Goal: Find specific page/section: Find specific page/section

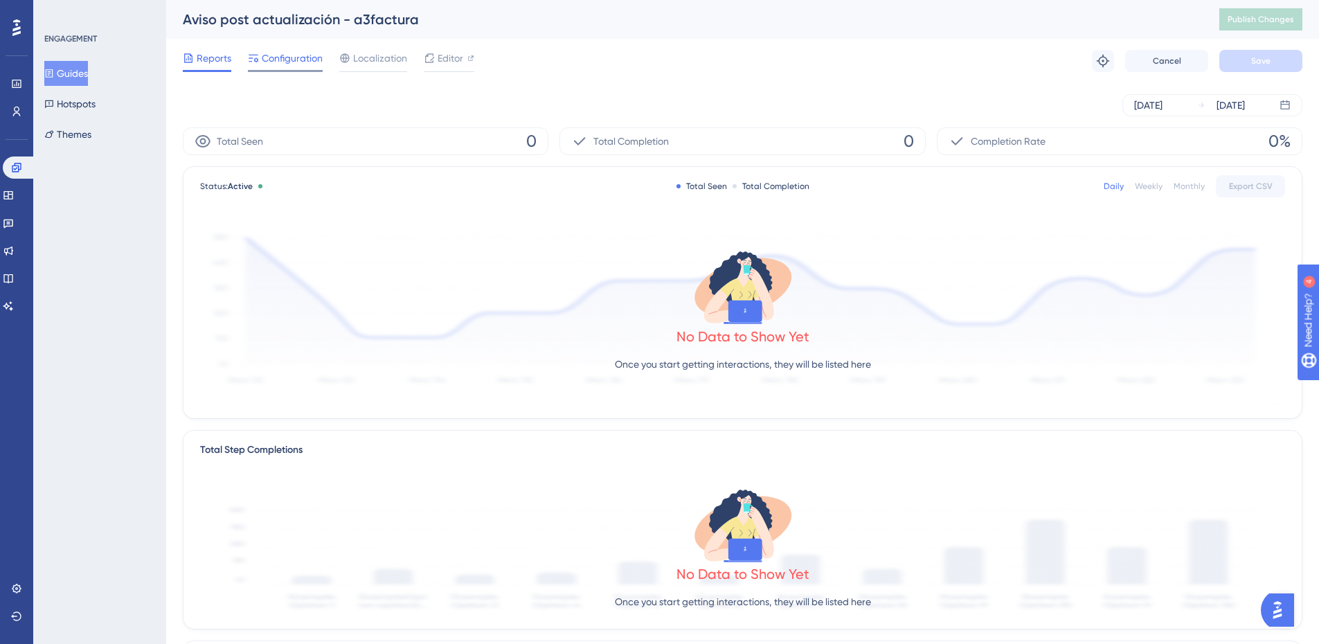
click at [287, 62] on span "Configuration" at bounding box center [292, 58] width 61 height 17
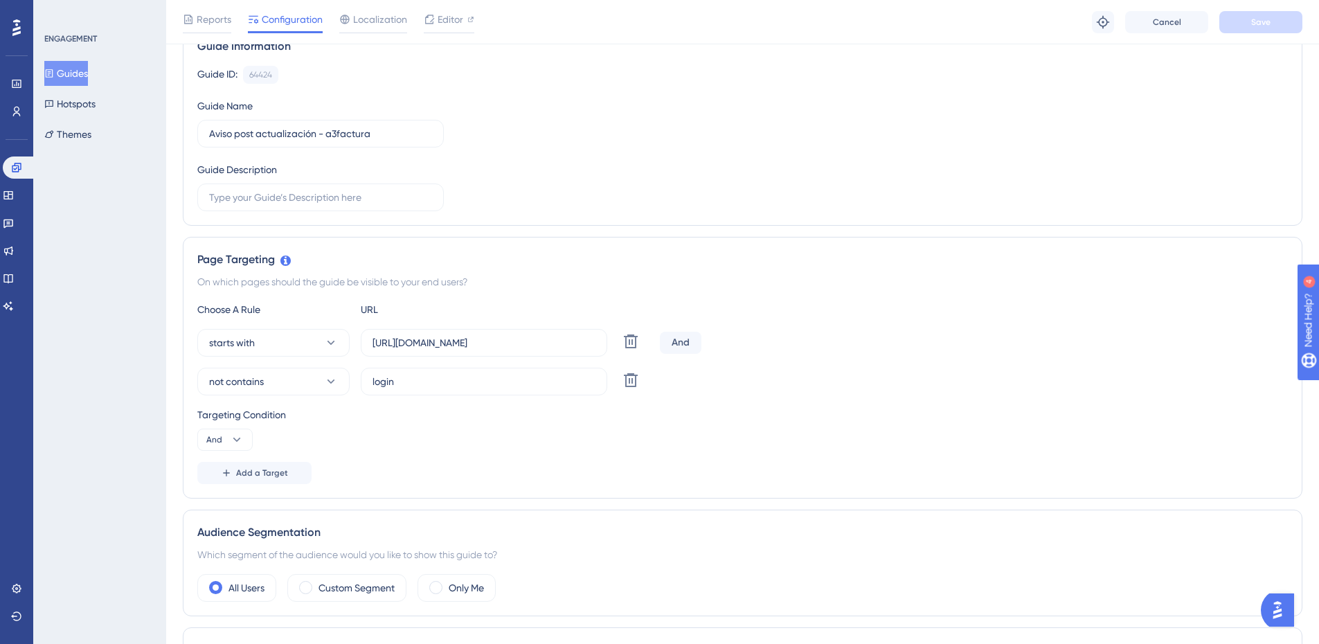
scroll to position [100, 0]
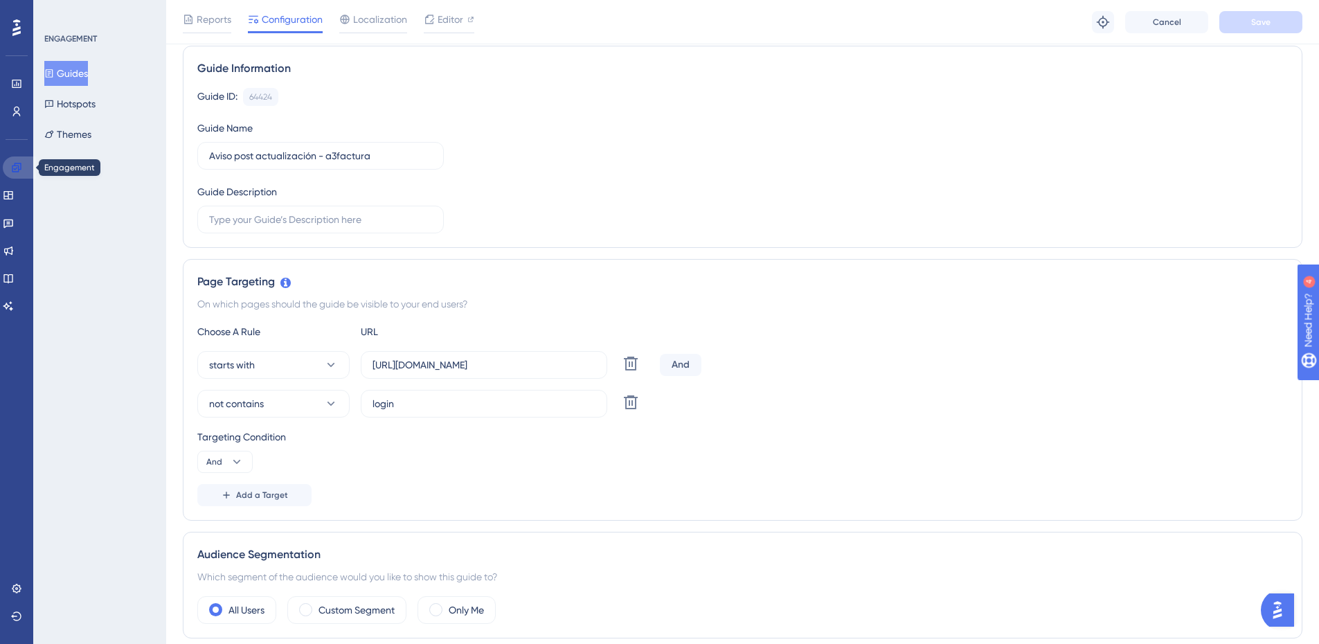
click at [13, 162] on icon at bounding box center [16, 167] width 11 height 11
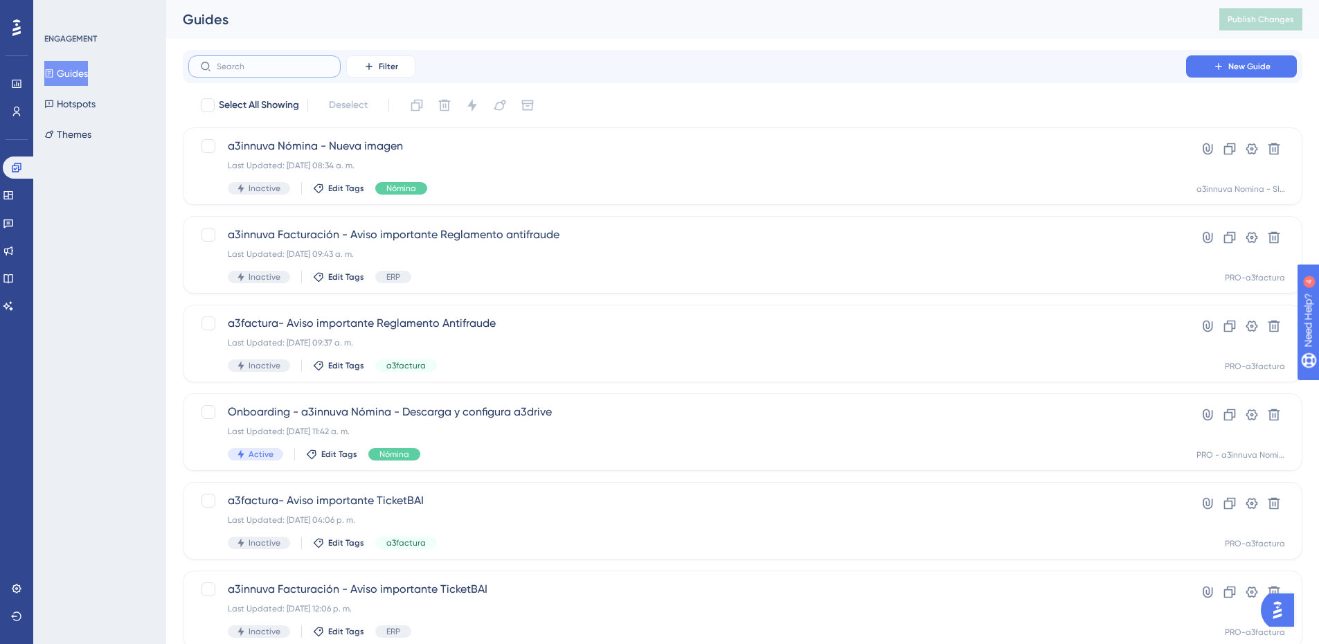
click at [240, 67] on input "text" at bounding box center [273, 67] width 112 height 10
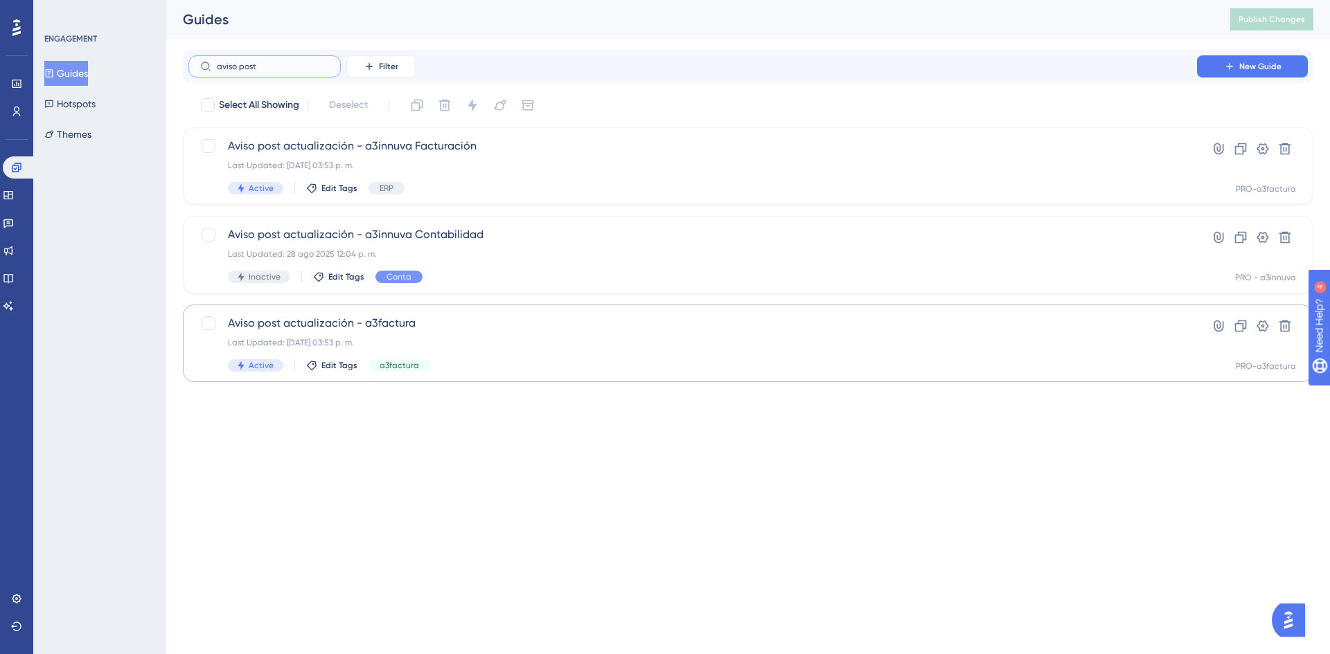
type input "aviso post"
click at [351, 321] on span "Aviso post actualización - a3factura" at bounding box center [692, 323] width 929 height 17
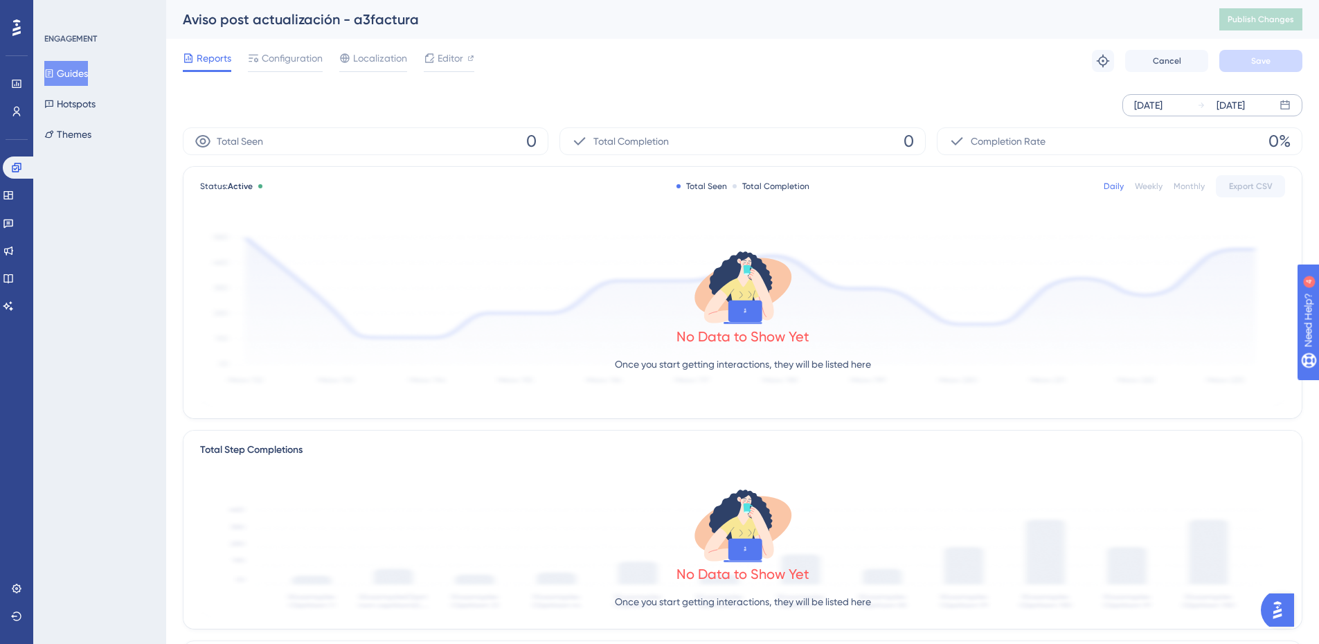
click at [1163, 100] on div "[DATE]" at bounding box center [1148, 105] width 28 height 17
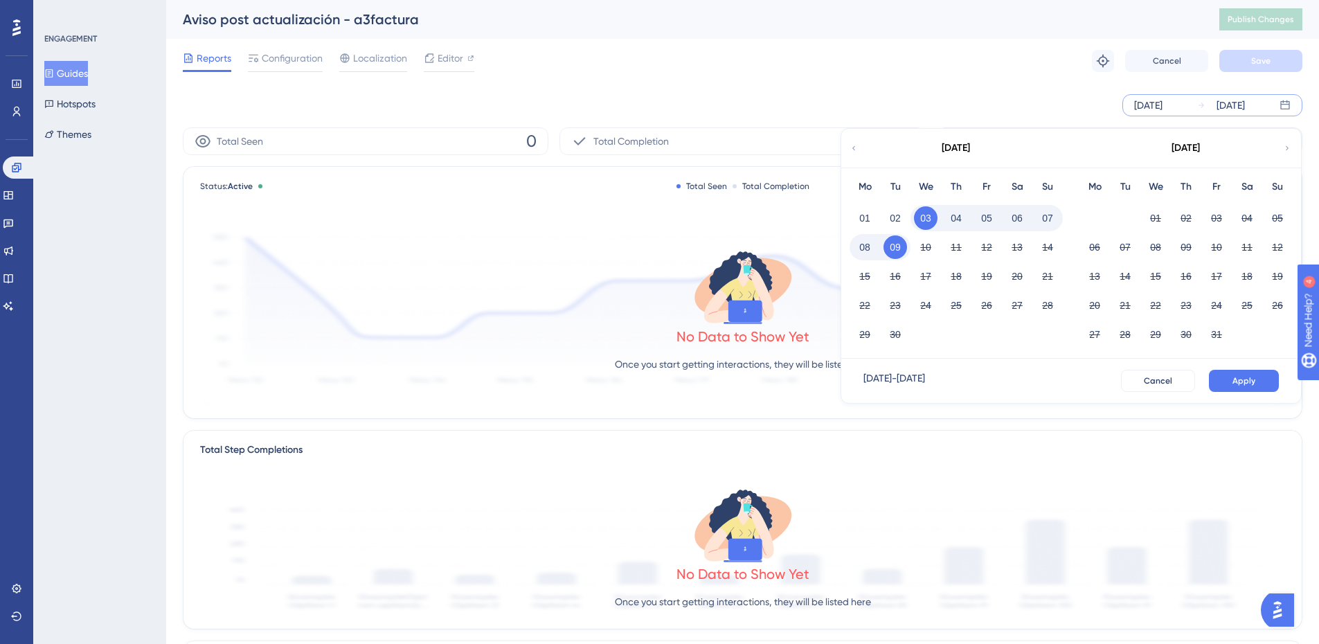
click at [897, 251] on button "09" at bounding box center [896, 247] width 24 height 24
click at [1263, 370] on button "Apply" at bounding box center [1244, 381] width 70 height 22
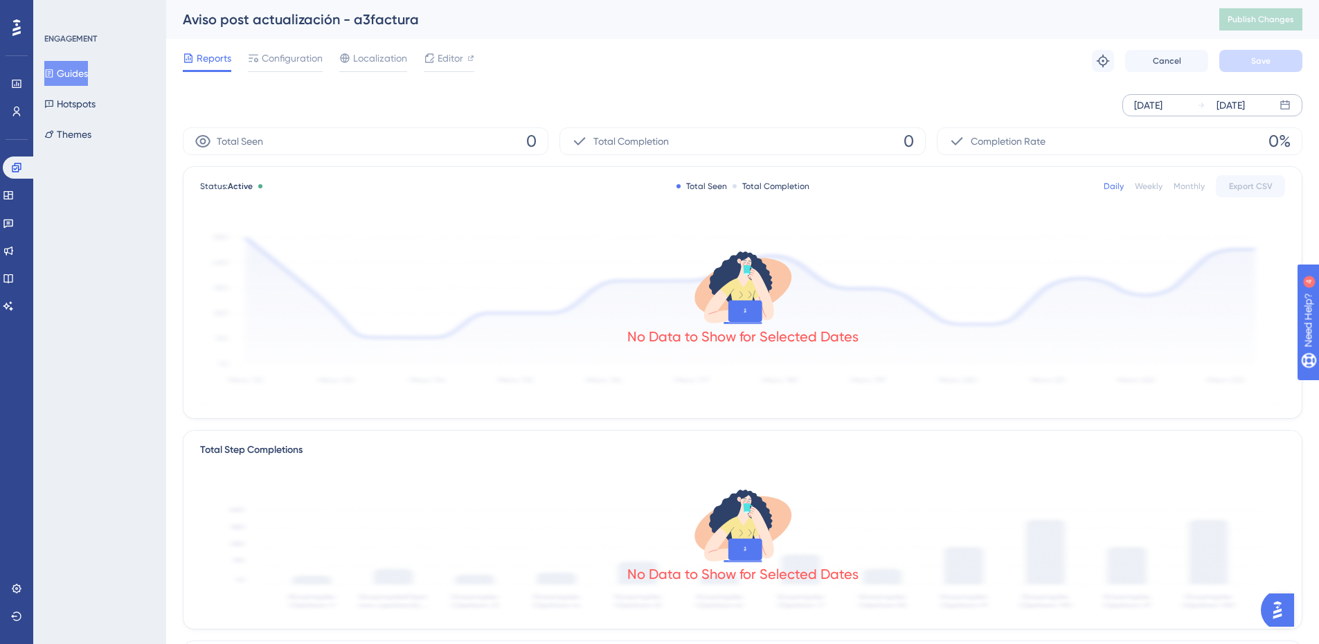
click at [1159, 109] on div "[DATE]" at bounding box center [1148, 105] width 28 height 17
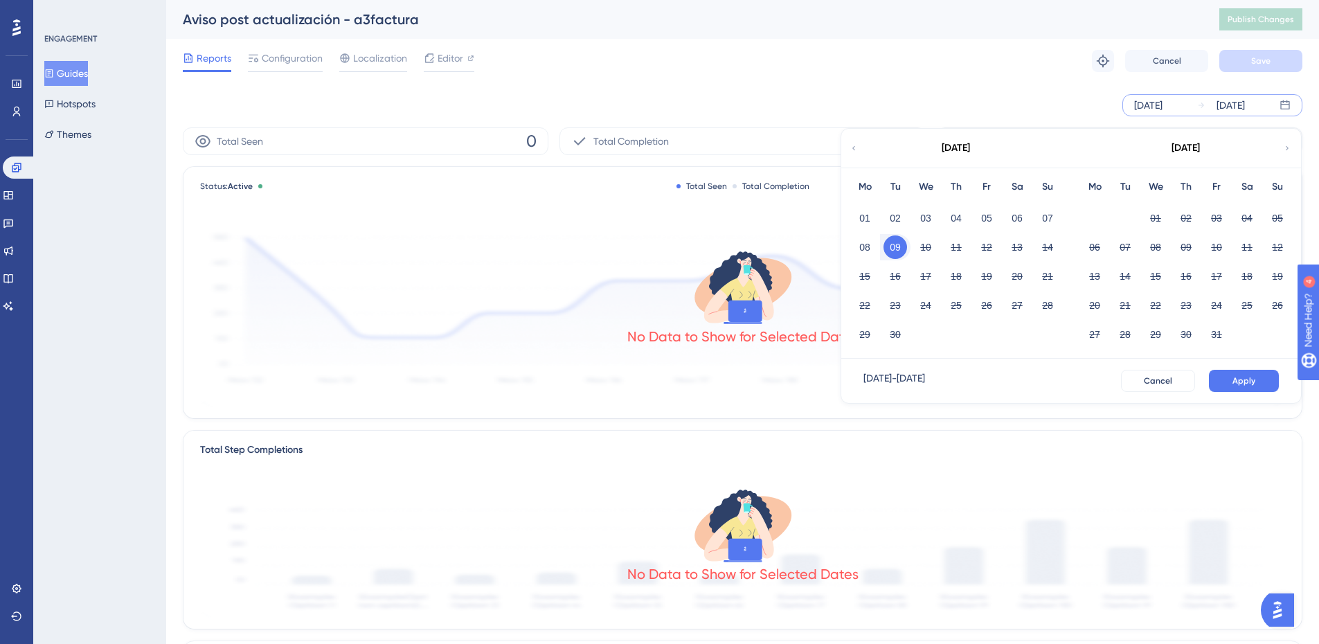
click at [856, 148] on icon at bounding box center [854, 148] width 8 height 12
click at [1219, 218] on button "01" at bounding box center [1217, 218] width 24 height 24
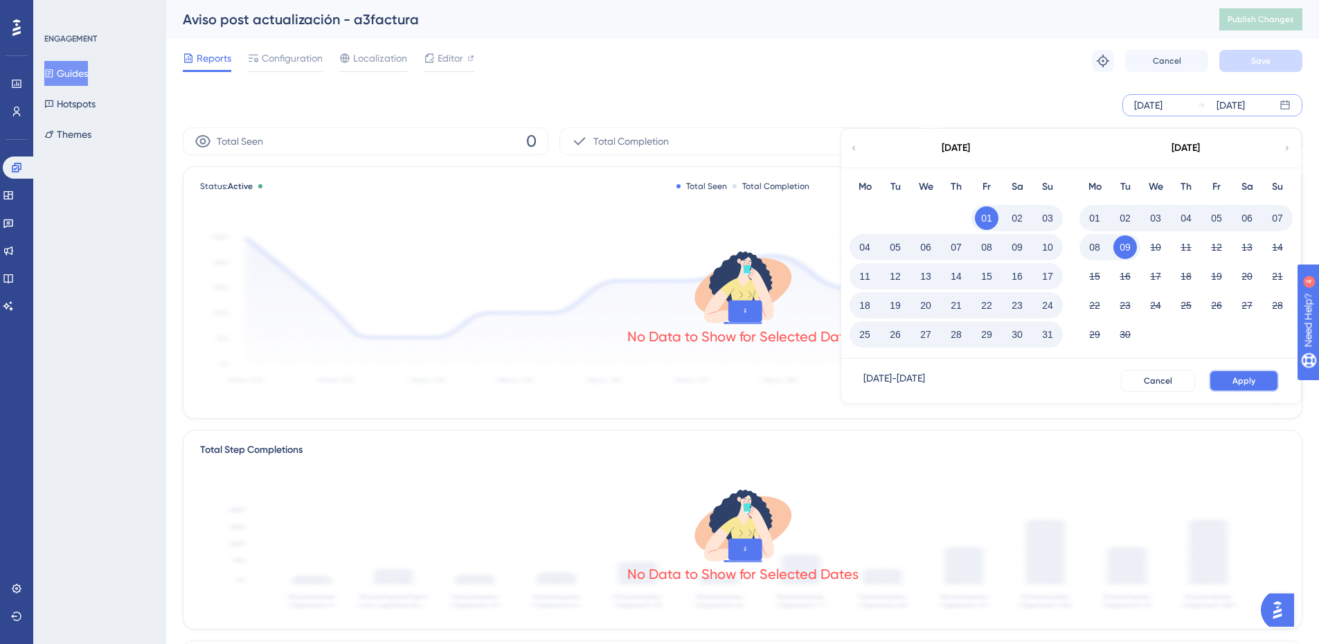
click at [1236, 380] on span "Apply" at bounding box center [1244, 380] width 23 height 11
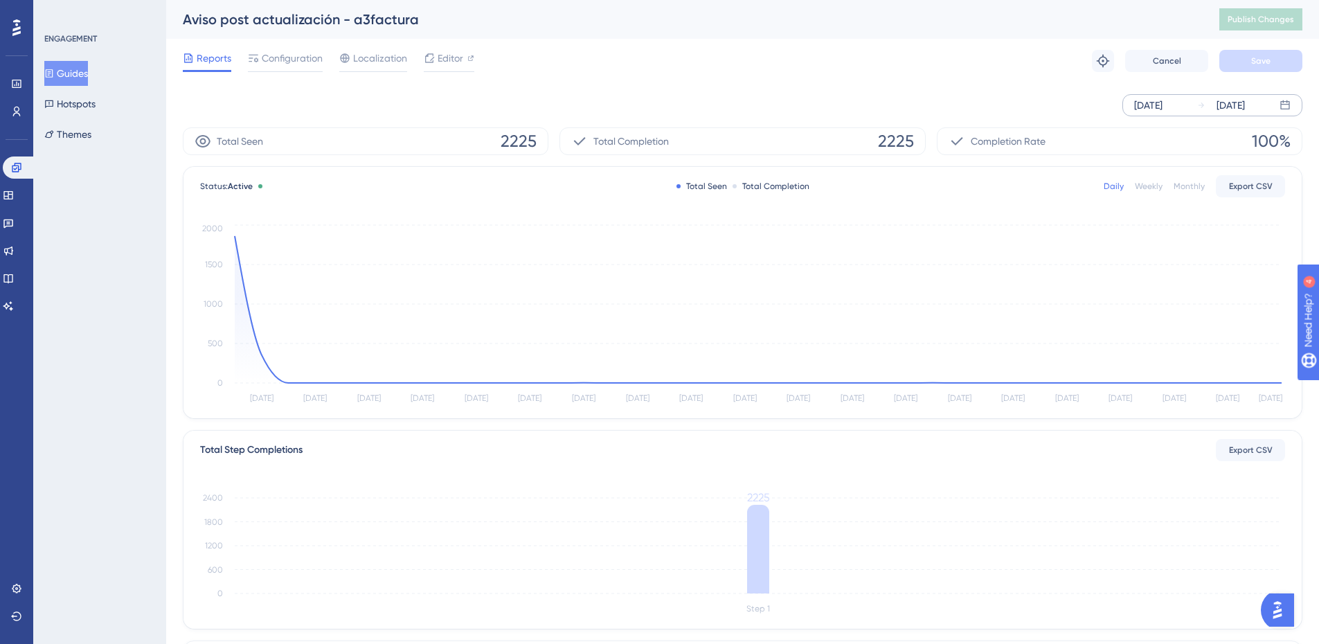
click at [1163, 105] on div "[DATE]" at bounding box center [1148, 105] width 28 height 17
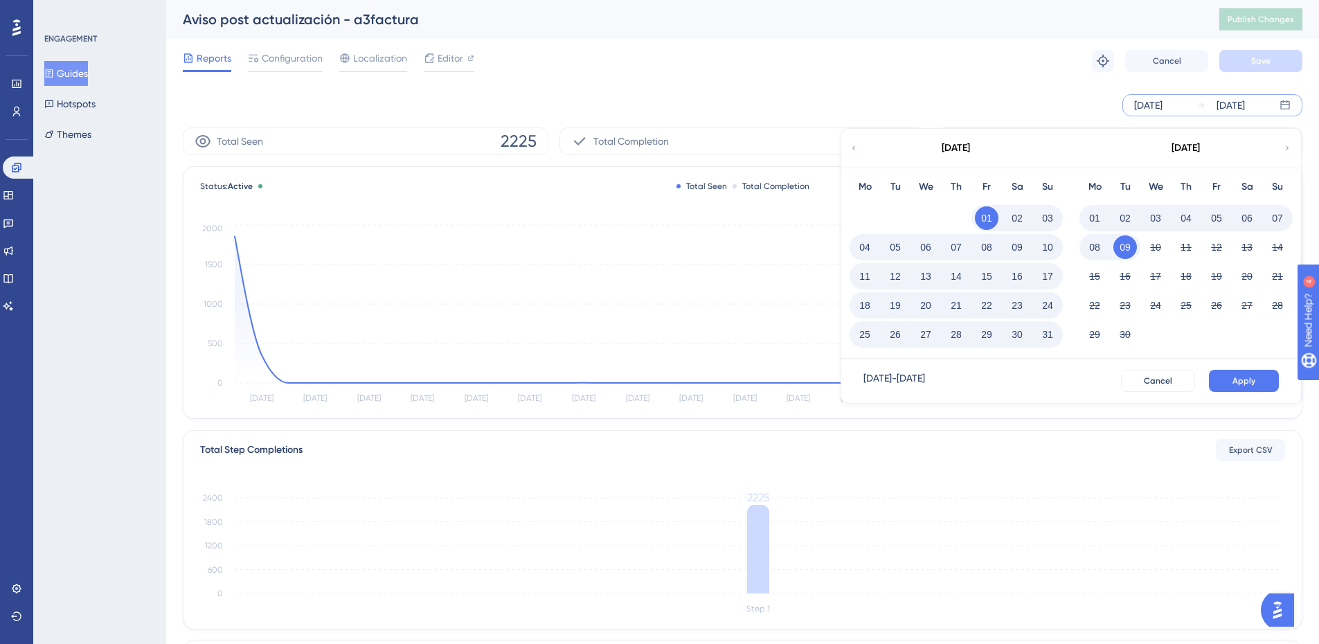
click at [871, 307] on button "18" at bounding box center [865, 306] width 24 height 24
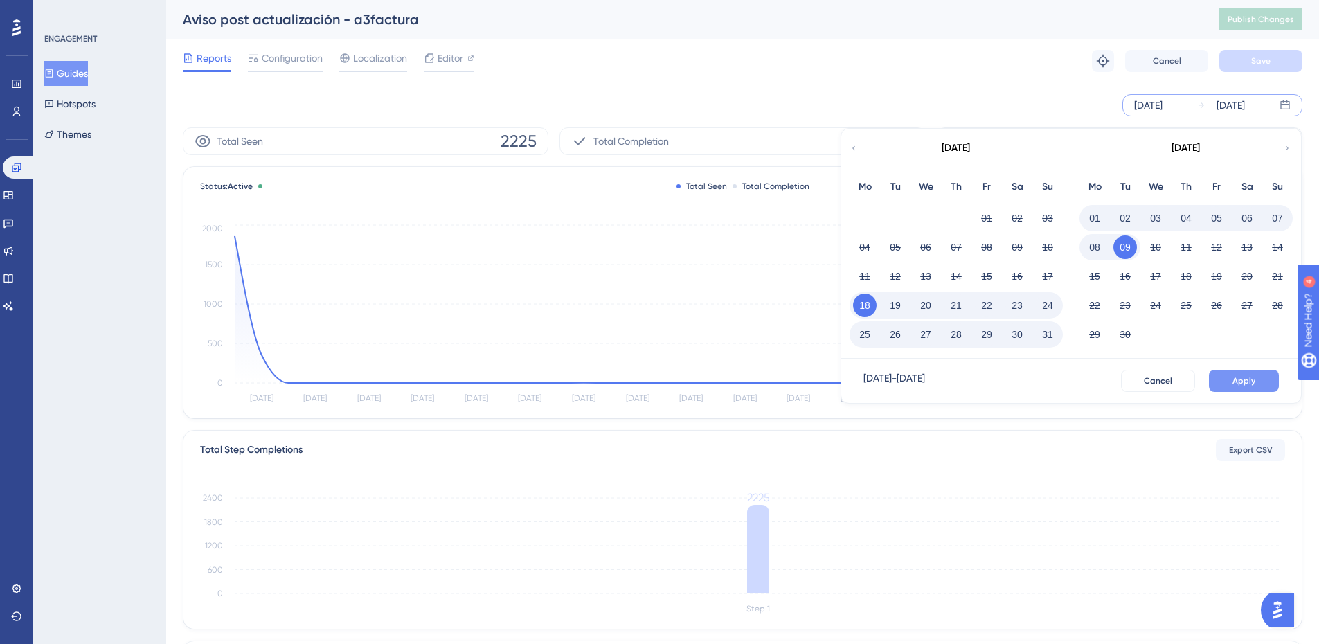
click at [1231, 383] on button "Apply" at bounding box center [1244, 381] width 70 height 22
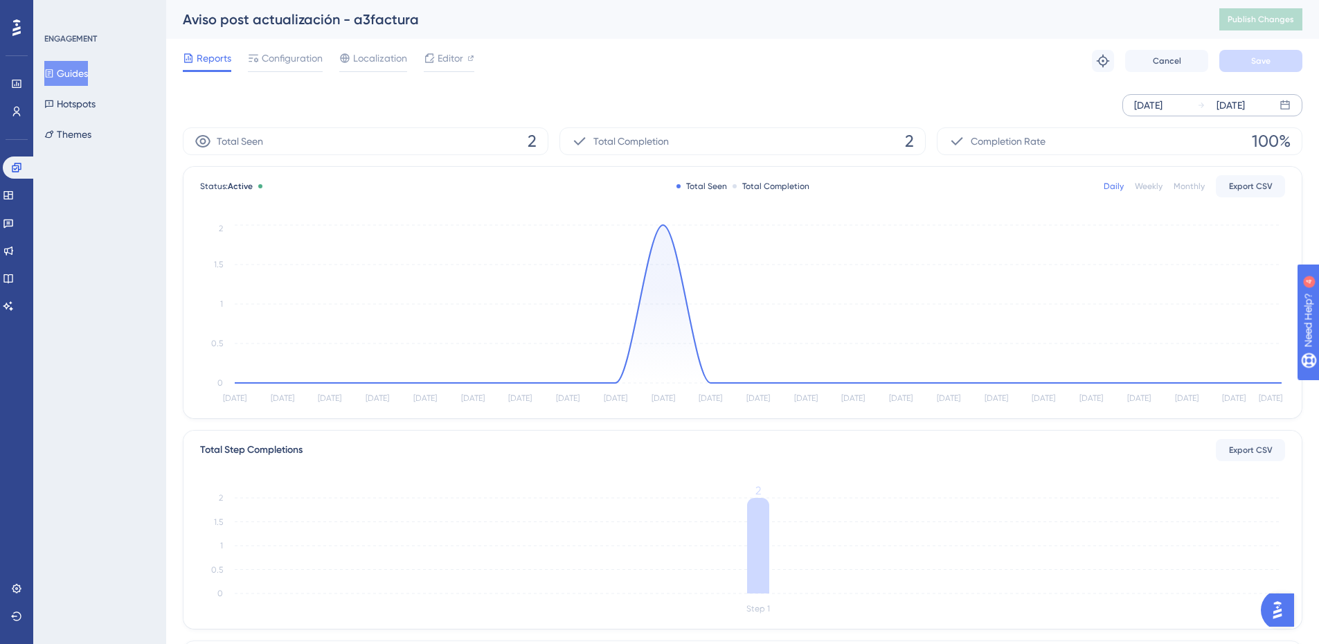
click at [1141, 103] on div "[DATE]" at bounding box center [1148, 105] width 28 height 17
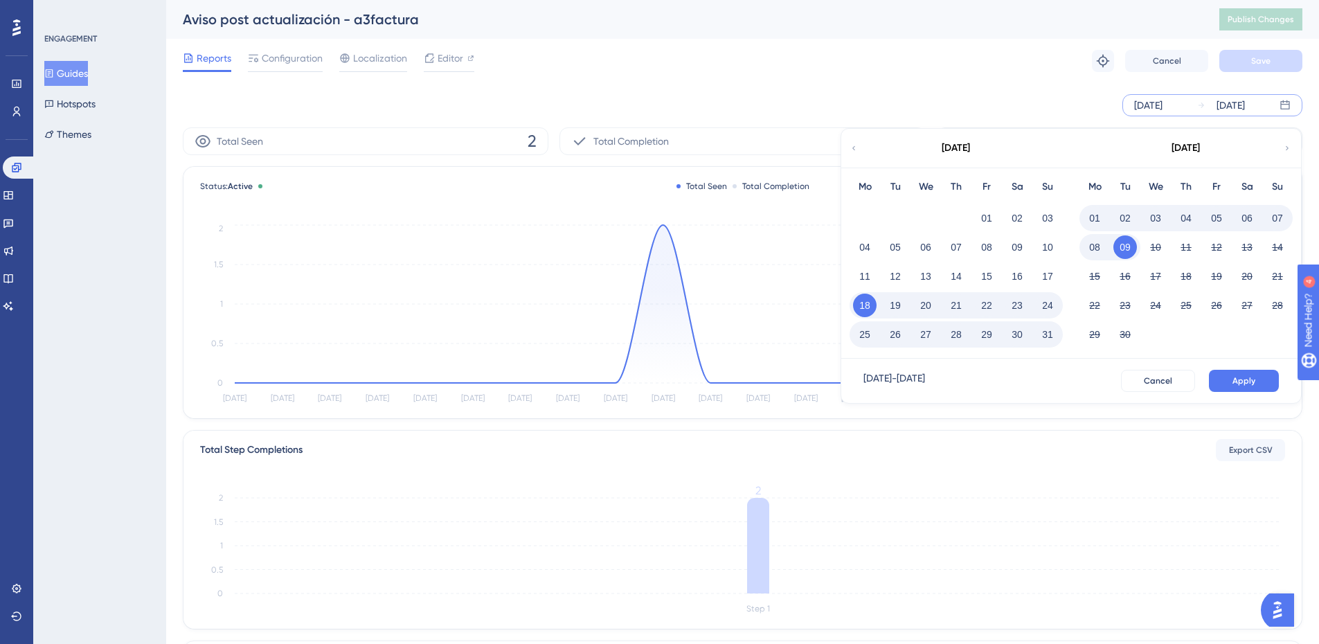
click at [1092, 222] on button "01" at bounding box center [1095, 218] width 24 height 24
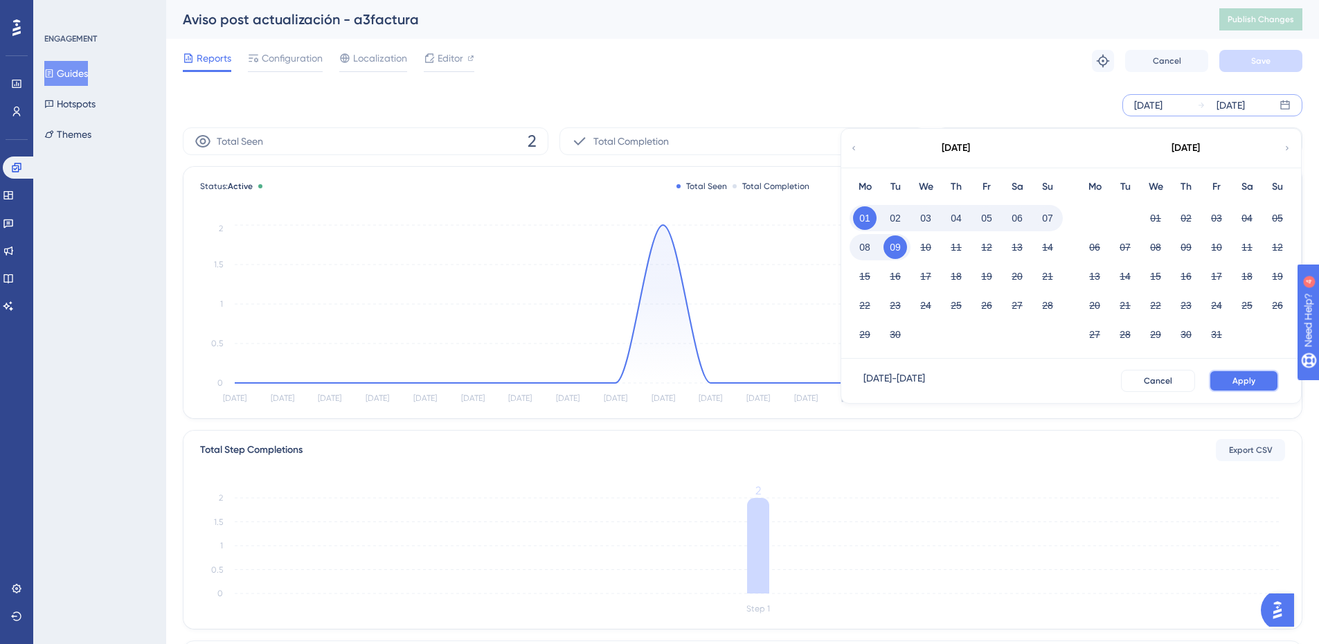
click at [1247, 380] on span "Apply" at bounding box center [1244, 380] width 23 height 11
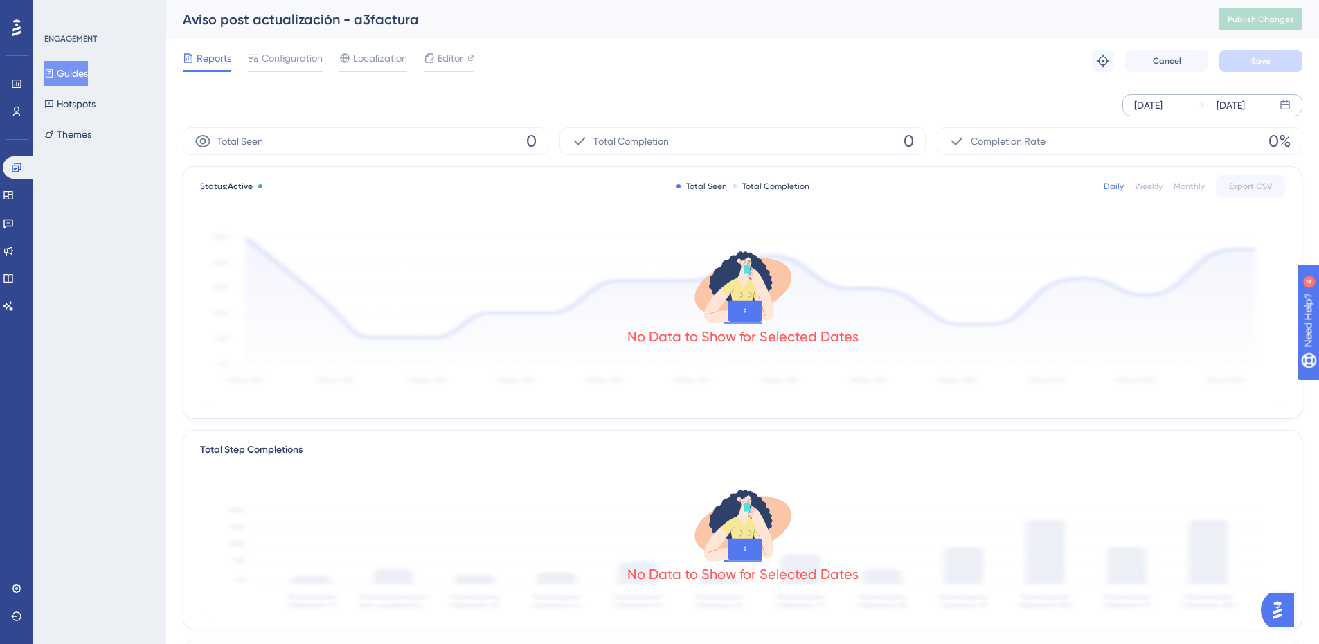
click at [78, 69] on button "Guides" at bounding box center [66, 73] width 44 height 25
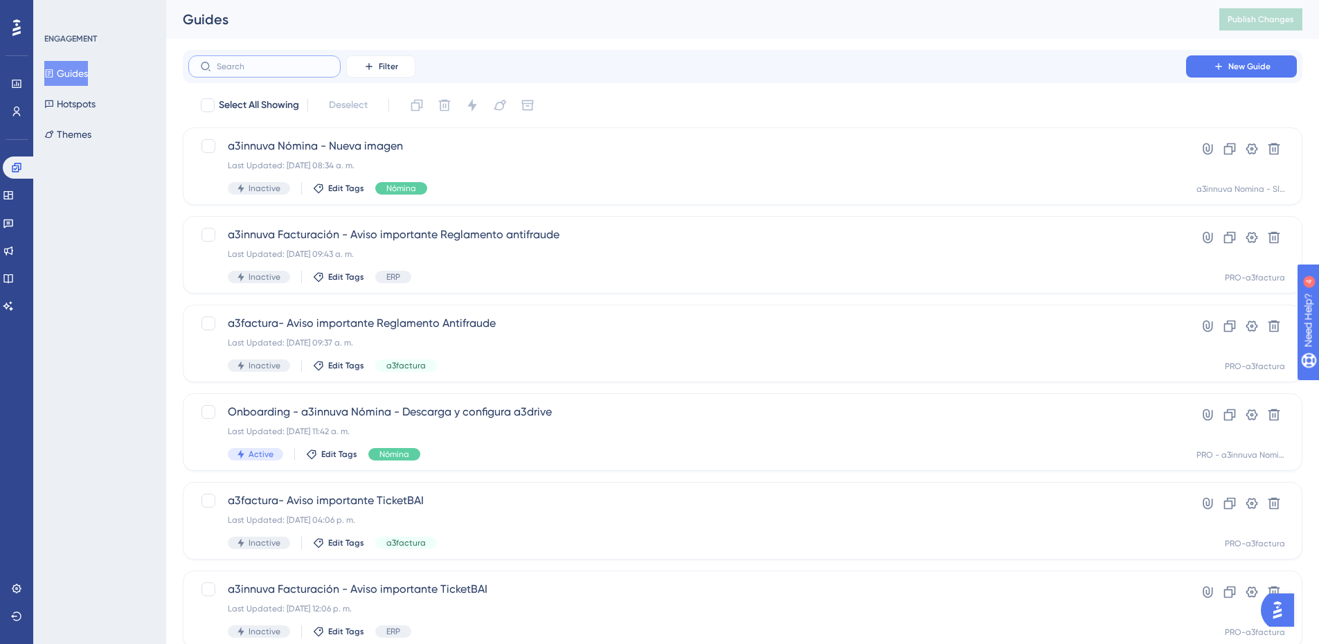
click at [270, 66] on input "text" at bounding box center [273, 67] width 112 height 10
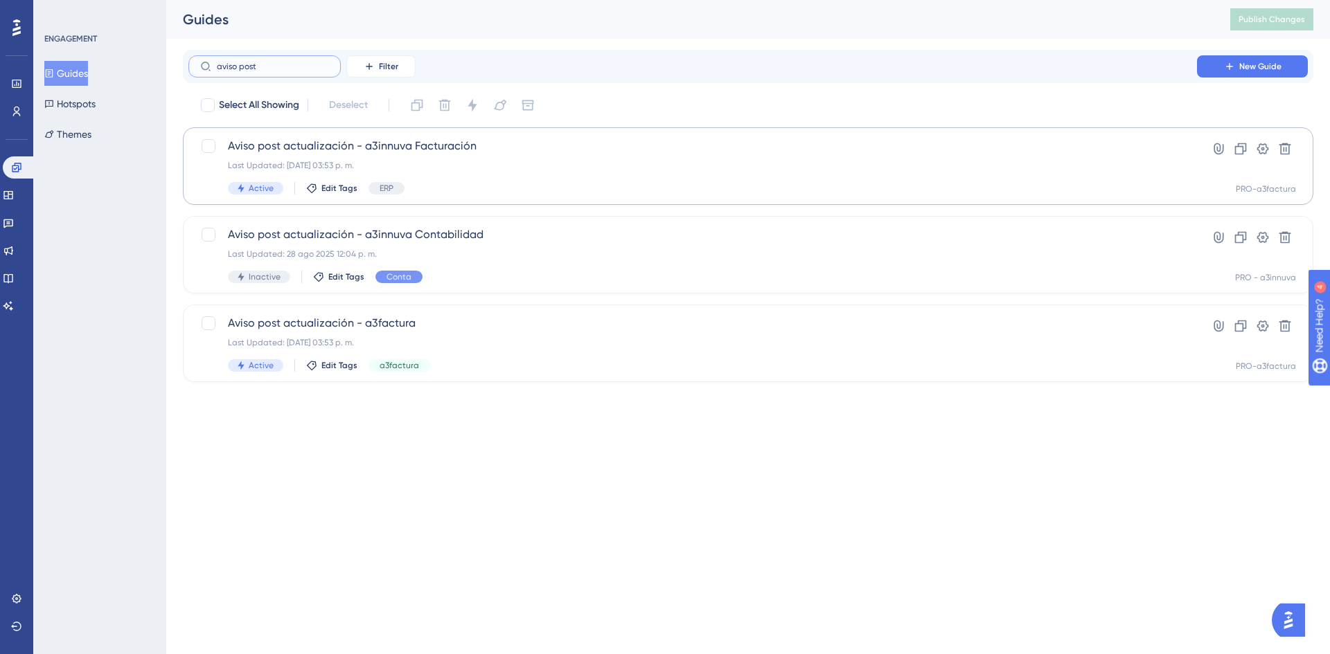
type input "aviso post"
click at [401, 146] on span "Aviso post actualización - a3innuva Facturación" at bounding box center [692, 146] width 929 height 17
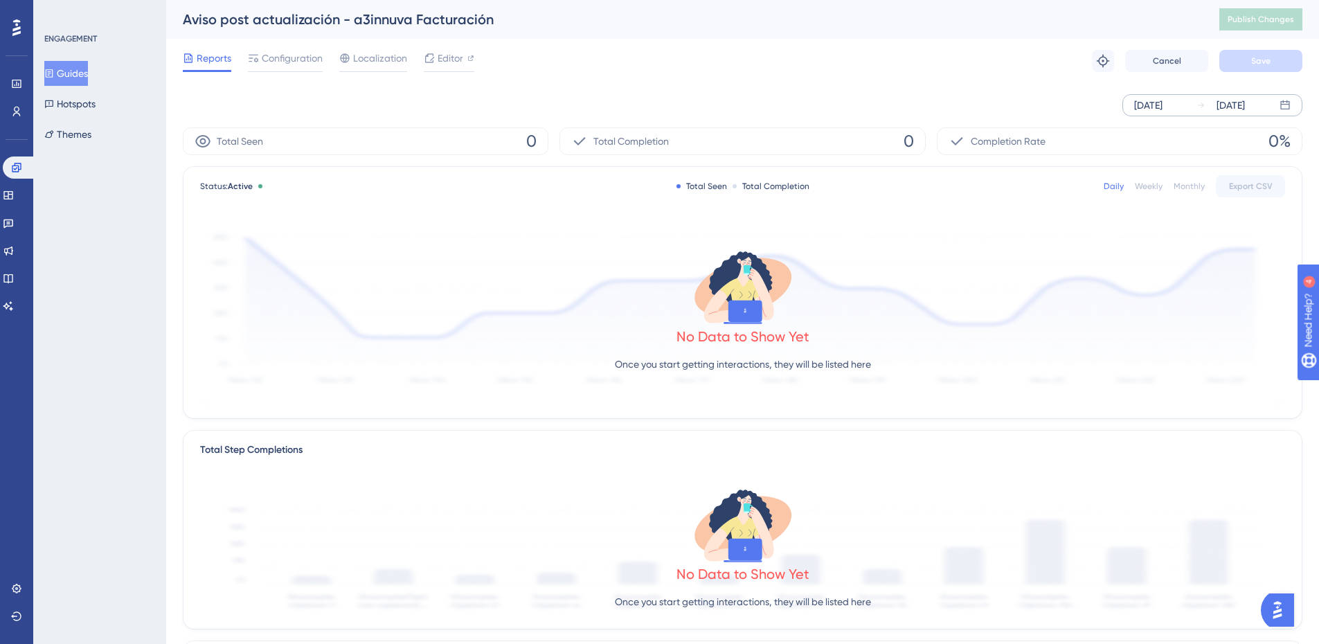
click at [1150, 111] on div "[DATE]" at bounding box center [1148, 105] width 28 height 17
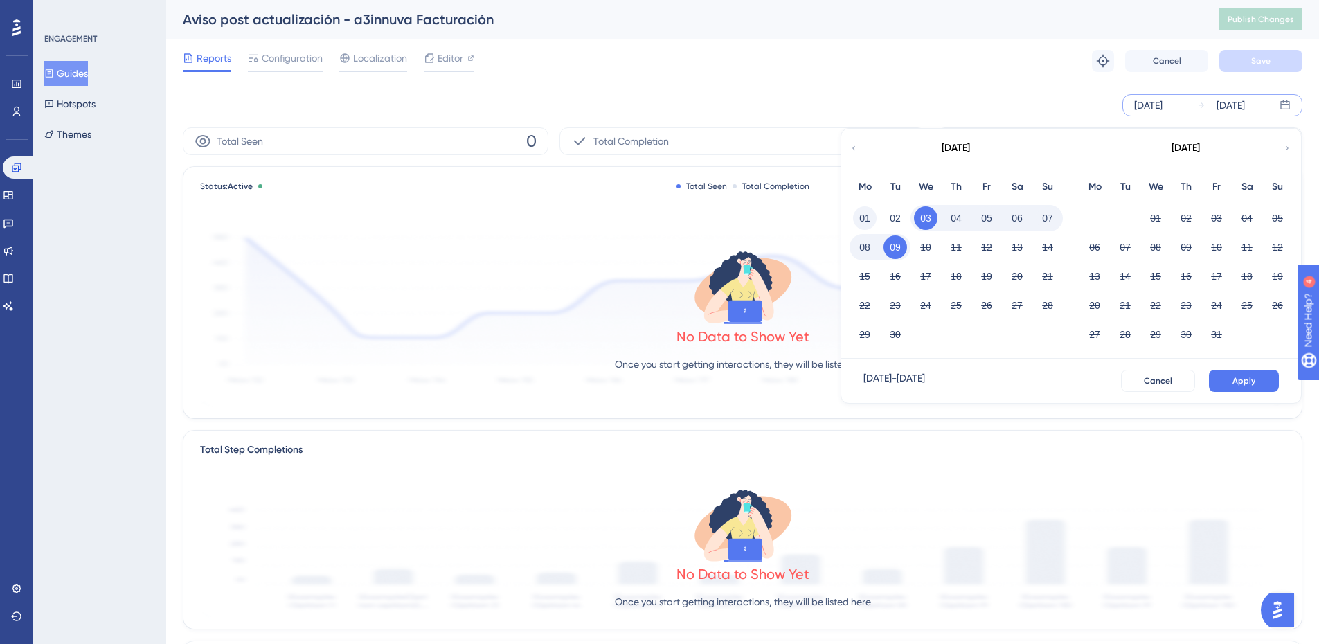
click at [868, 217] on button "01" at bounding box center [865, 218] width 24 height 24
click at [1222, 375] on button "Apply" at bounding box center [1244, 381] width 70 height 22
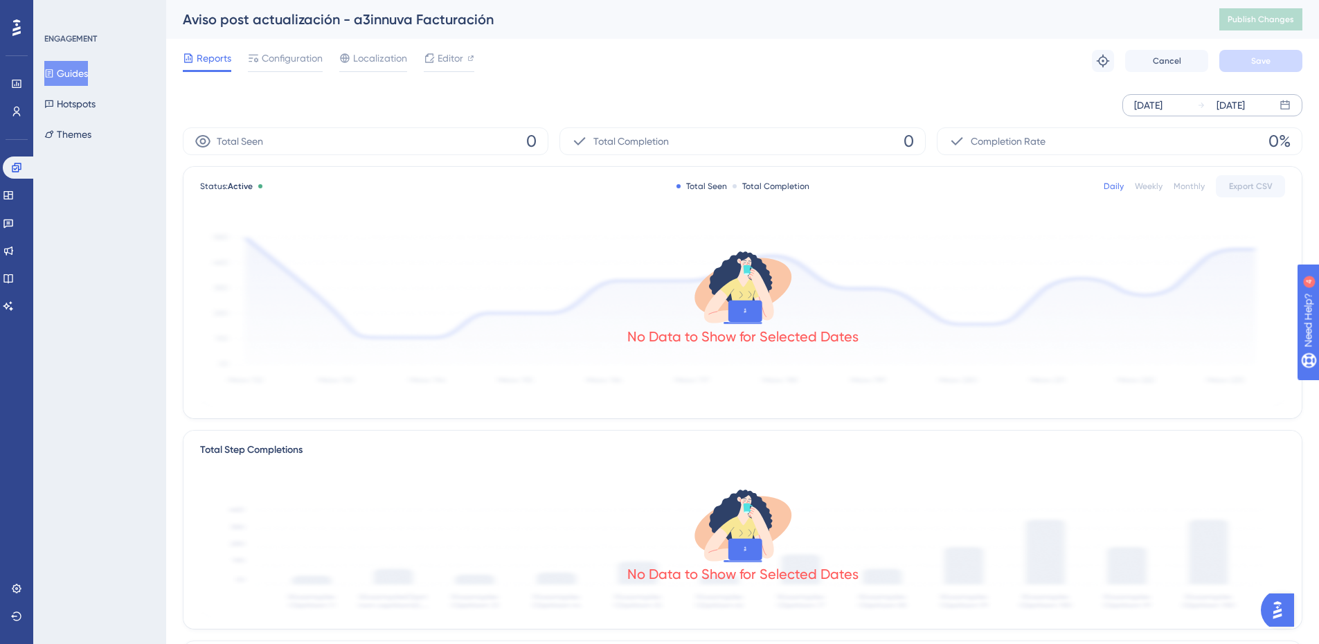
click at [1147, 108] on div "[DATE]" at bounding box center [1148, 105] width 28 height 17
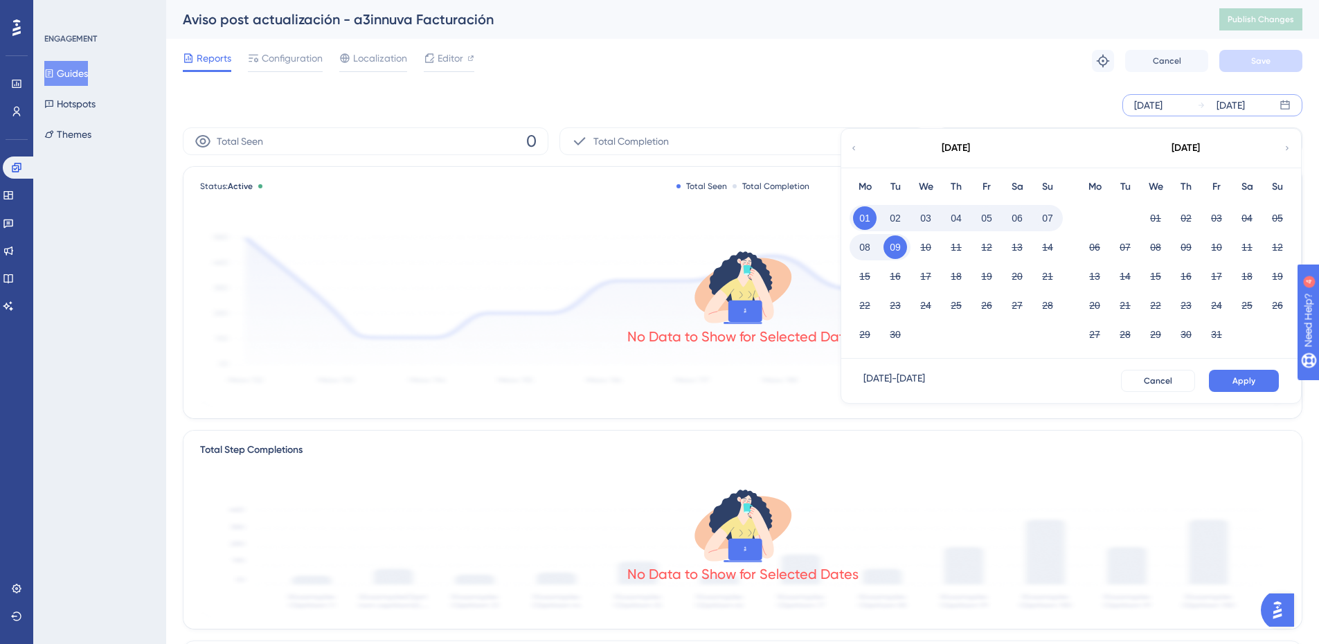
click at [857, 148] on icon at bounding box center [854, 148] width 8 height 12
click at [1217, 215] on button "01" at bounding box center [1217, 218] width 24 height 24
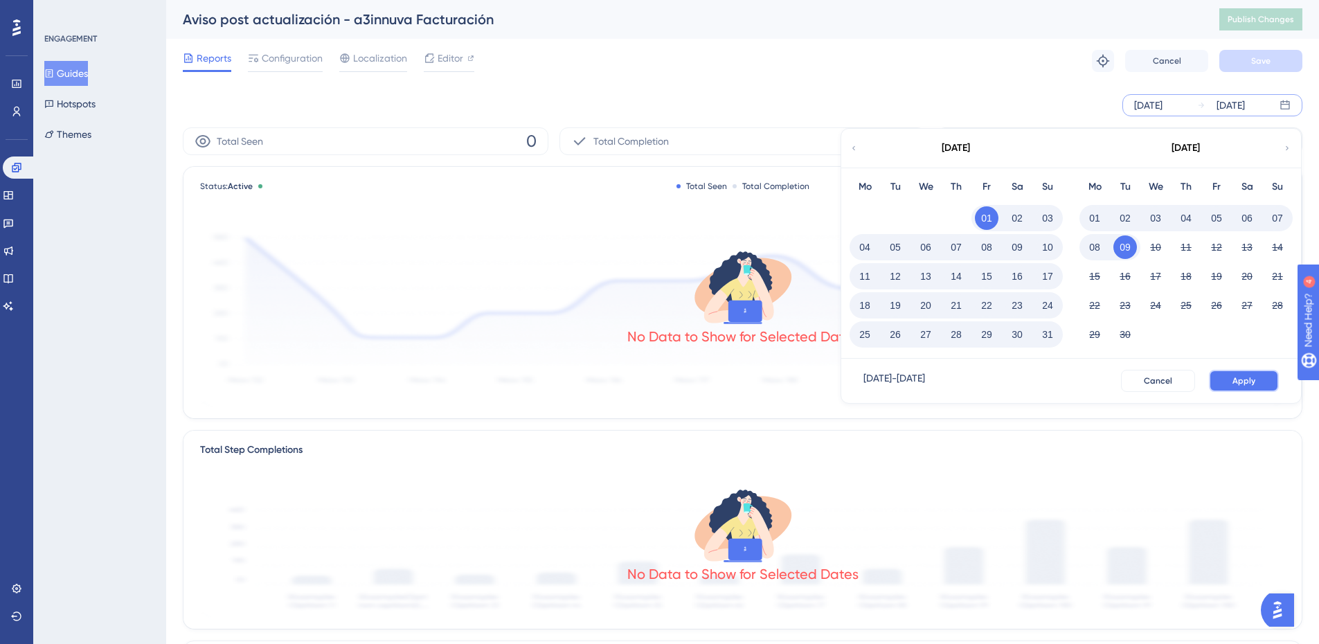
click at [1247, 382] on span "Apply" at bounding box center [1244, 380] width 23 height 11
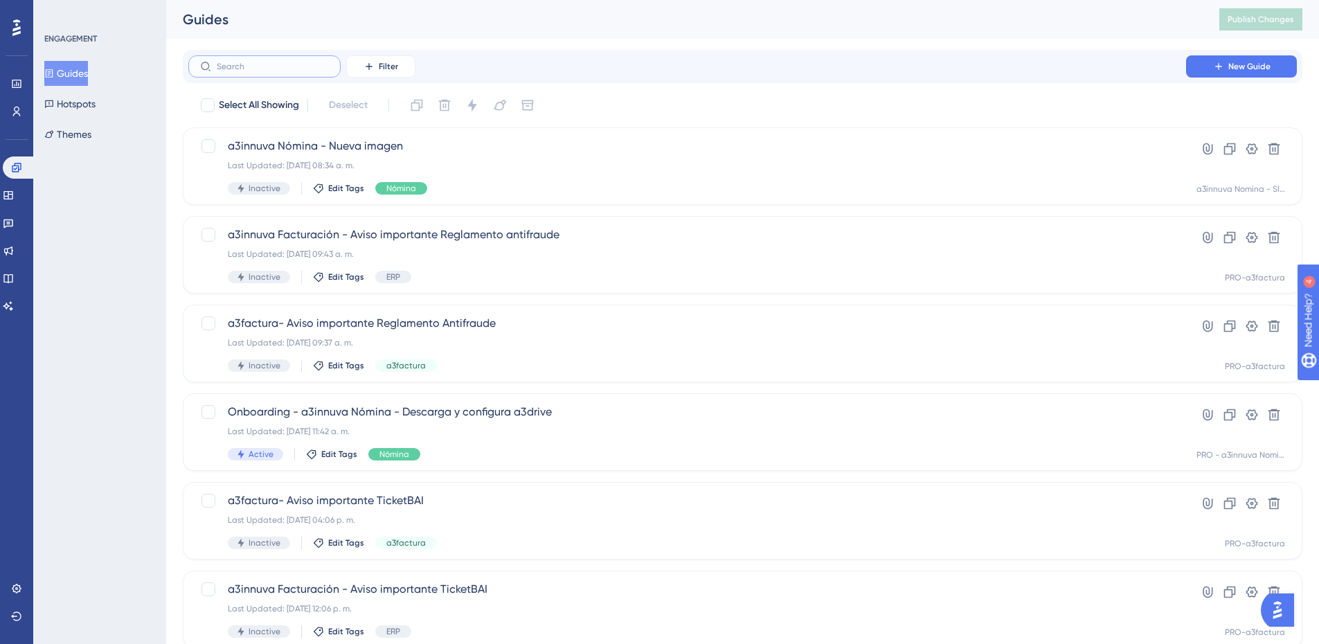
click at [278, 70] on input "text" at bounding box center [273, 67] width 112 height 10
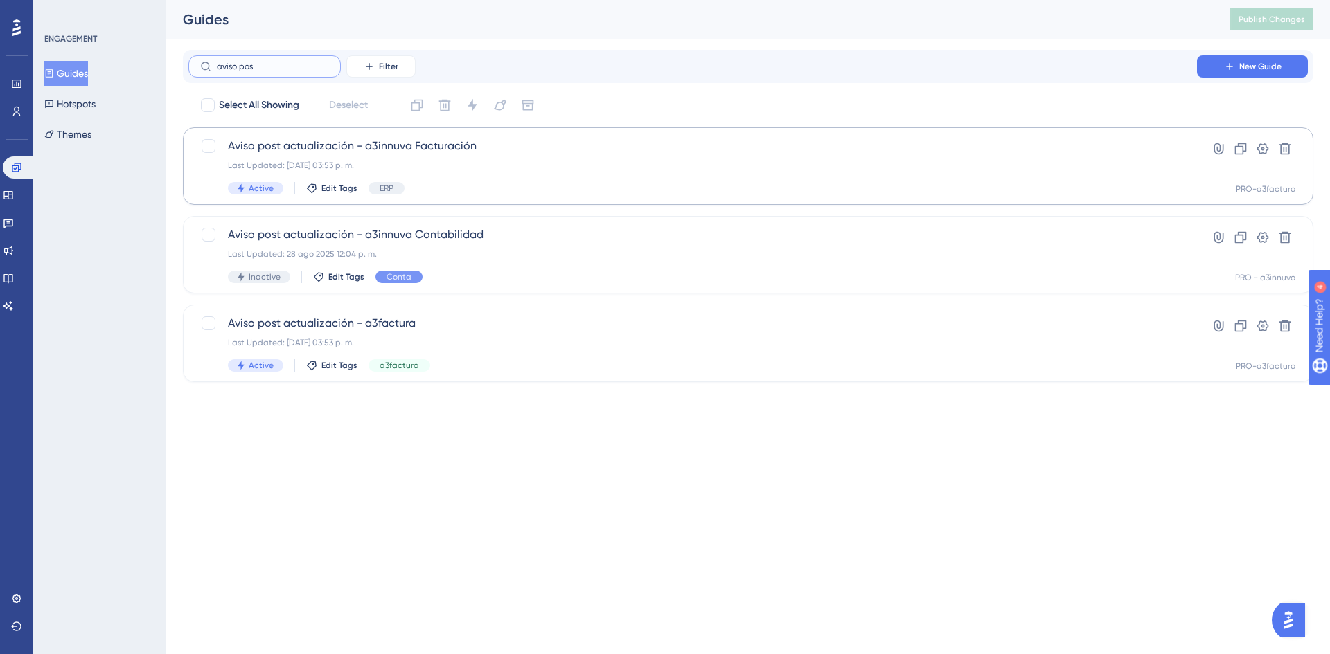
type input "aviso pos"
click at [408, 148] on span "Aviso post actualización - a3innuva Facturación" at bounding box center [692, 146] width 929 height 17
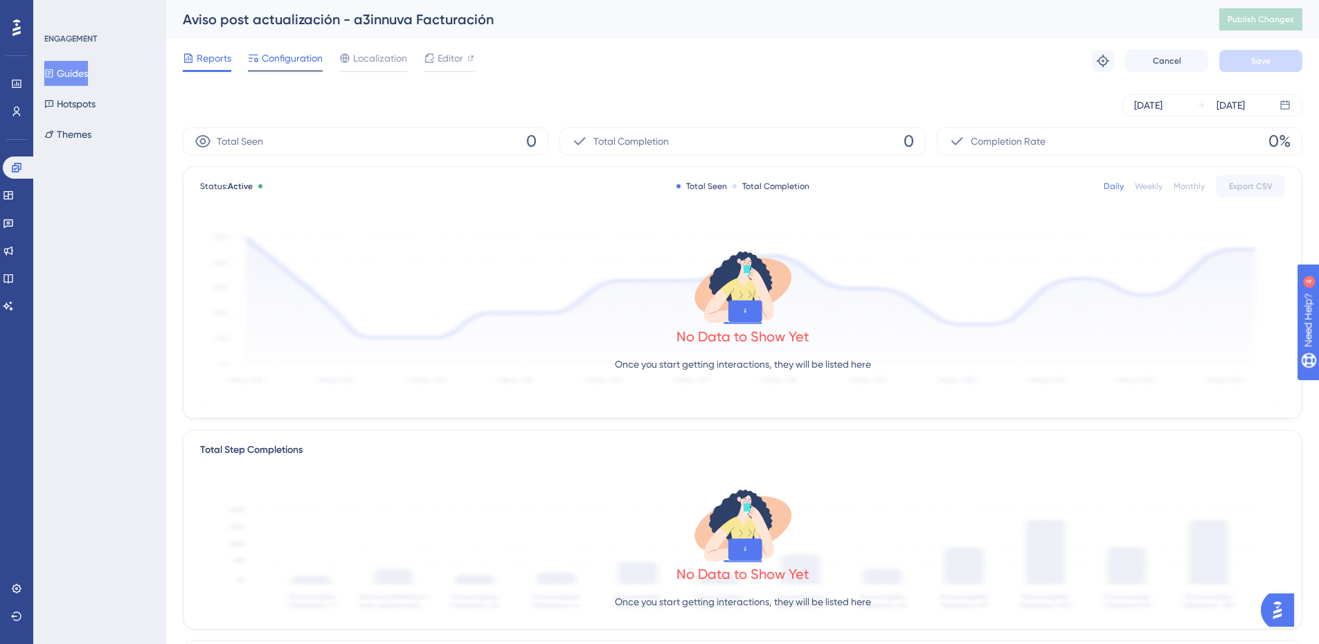
click at [294, 58] on span "Configuration" at bounding box center [292, 58] width 61 height 17
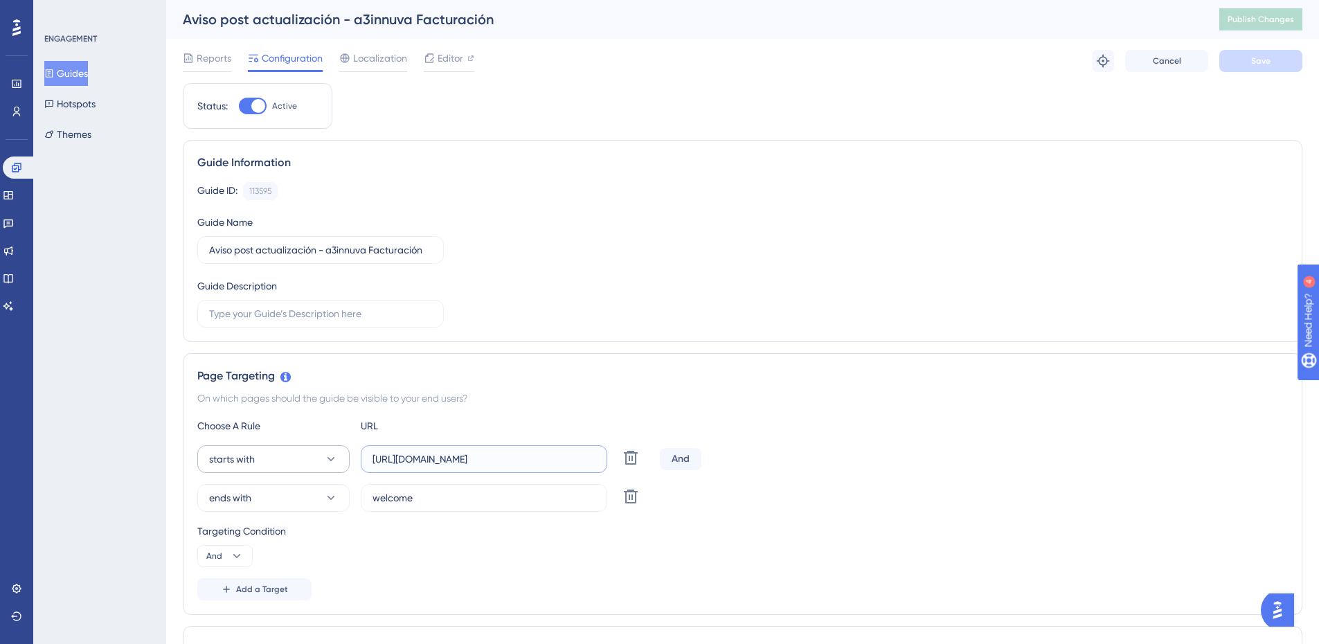
drag, startPoint x: 552, startPoint y: 463, endPoint x: 328, endPoint y: 460, distance: 223.7
click at [328, 460] on div "starts with https://a3innuva-erp.wolterskluwer.es Delete" at bounding box center [425, 459] width 457 height 28
click at [206, 61] on span "Reports" at bounding box center [214, 58] width 35 height 17
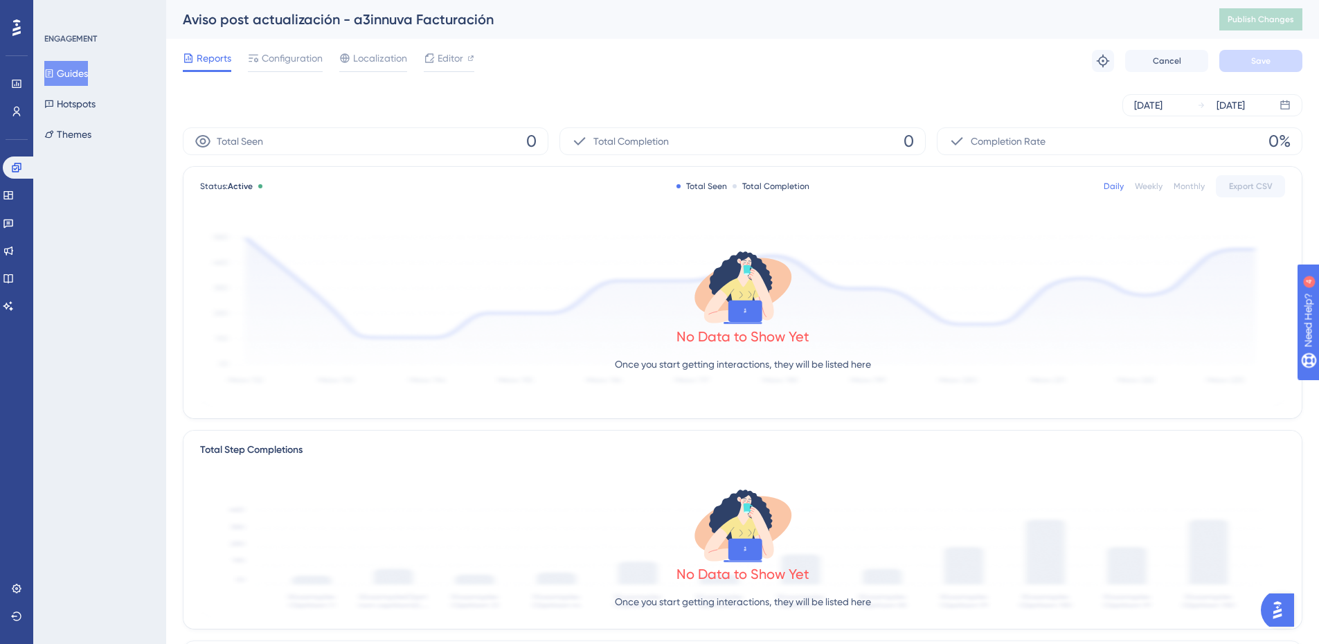
click at [78, 74] on button "Guides" at bounding box center [66, 73] width 44 height 25
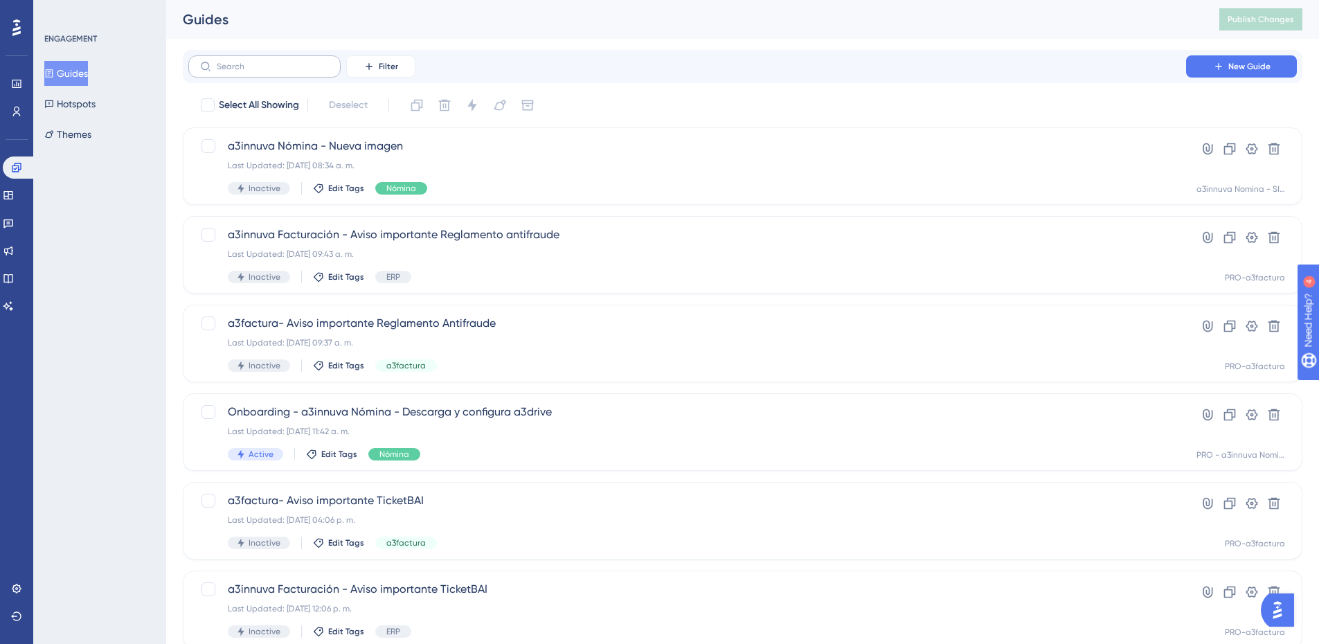
click at [246, 72] on label at bounding box center [264, 66] width 152 height 22
click at [246, 71] on input "text" at bounding box center [273, 67] width 112 height 10
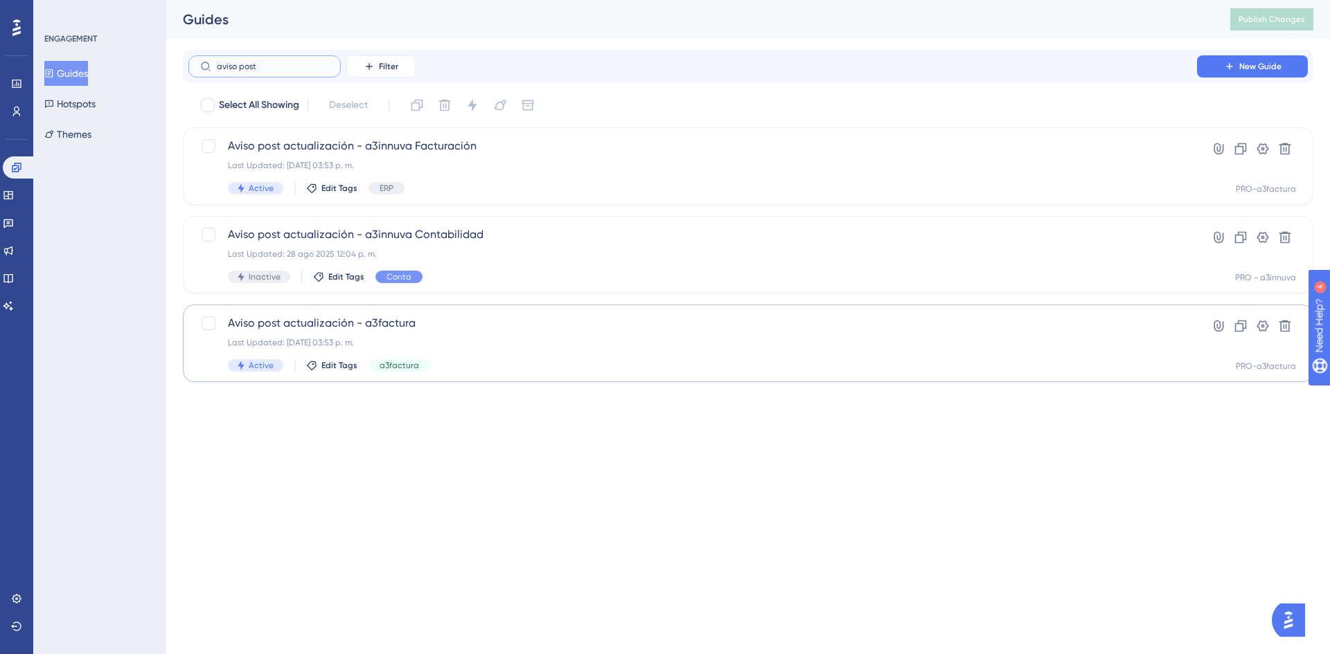
type input "aviso post"
click at [343, 317] on span "Aviso post actualización - a3factura" at bounding box center [692, 323] width 929 height 17
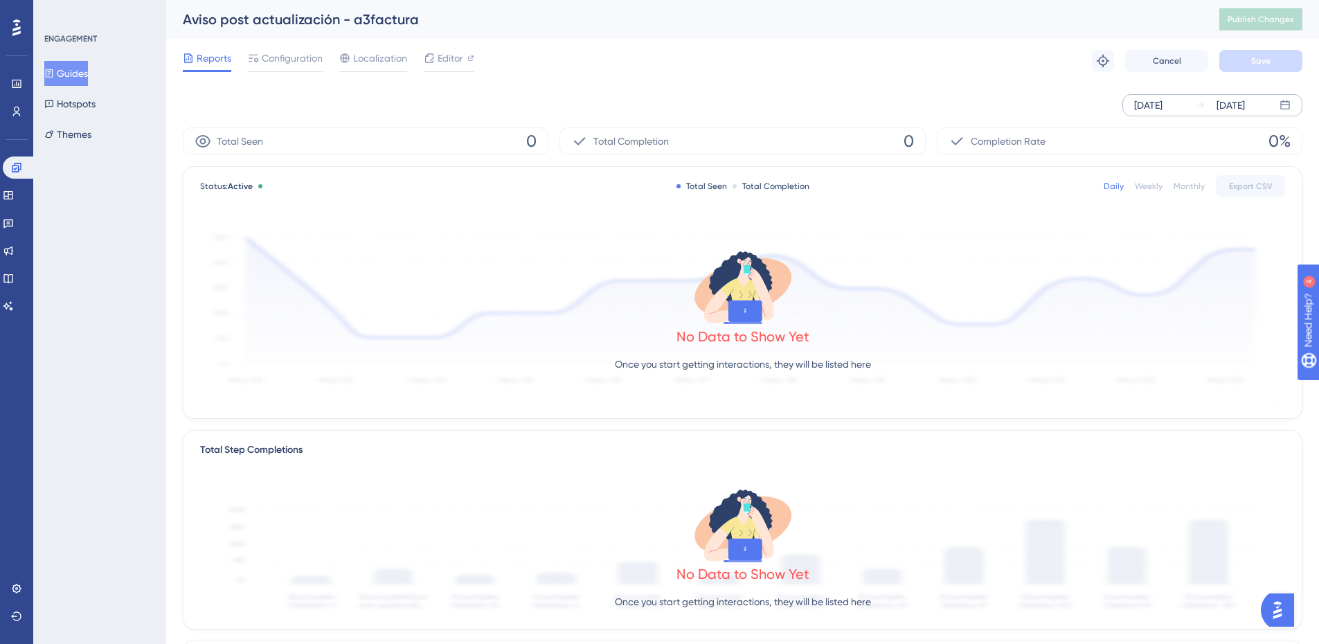
click at [1162, 104] on div "[DATE]" at bounding box center [1148, 105] width 28 height 17
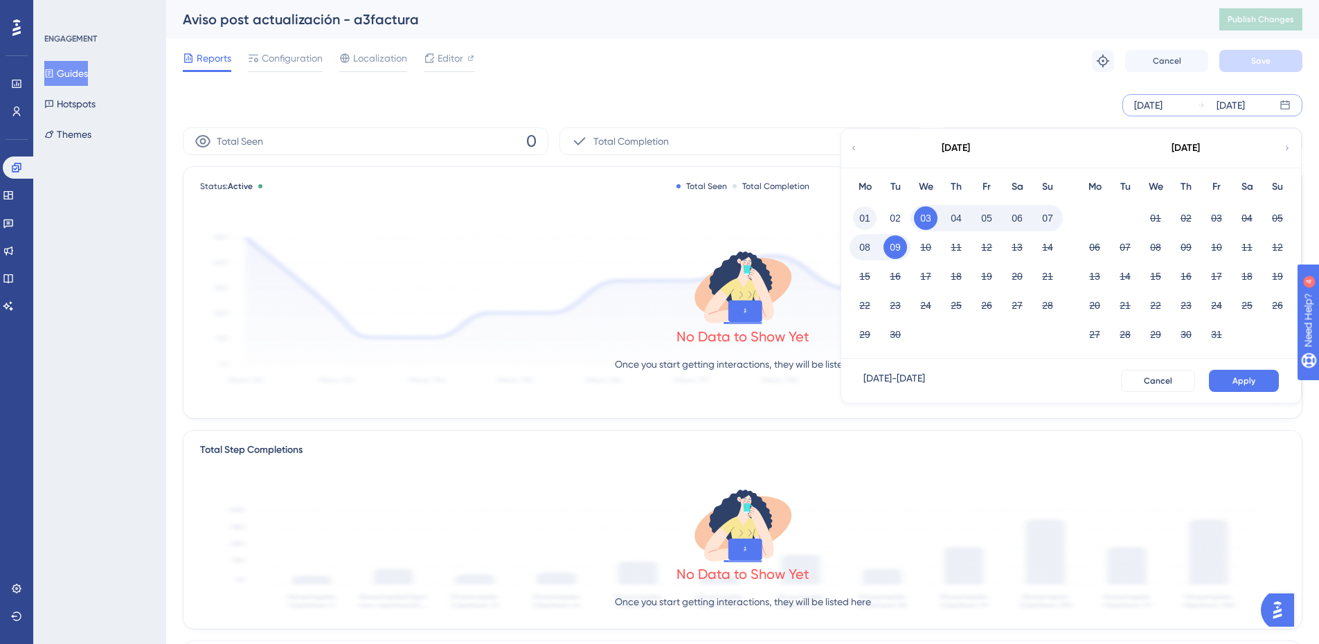
click at [864, 222] on button "01" at bounding box center [865, 218] width 24 height 24
click at [855, 148] on icon at bounding box center [854, 148] width 8 height 12
click at [1236, 379] on span "Apply" at bounding box center [1244, 380] width 23 height 11
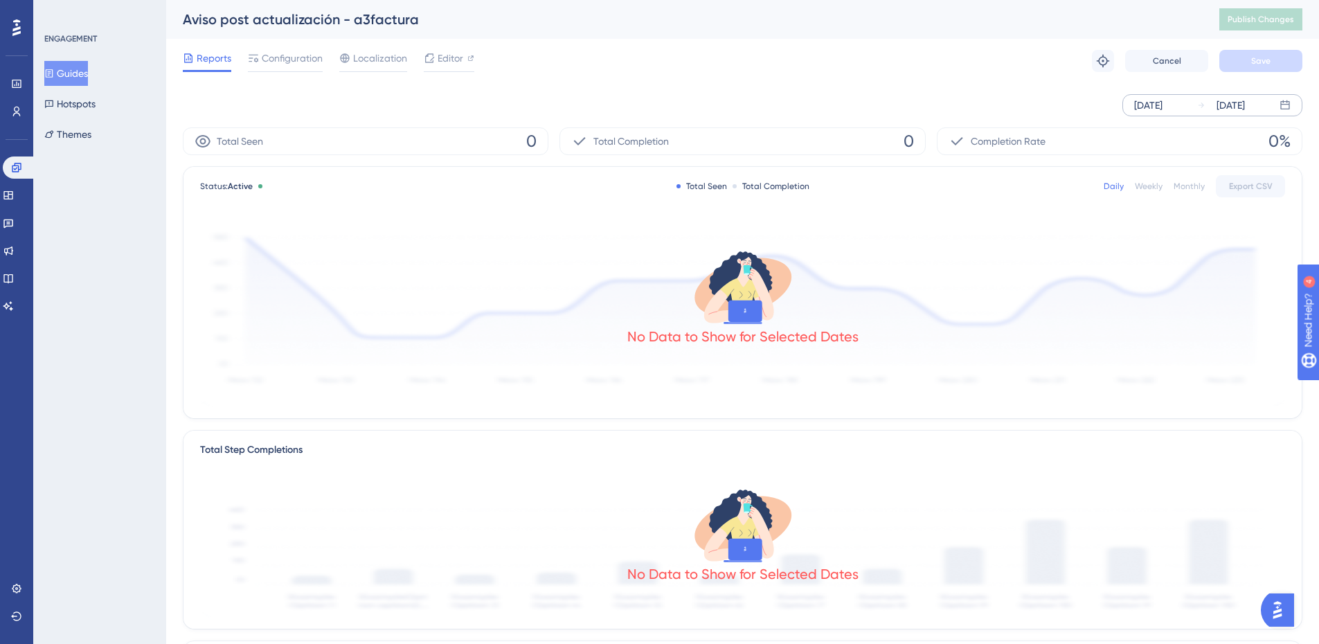
click at [1163, 106] on div "[DATE]" at bounding box center [1148, 105] width 28 height 17
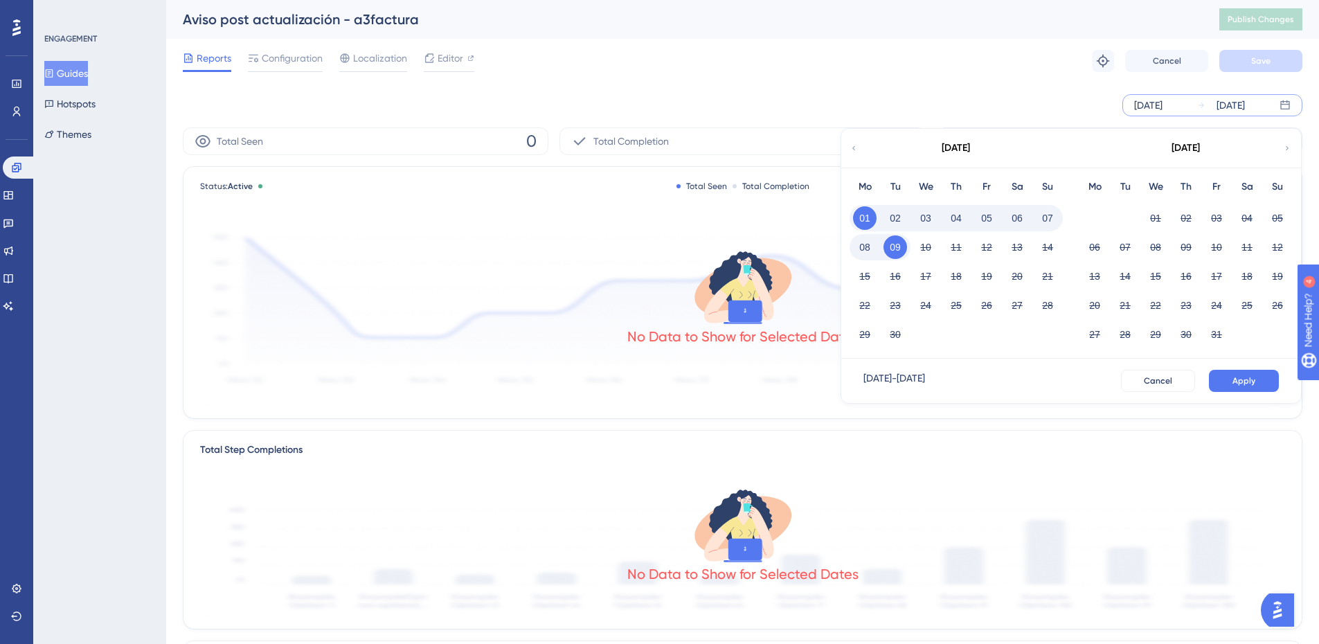
click at [856, 149] on icon at bounding box center [854, 148] width 8 height 12
click at [1211, 218] on button "01" at bounding box center [1217, 218] width 24 height 24
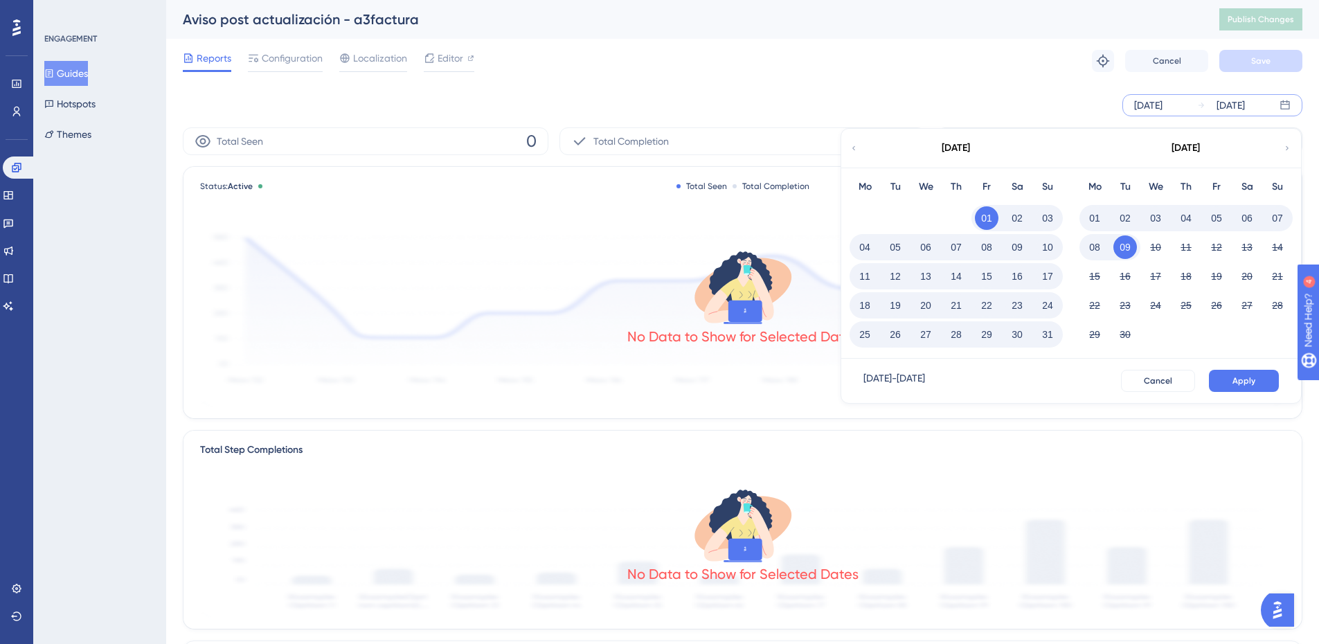
click at [866, 300] on button "18" at bounding box center [865, 306] width 24 height 24
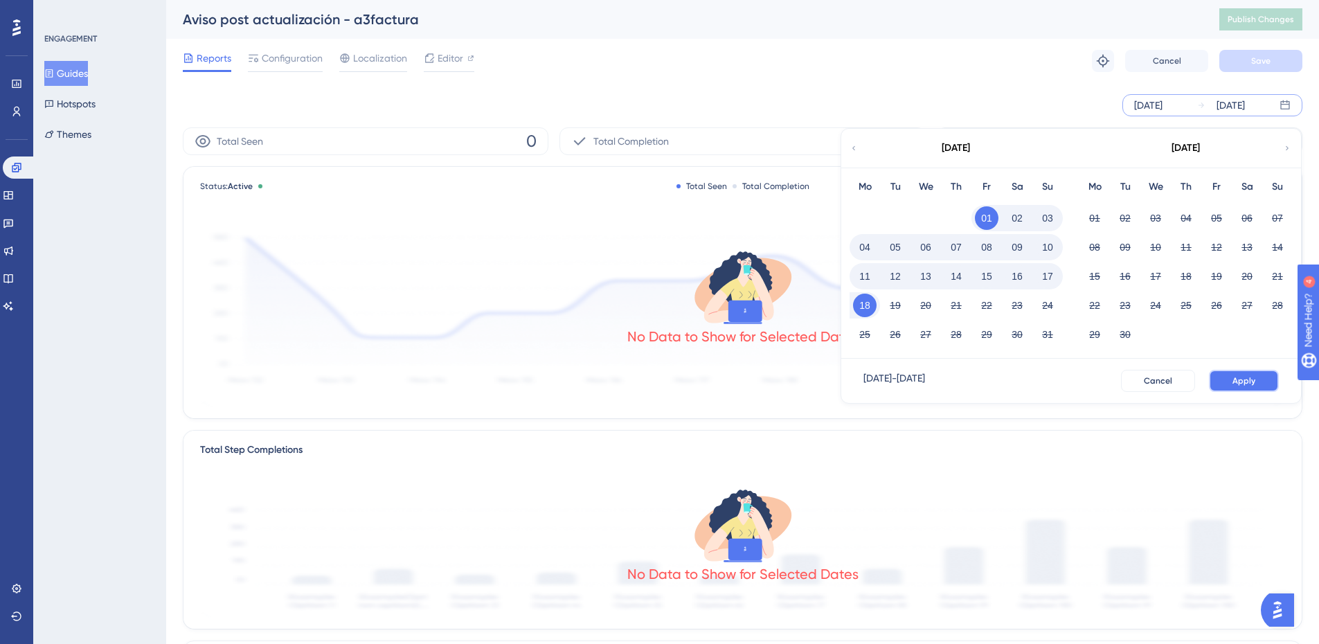
click at [1234, 378] on span "Apply" at bounding box center [1244, 380] width 23 height 11
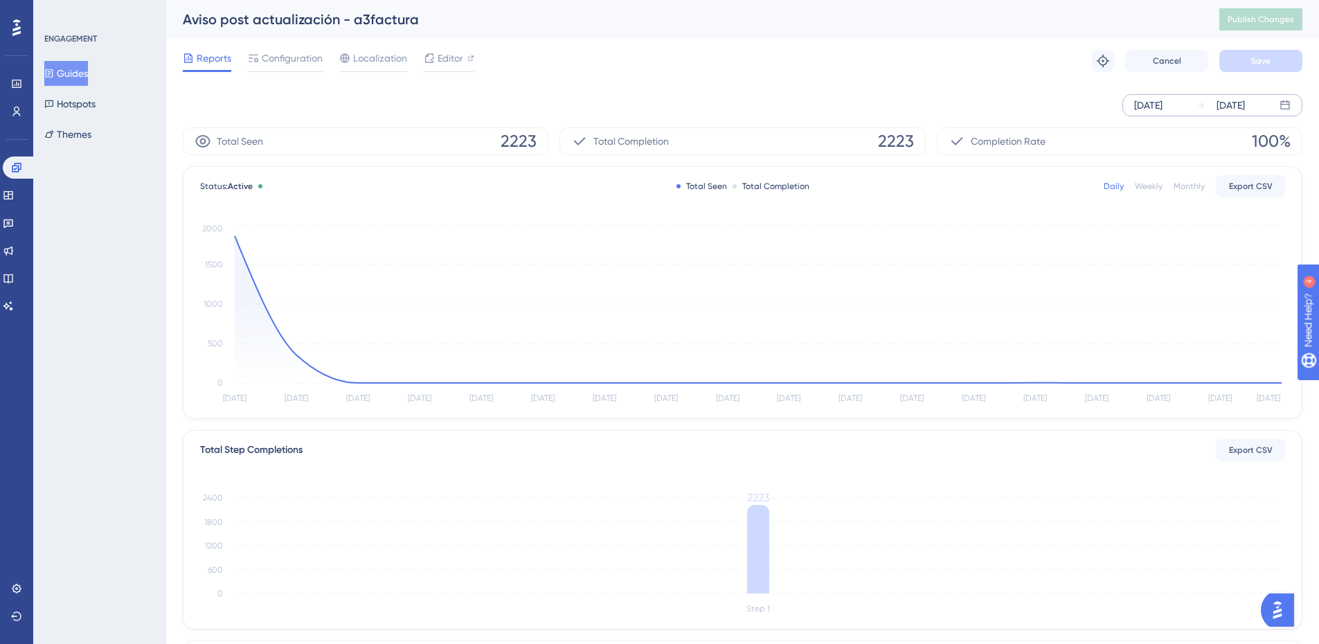
click at [1156, 113] on div "[DATE]" at bounding box center [1148, 105] width 28 height 17
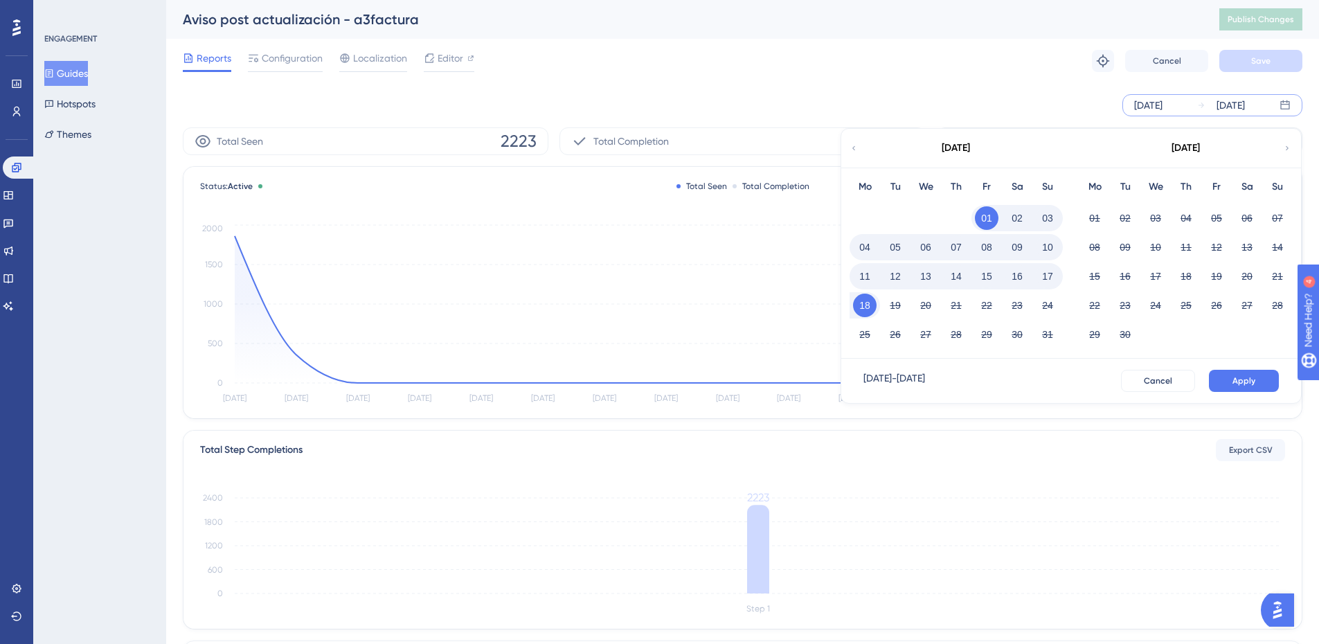
click at [865, 308] on button "18" at bounding box center [865, 306] width 24 height 24
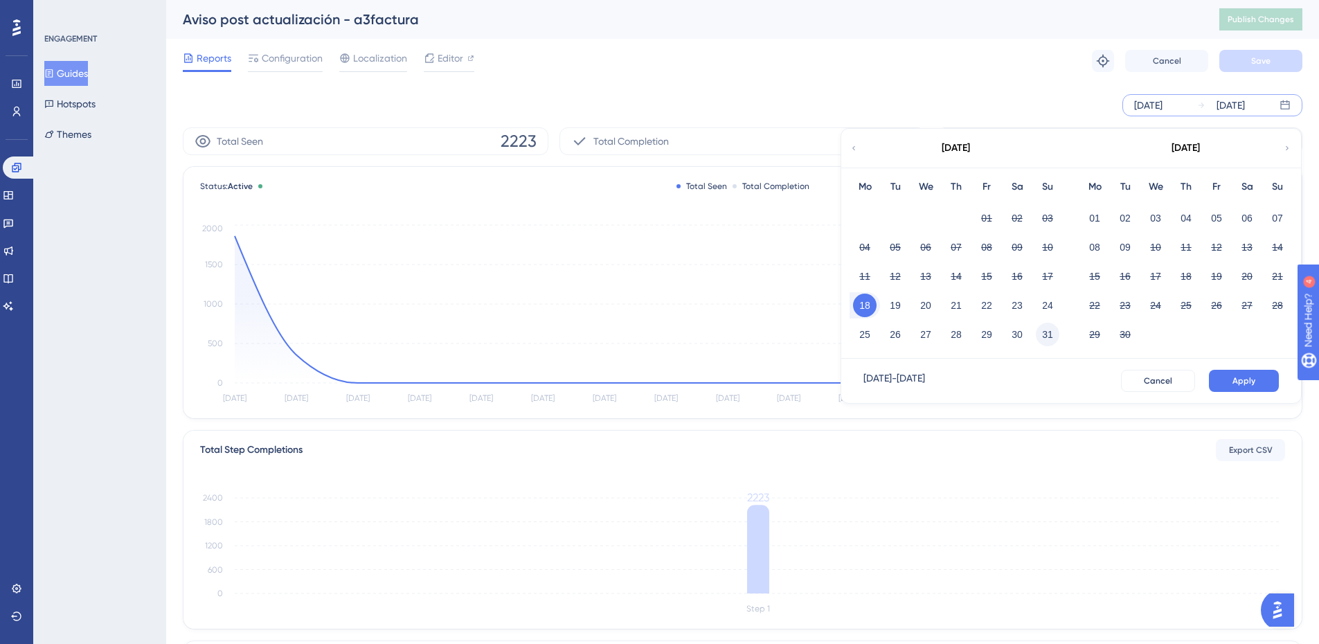
click at [1041, 330] on button "31" at bounding box center [1048, 335] width 24 height 24
click at [1237, 380] on span "Apply" at bounding box center [1244, 380] width 23 height 11
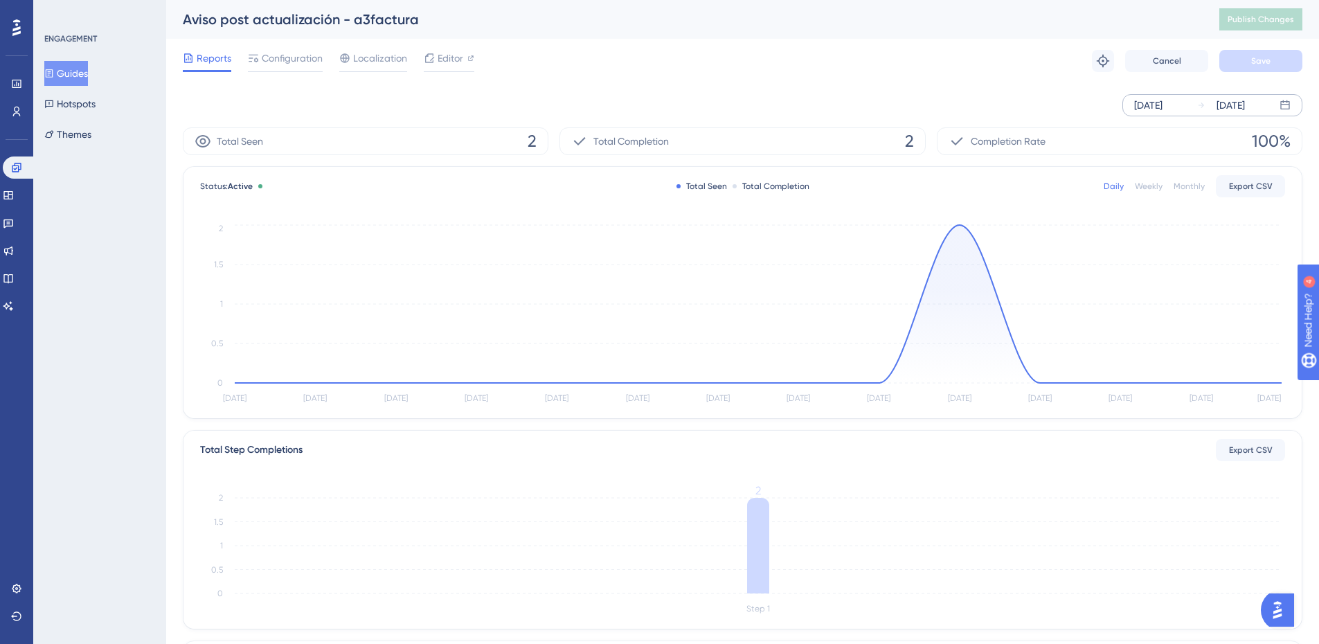
click at [1163, 98] on div "[DATE]" at bounding box center [1148, 105] width 28 height 17
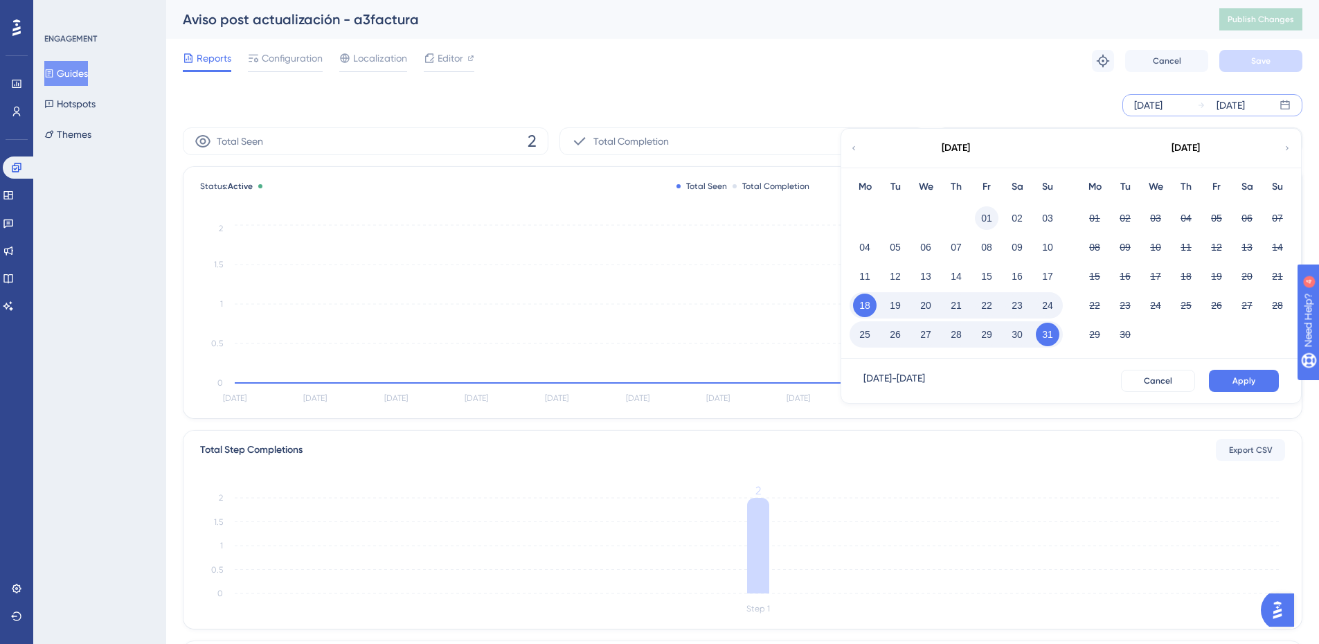
click at [992, 219] on button "01" at bounding box center [987, 218] width 24 height 24
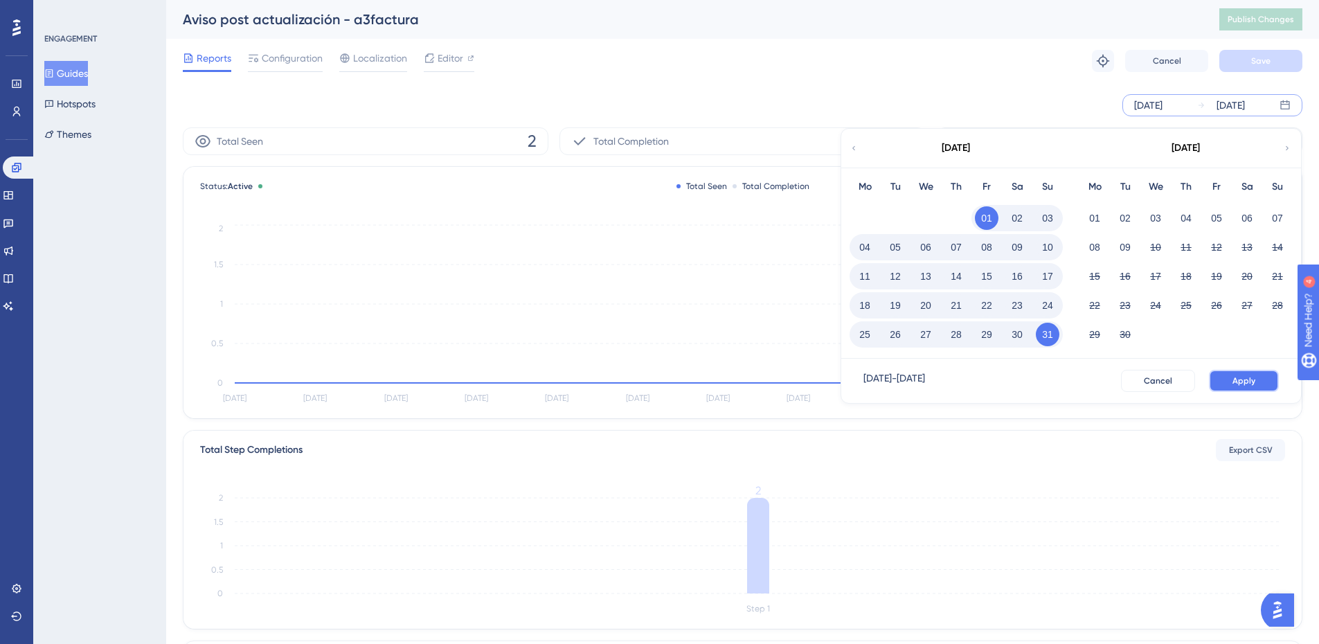
click at [1231, 382] on button "Apply" at bounding box center [1244, 381] width 70 height 22
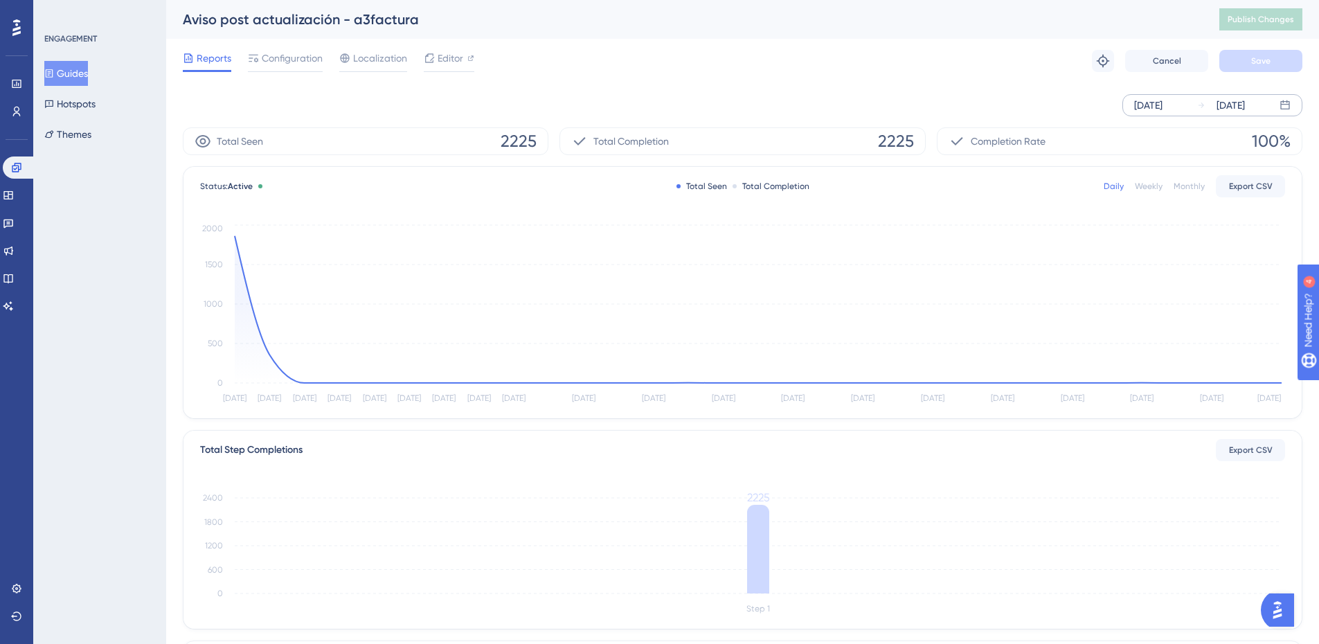
click at [1163, 107] on div "[DATE]" at bounding box center [1148, 105] width 28 height 17
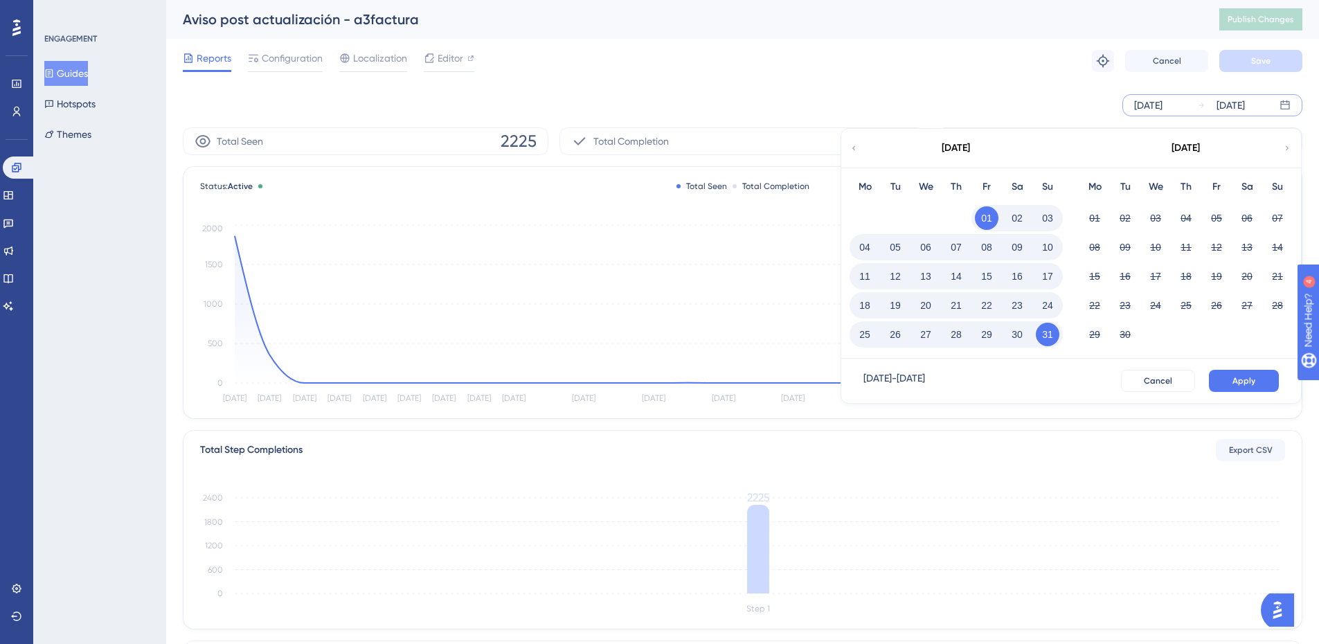
click at [74, 73] on button "Guides" at bounding box center [66, 73] width 44 height 25
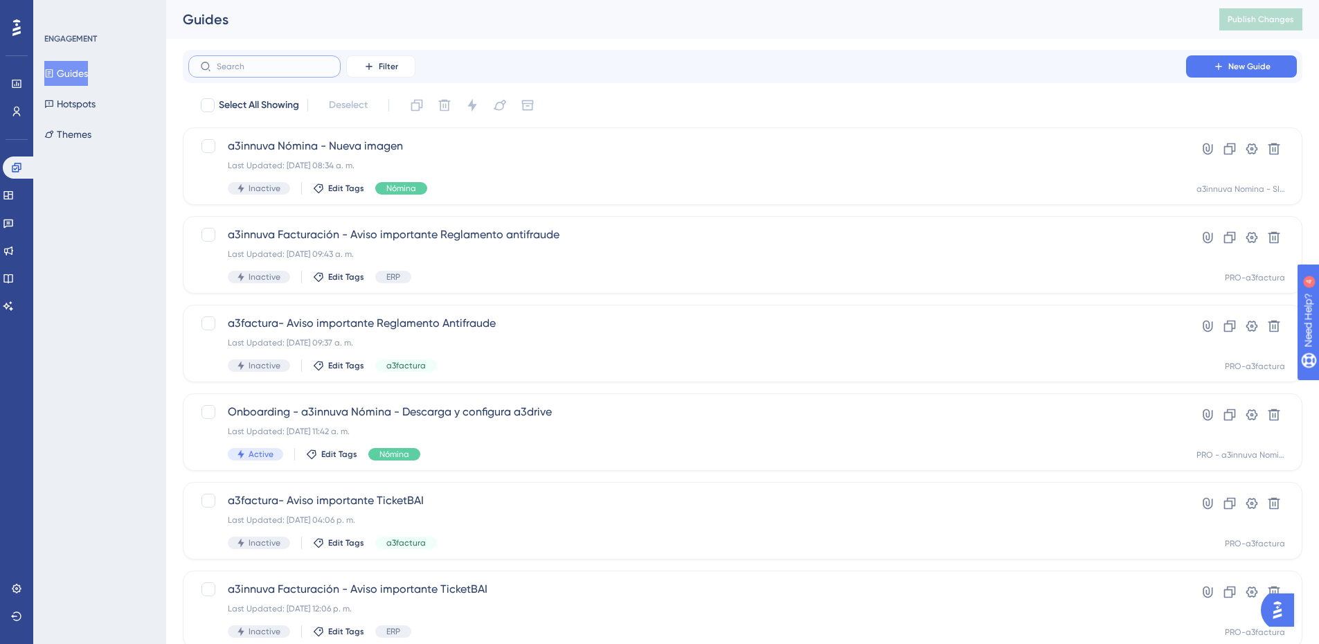
click at [247, 68] on input "text" at bounding box center [273, 67] width 112 height 10
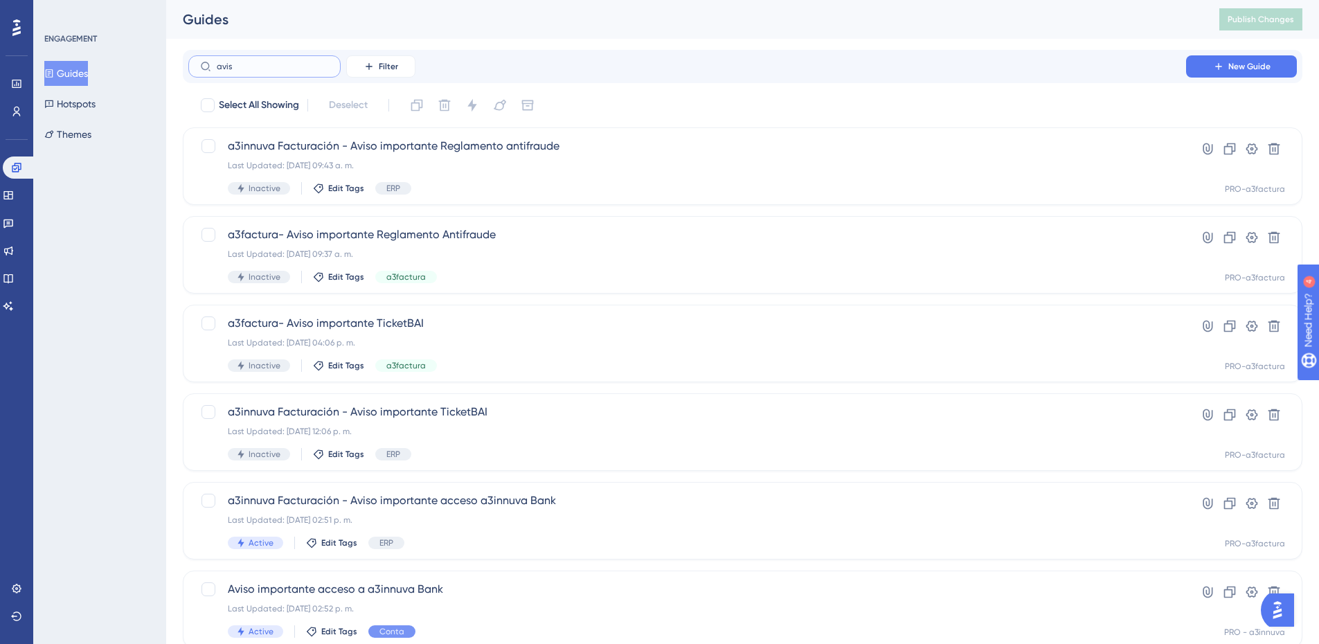
type input "avisp"
checkbox input "true"
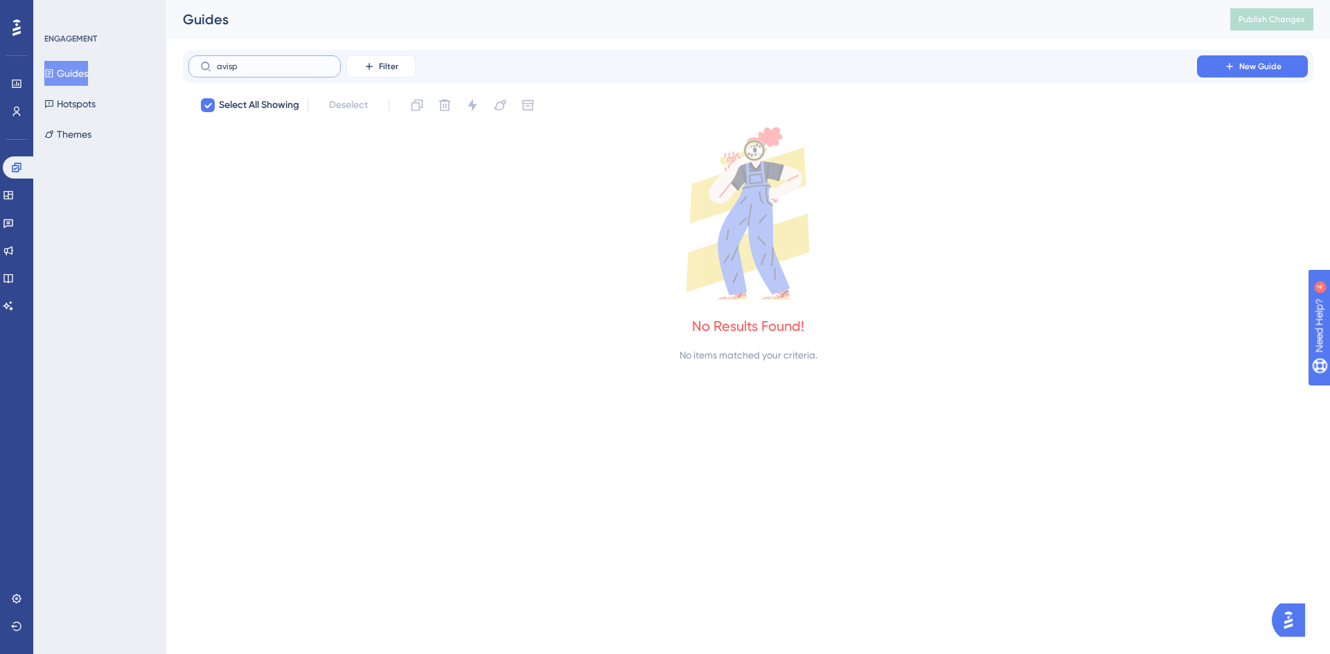
type input "avis"
checkbox input "false"
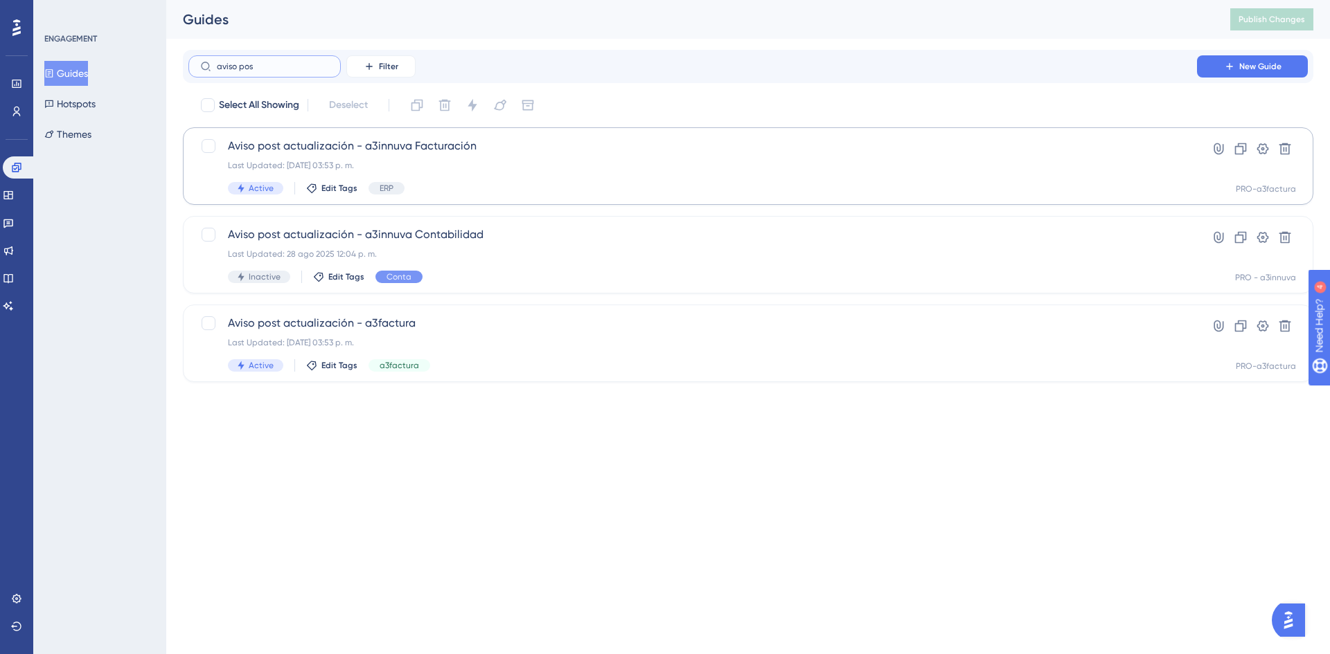
type input "aviso pos"
click at [373, 140] on span "Aviso post actualización - a3innuva Facturación" at bounding box center [692, 146] width 929 height 17
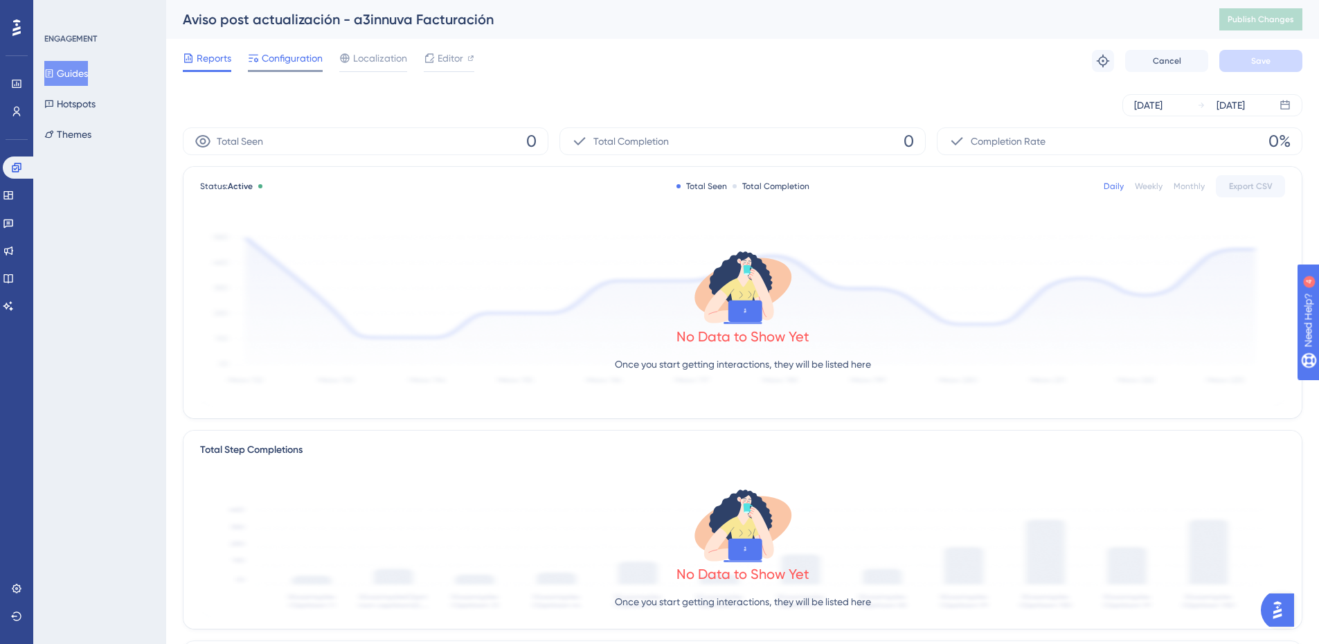
click at [292, 58] on span "Configuration" at bounding box center [292, 58] width 61 height 17
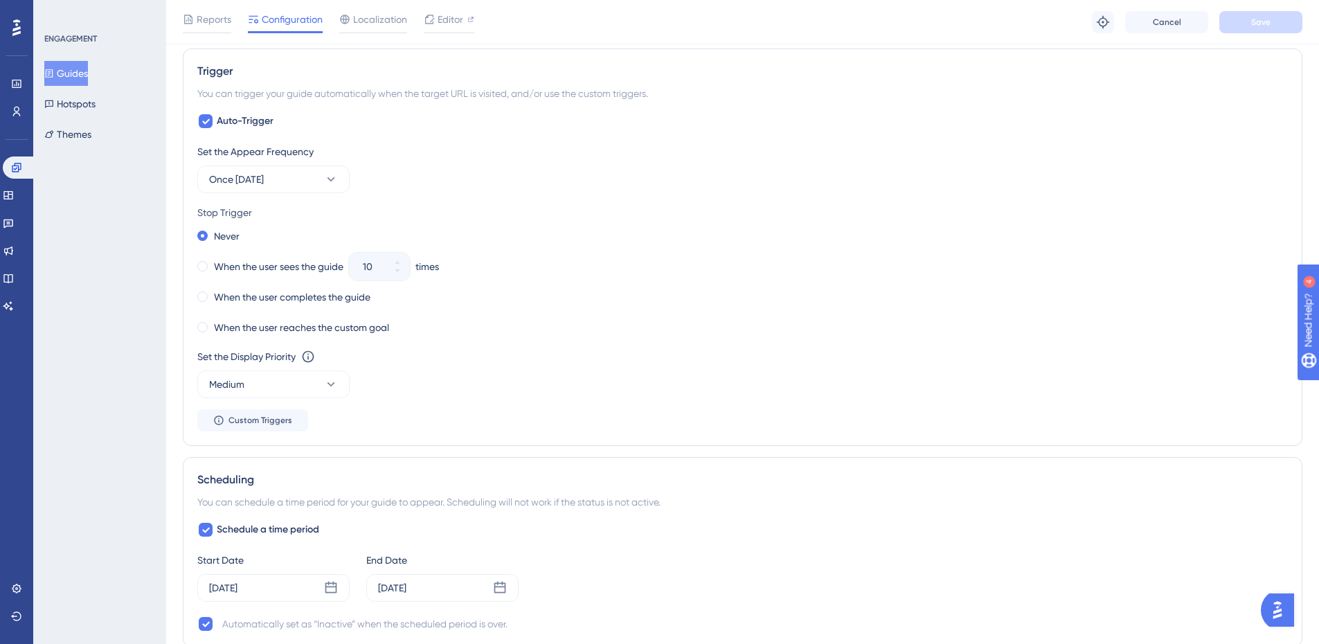
scroll to position [692, 0]
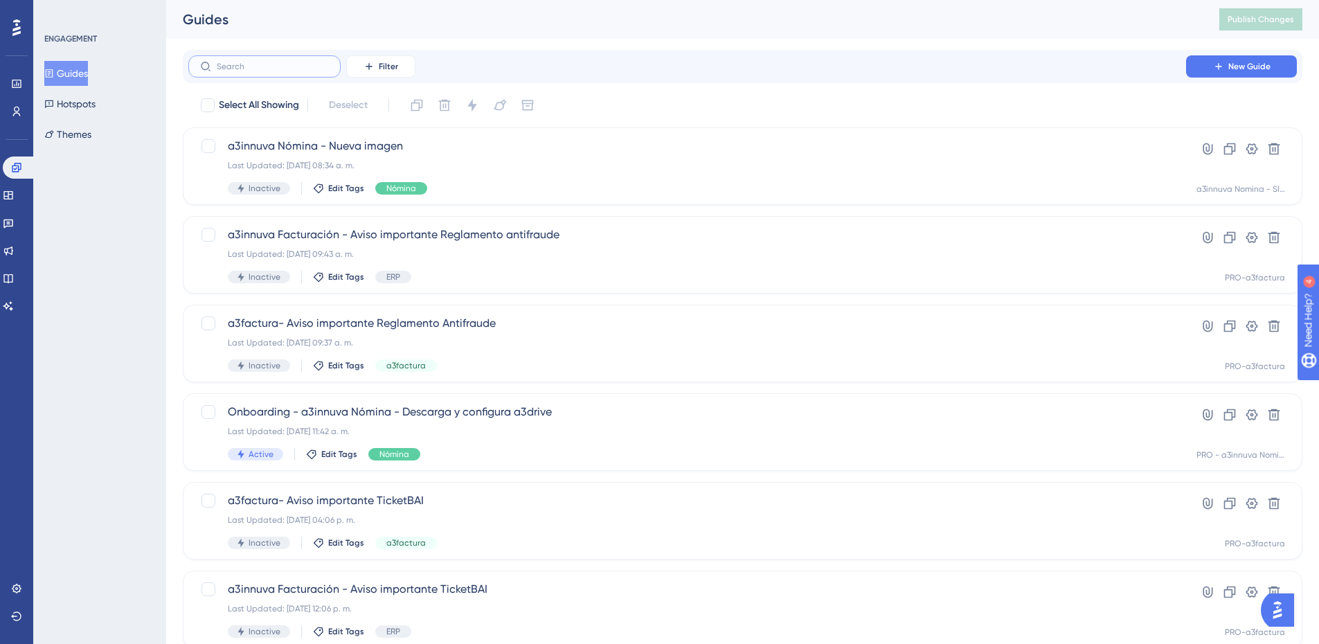
click at [256, 62] on input "text" at bounding box center [273, 67] width 112 height 10
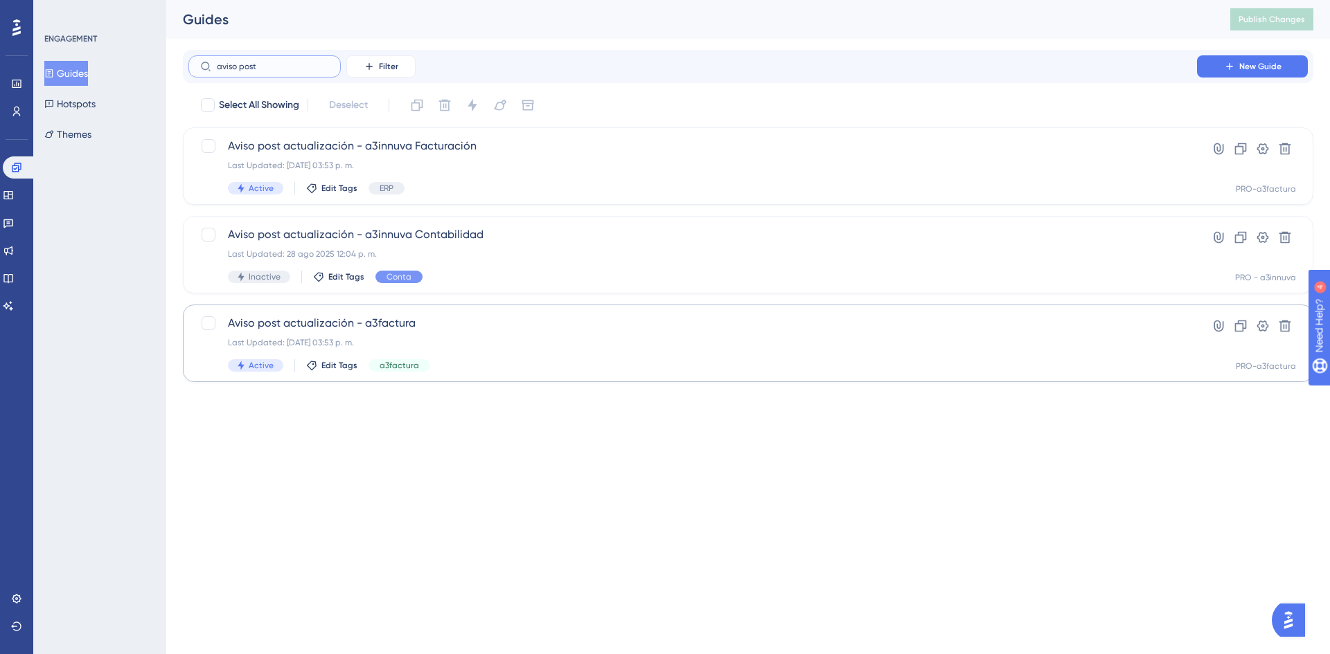
type input "aviso post"
click at [296, 321] on span "Aviso post actualización - a3factura" at bounding box center [692, 323] width 929 height 17
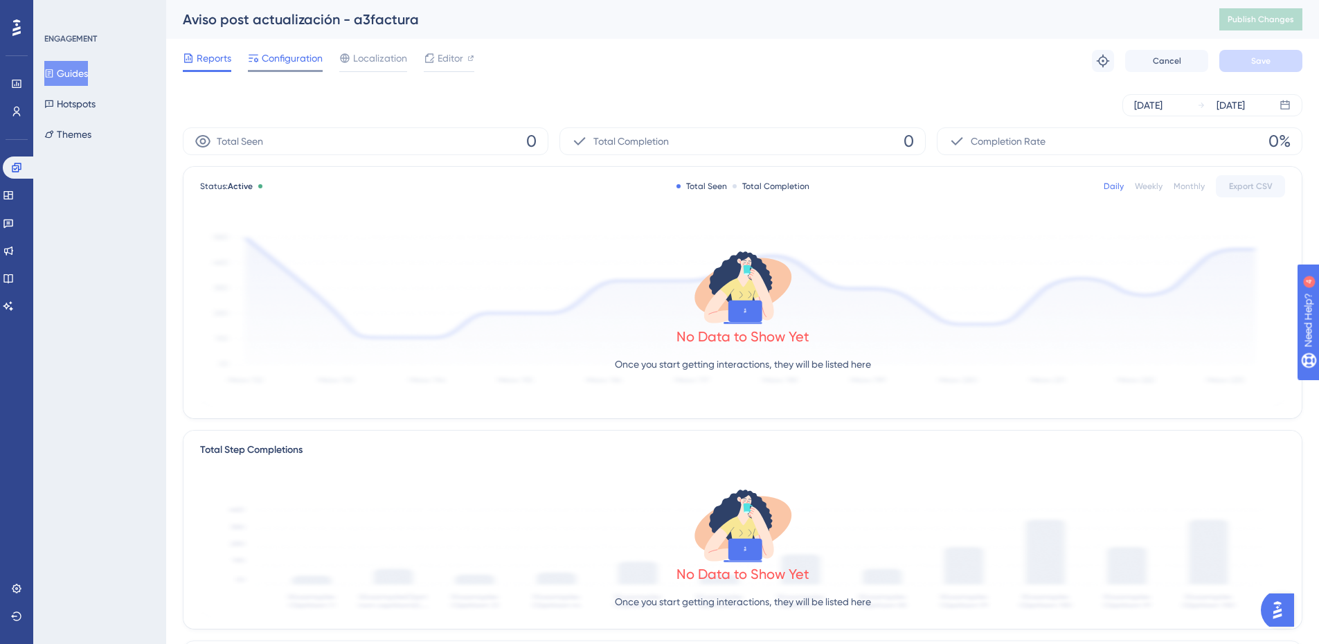
click at [298, 60] on span "Configuration" at bounding box center [292, 58] width 61 height 17
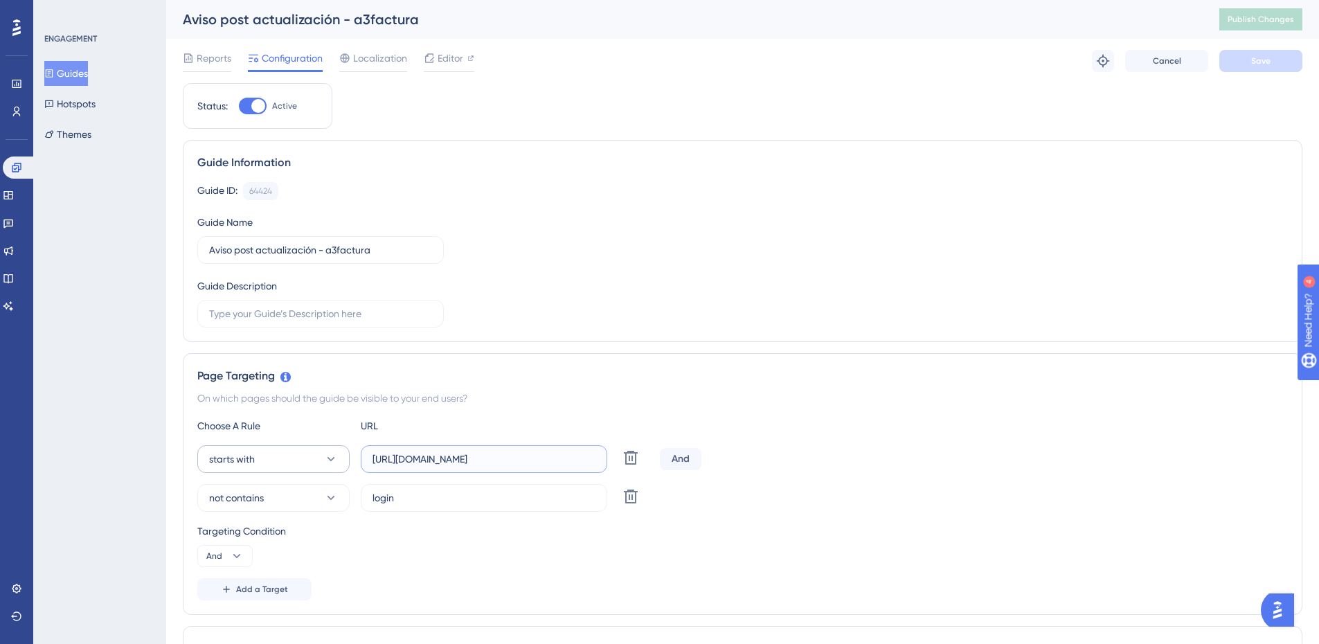
drag, startPoint x: 547, startPoint y: 459, endPoint x: 346, endPoint y: 446, distance: 201.9
click at [346, 446] on div "starts with https://a3factura-app.wolterskluwer.es/#/welcome Delete" at bounding box center [425, 459] width 457 height 28
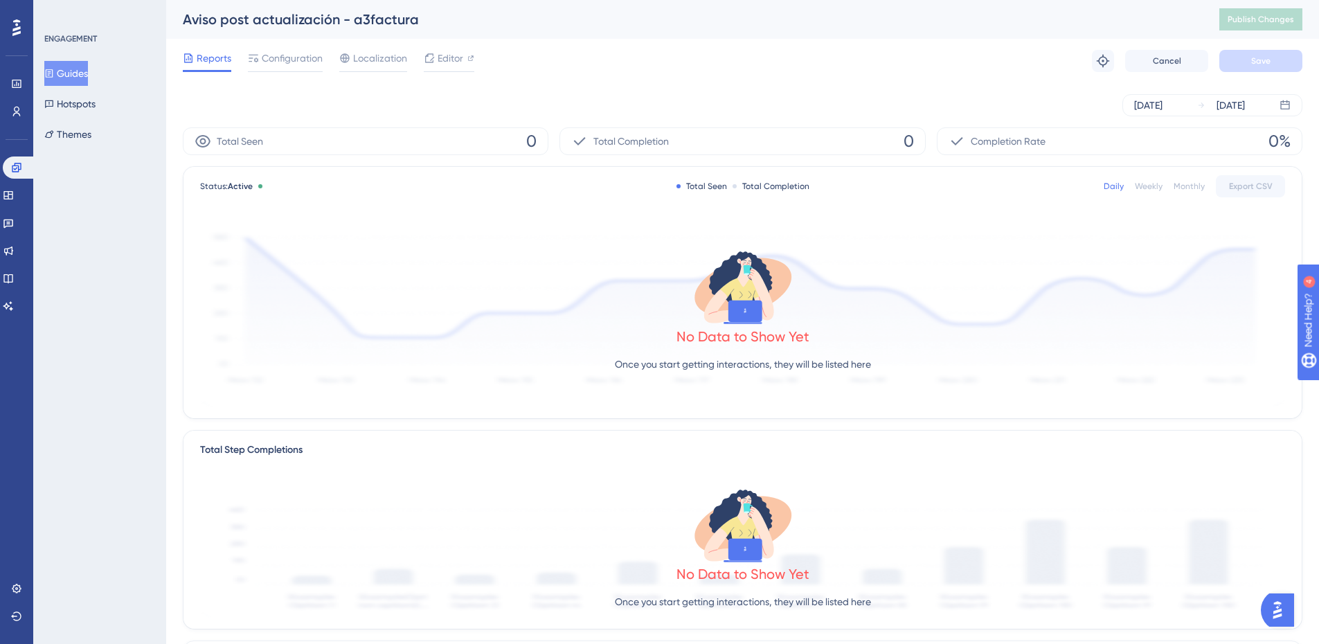
click at [82, 71] on button "Guides" at bounding box center [66, 73] width 44 height 25
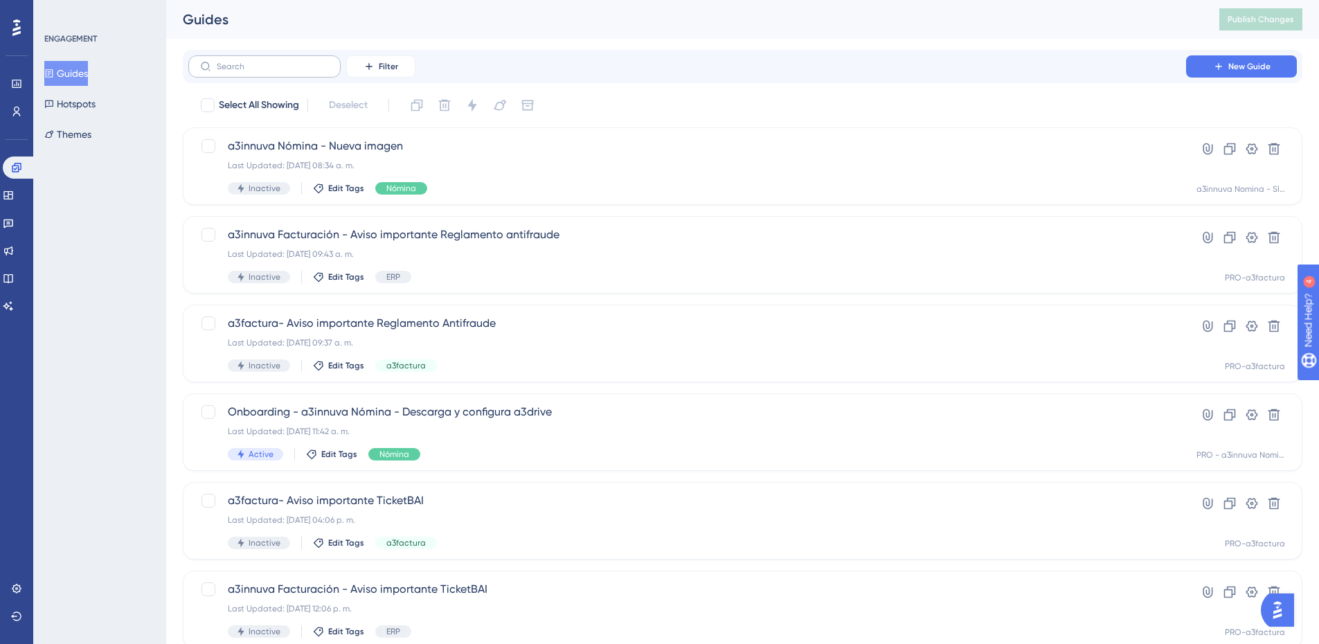
click at [243, 59] on label at bounding box center [264, 66] width 152 height 22
click at [243, 62] on input "text" at bounding box center [273, 67] width 112 height 10
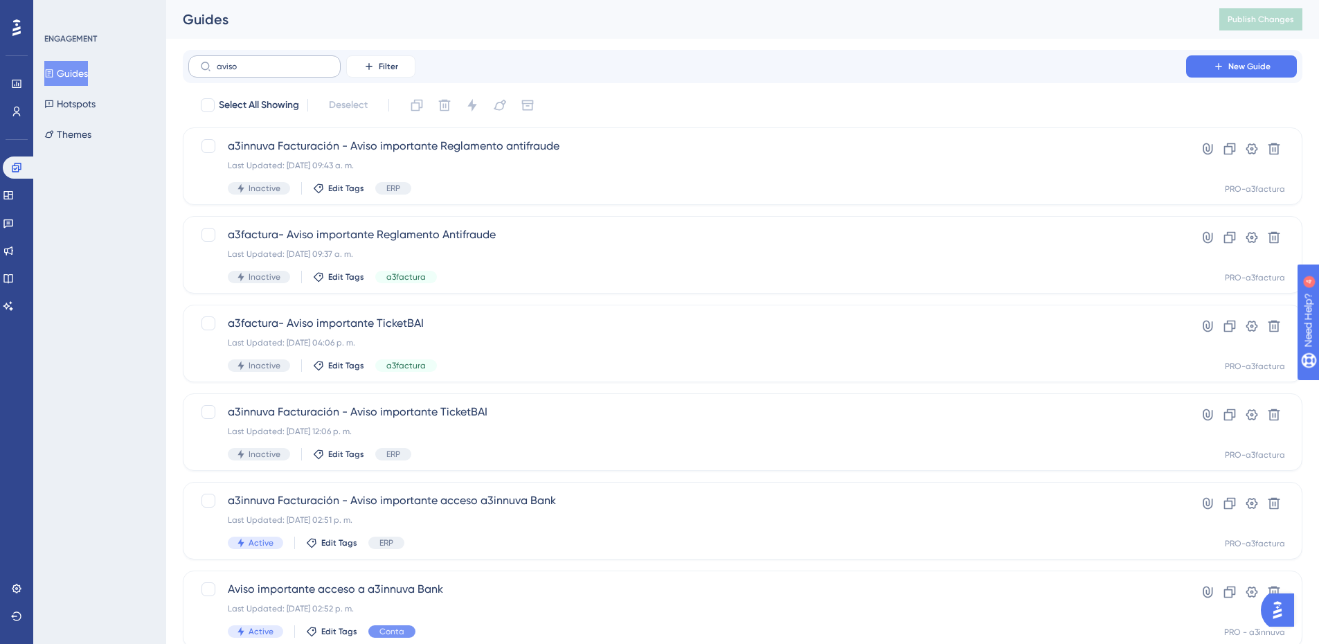
click at [296, 71] on label "aviso" at bounding box center [264, 66] width 152 height 22
click at [296, 71] on input "aviso" at bounding box center [273, 67] width 112 height 10
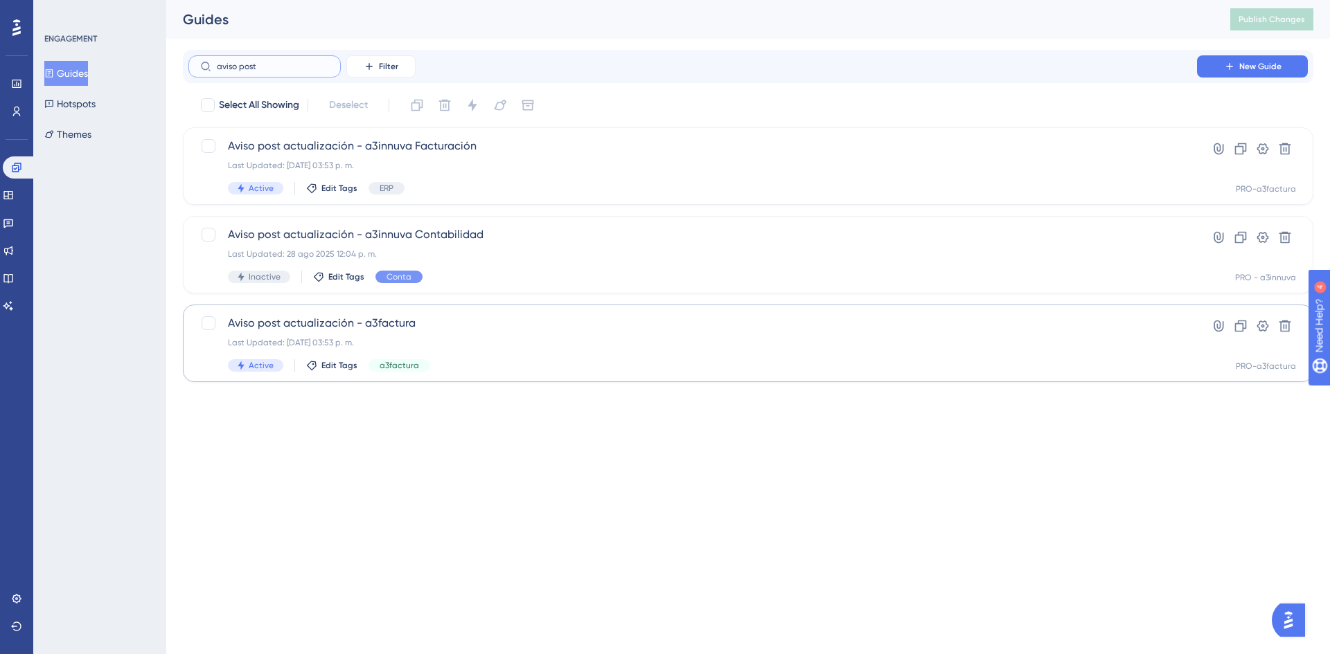
type input "aviso post"
click at [335, 323] on span "Aviso post actualización - a3factura" at bounding box center [692, 323] width 929 height 17
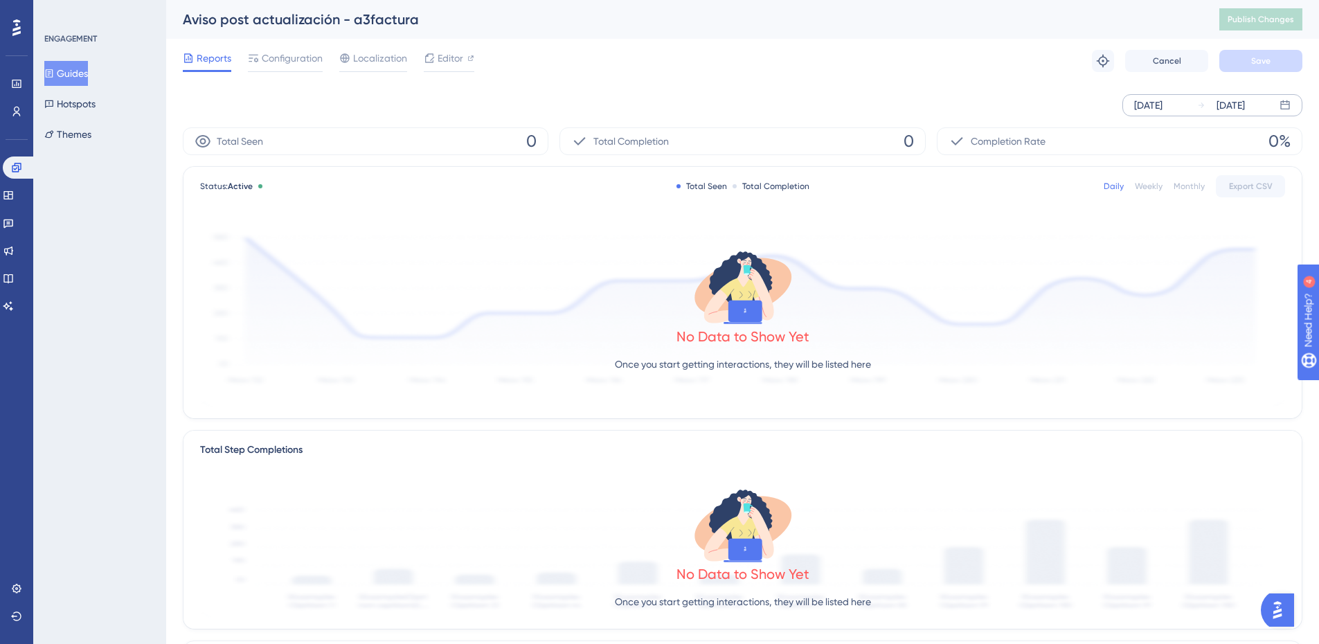
click at [1143, 102] on div "[DATE]" at bounding box center [1148, 105] width 28 height 17
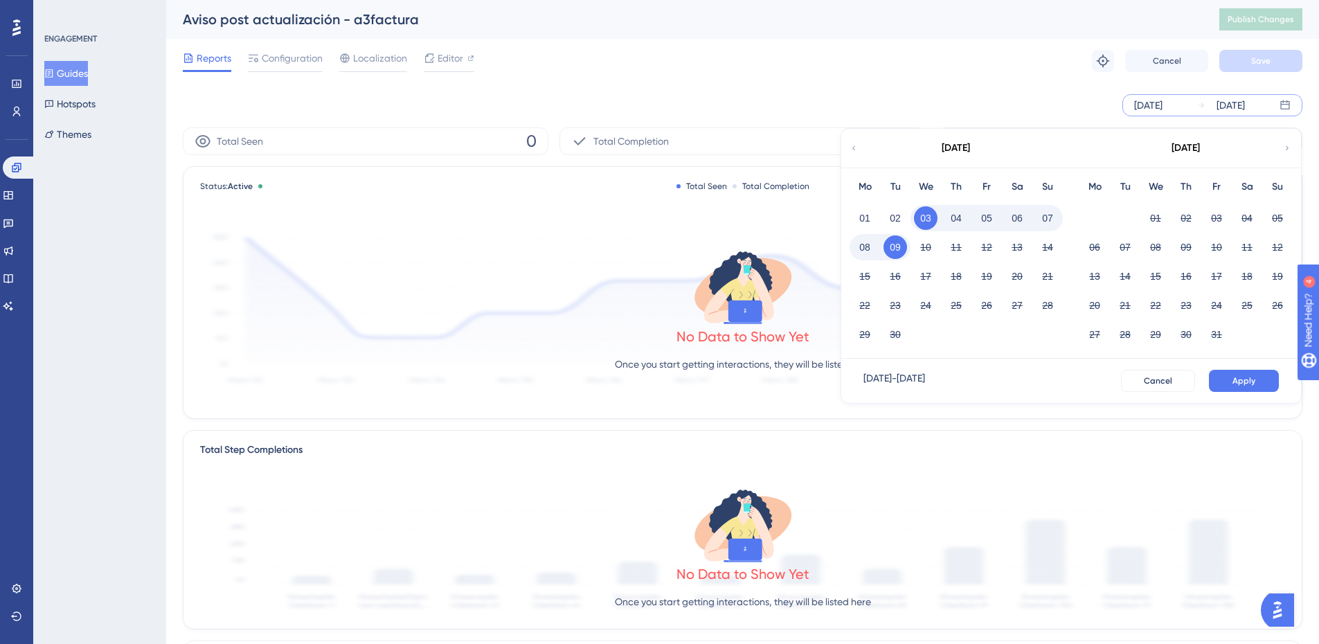
click at [924, 223] on button "03" at bounding box center [926, 218] width 24 height 24
click at [895, 246] on button "09" at bounding box center [896, 247] width 24 height 24
click at [893, 248] on button "09" at bounding box center [896, 247] width 24 height 24
click at [1240, 384] on span "Apply" at bounding box center [1244, 380] width 23 height 11
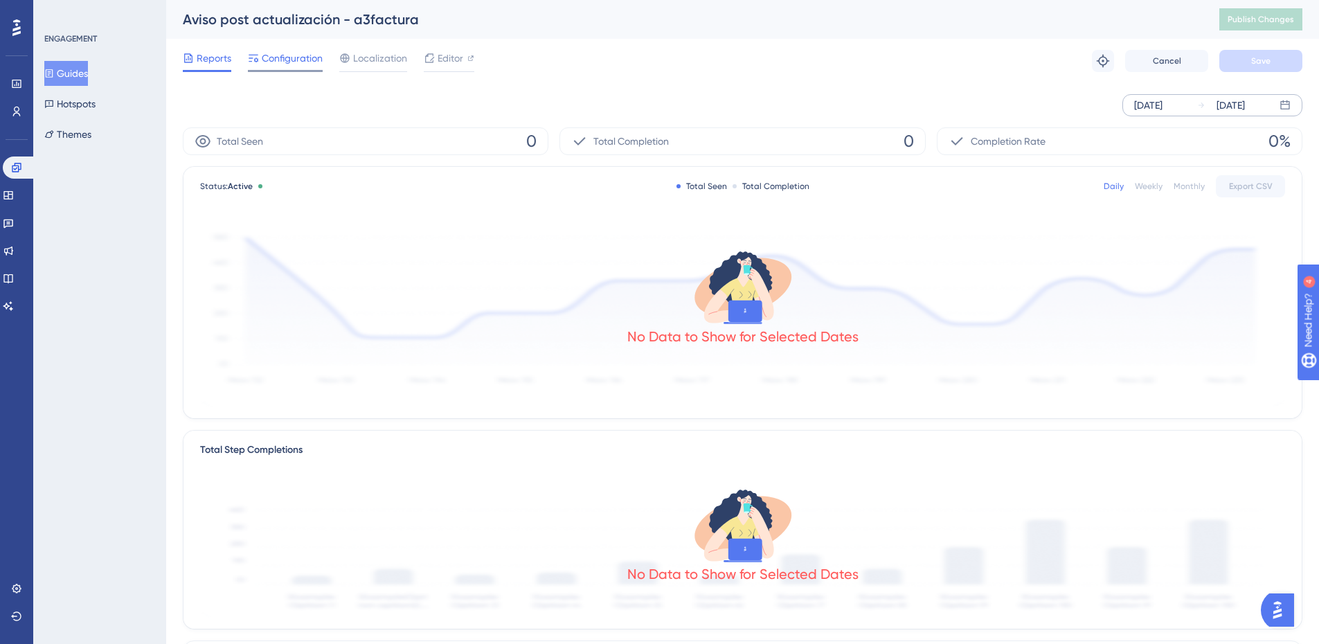
click at [296, 62] on span "Configuration" at bounding box center [292, 58] width 61 height 17
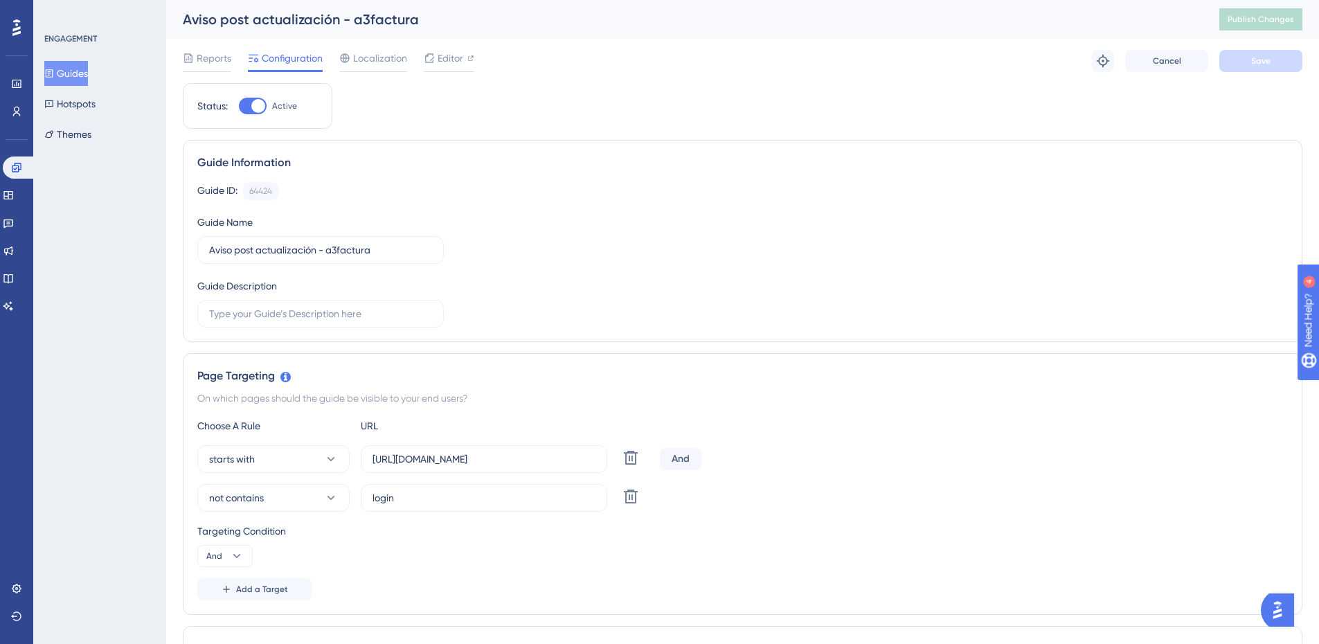
click at [53, 73] on icon at bounding box center [50, 73] width 8 height 8
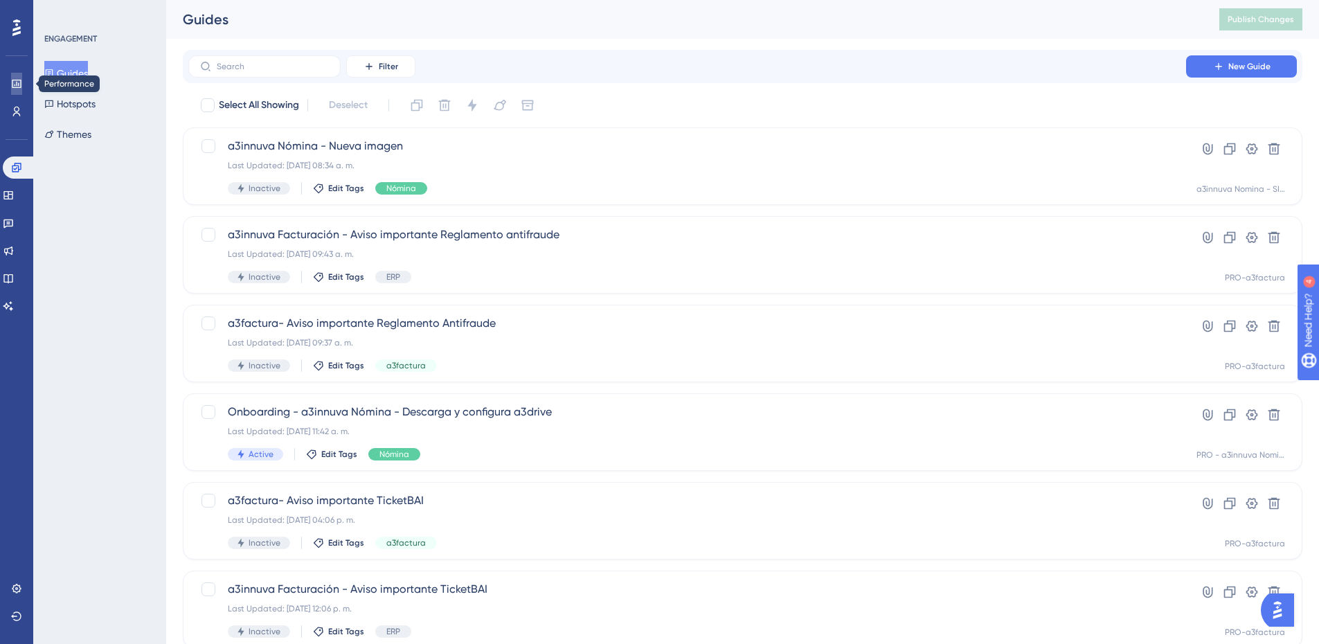
click at [16, 87] on icon at bounding box center [16, 84] width 9 height 8
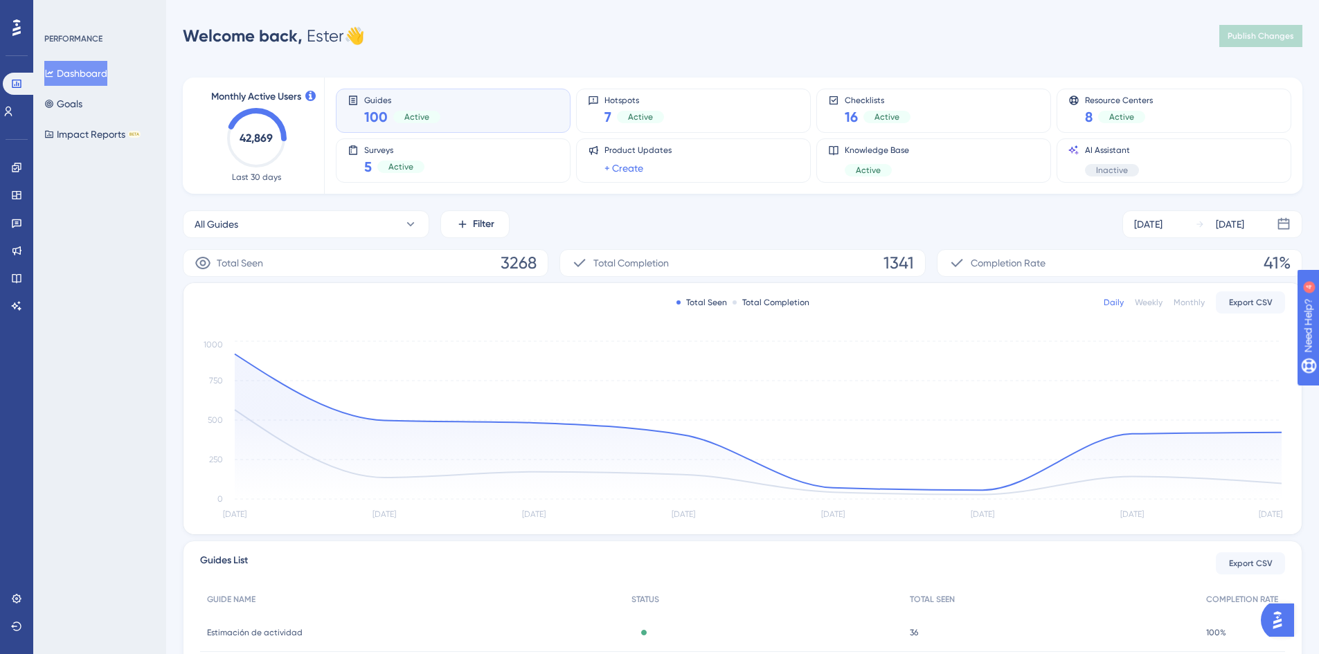
click at [382, 109] on span "100" at bounding box center [376, 116] width 24 height 19
click at [379, 98] on span "Guides" at bounding box center [402, 100] width 76 height 10
click at [355, 98] on icon at bounding box center [353, 100] width 11 height 11
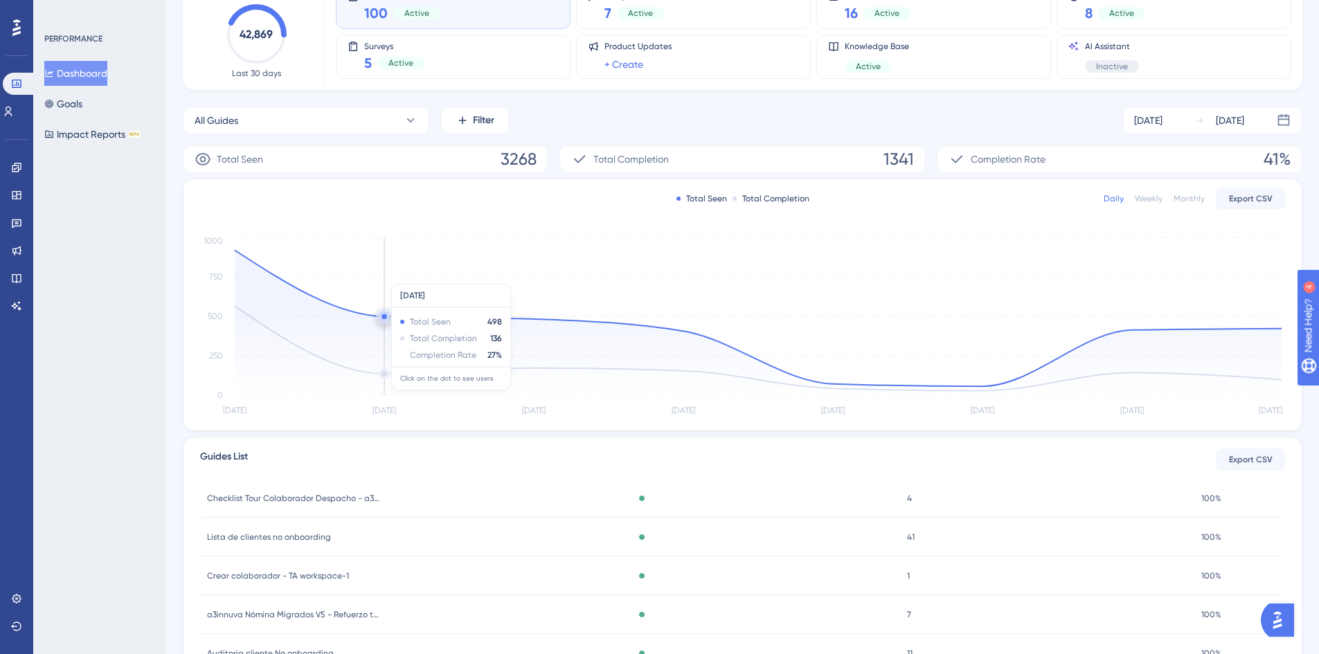
scroll to position [35, 0]
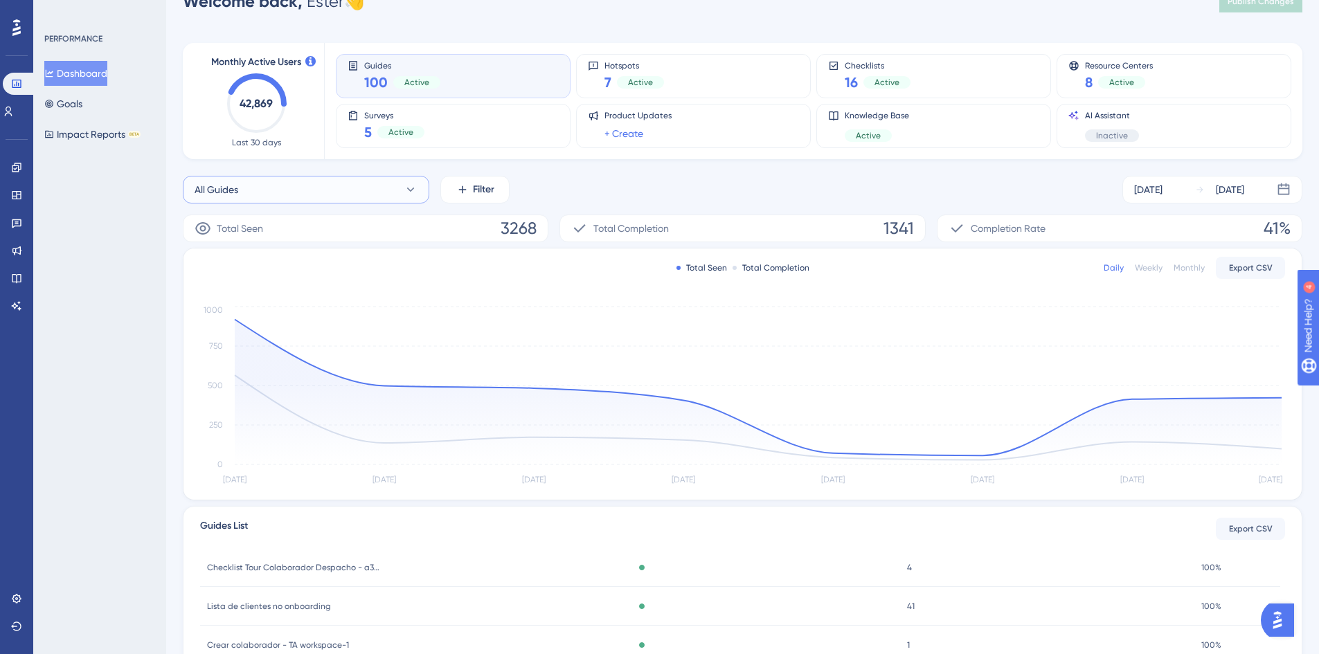
click at [408, 193] on icon at bounding box center [411, 190] width 14 height 14
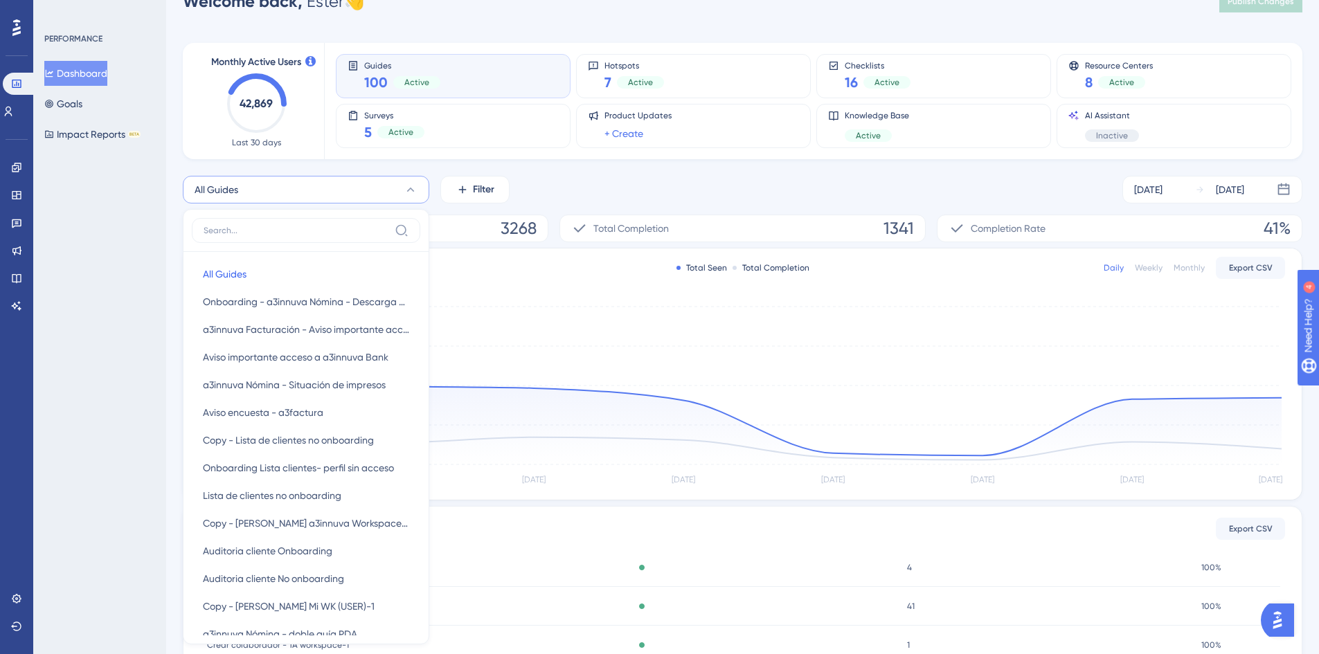
scroll to position [91, 0]
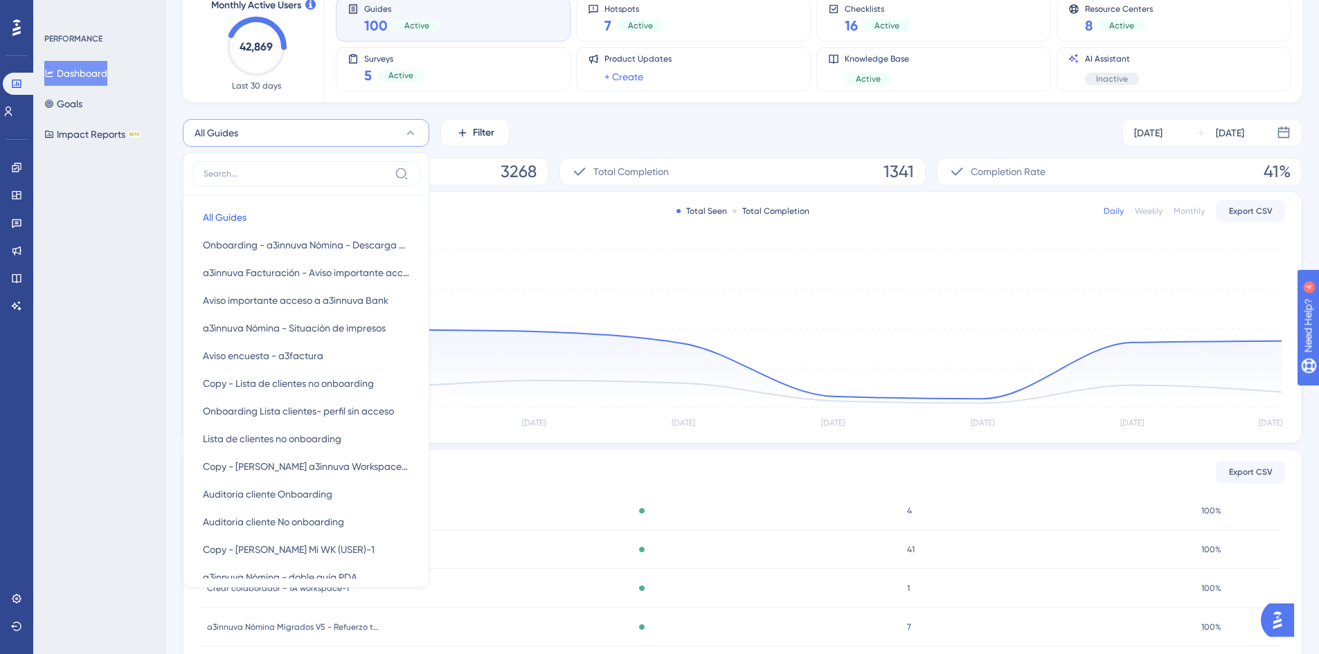
click at [337, 175] on input at bounding box center [297, 173] width 186 height 11
type input "p"
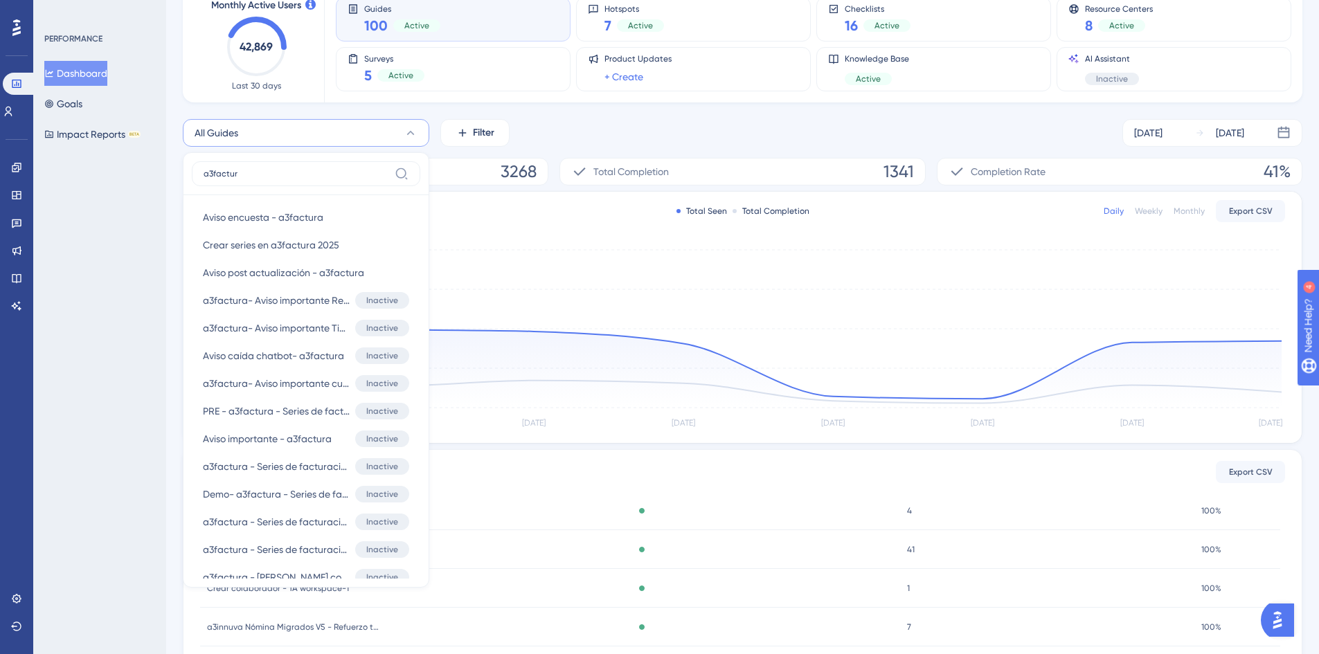
type input "a3factura"
drag, startPoint x: 257, startPoint y: 175, endPoint x: 154, endPoint y: 170, distance: 103.3
click at [166, 170] on div "Performance Users Engagement Widgets Feedback Product Updates Knowledge Base AI…" at bounding box center [742, 357] width 1153 height 852
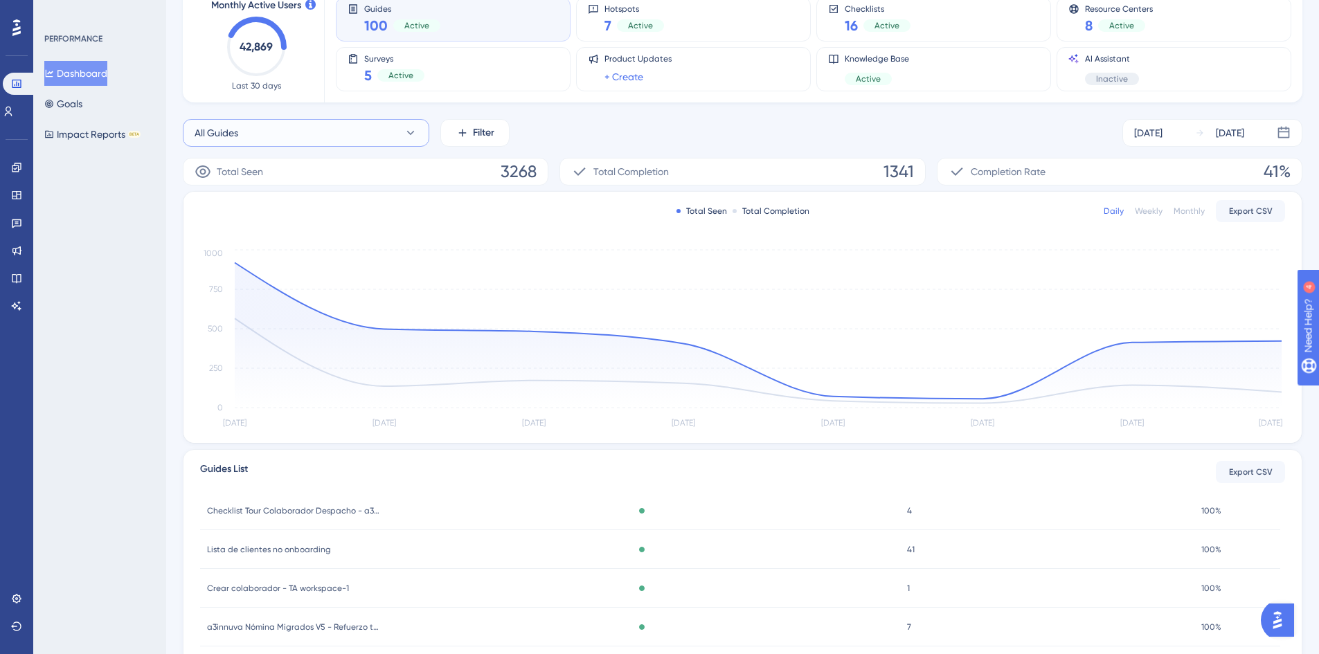
click at [280, 128] on button "All Guides" at bounding box center [306, 133] width 247 height 28
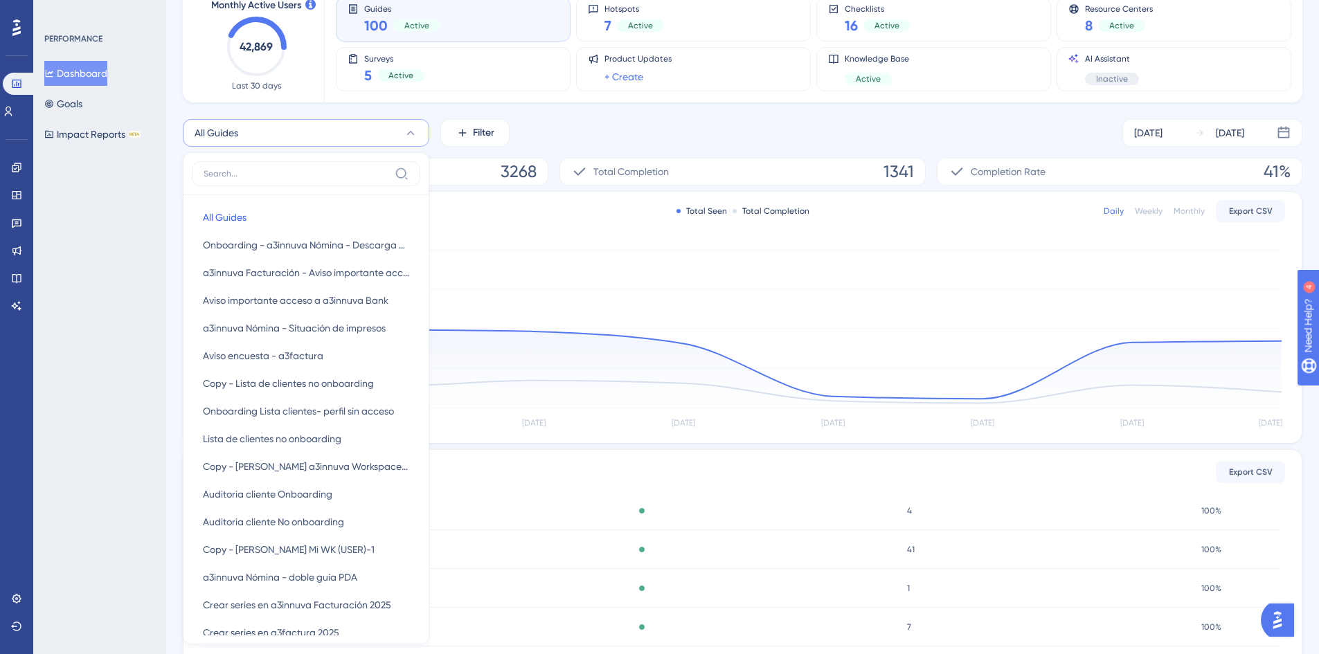
scroll to position [163, 0]
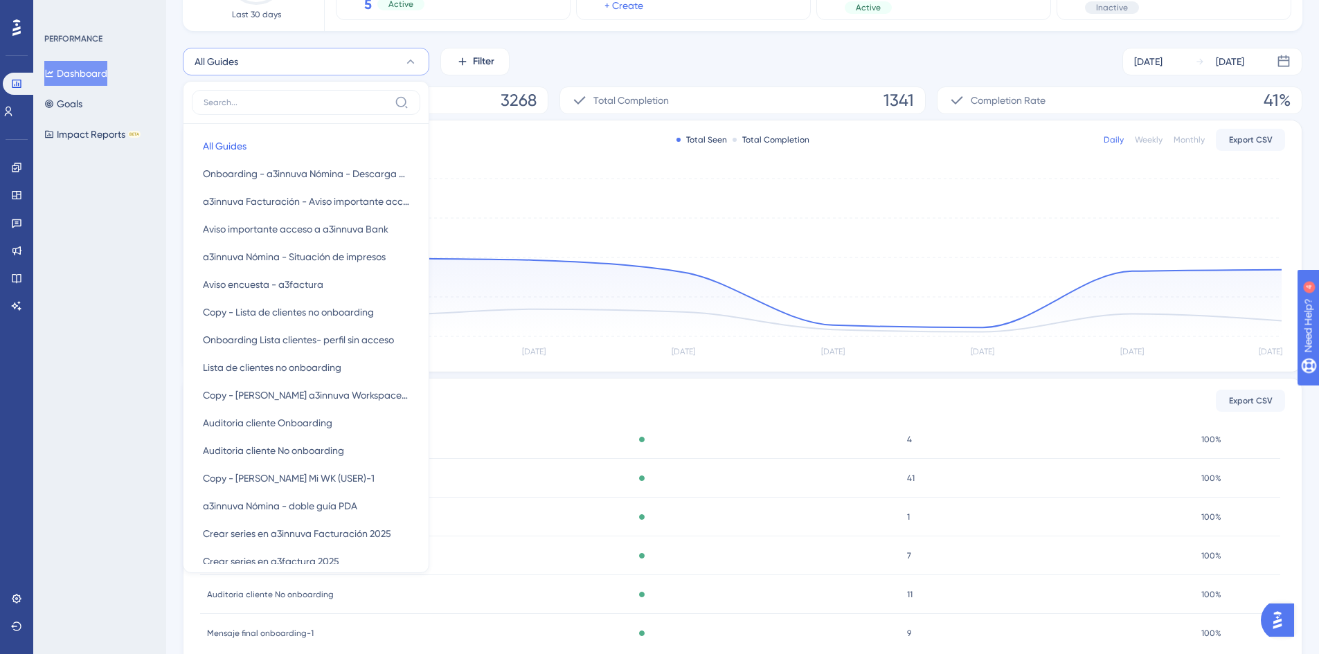
click at [254, 100] on input at bounding box center [297, 102] width 186 height 11
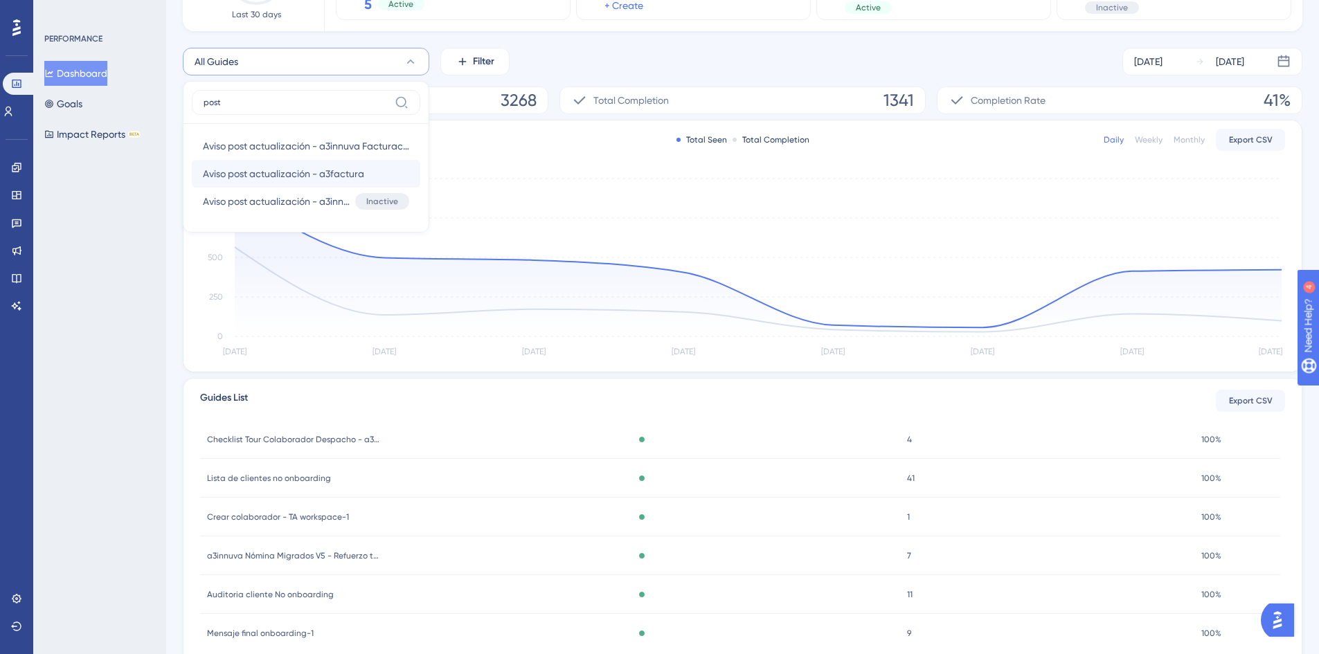
type input "post"
click at [303, 167] on span "Aviso post actualización - a3factura" at bounding box center [283, 174] width 161 height 17
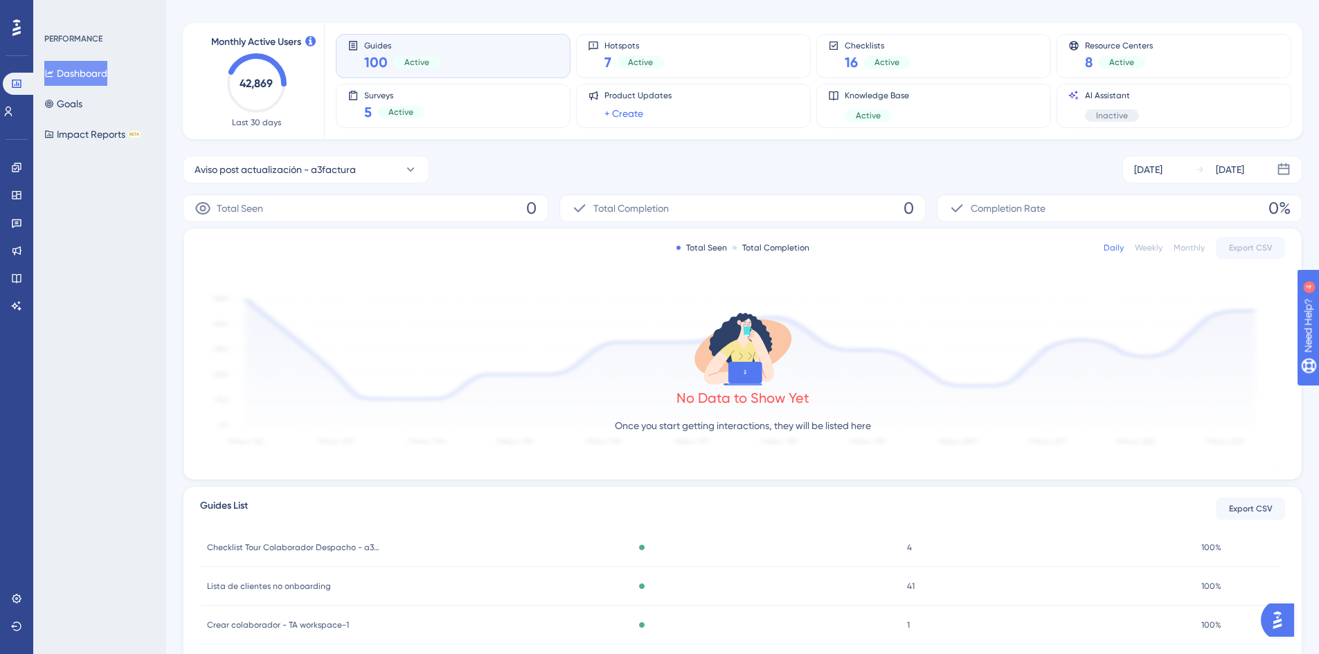
scroll to position [93, 0]
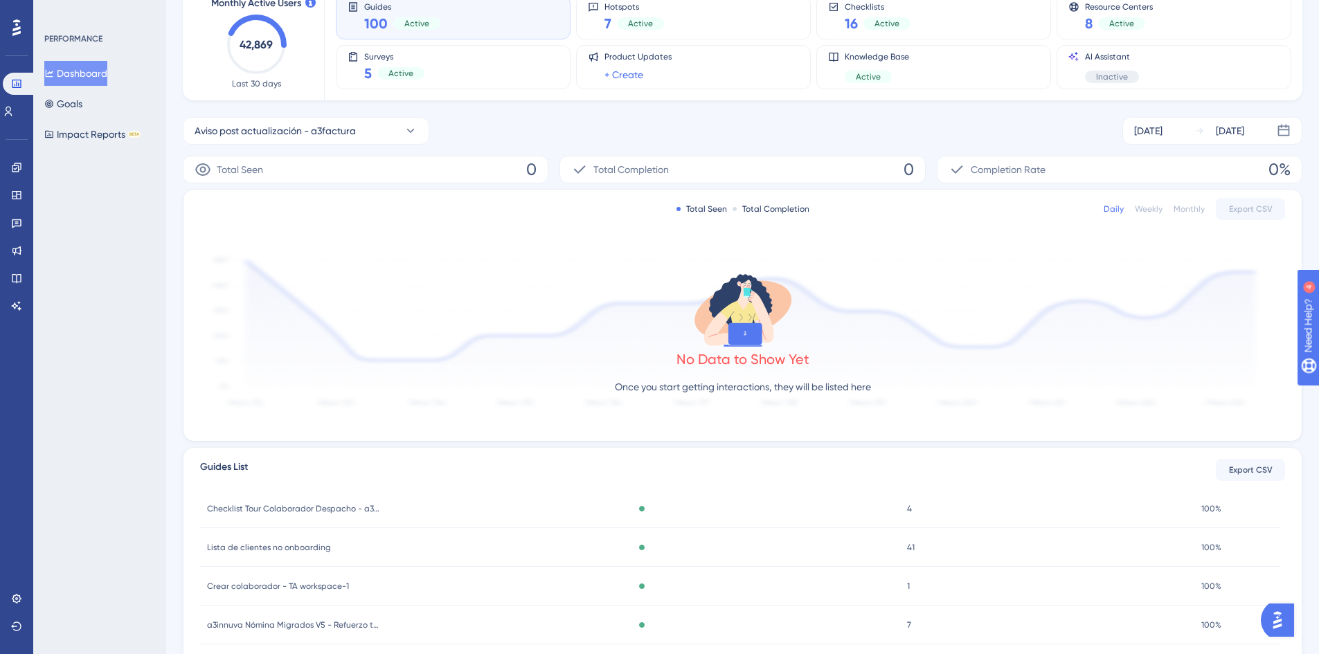
click at [203, 167] on icon at bounding box center [202, 169] width 15 height 12
click at [403, 128] on button "Aviso post actualización - a3factura" at bounding box center [306, 131] width 247 height 28
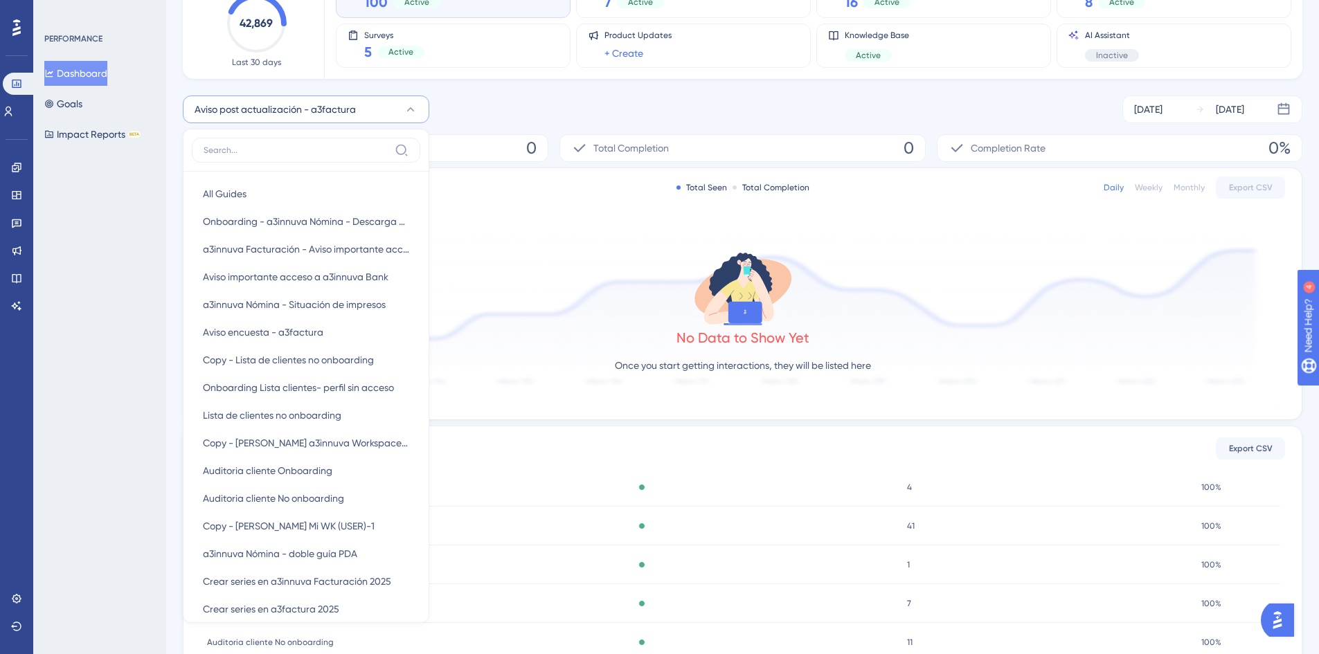
click at [305, 151] on input at bounding box center [297, 150] width 186 height 11
click at [294, 145] on input at bounding box center [297, 150] width 186 height 11
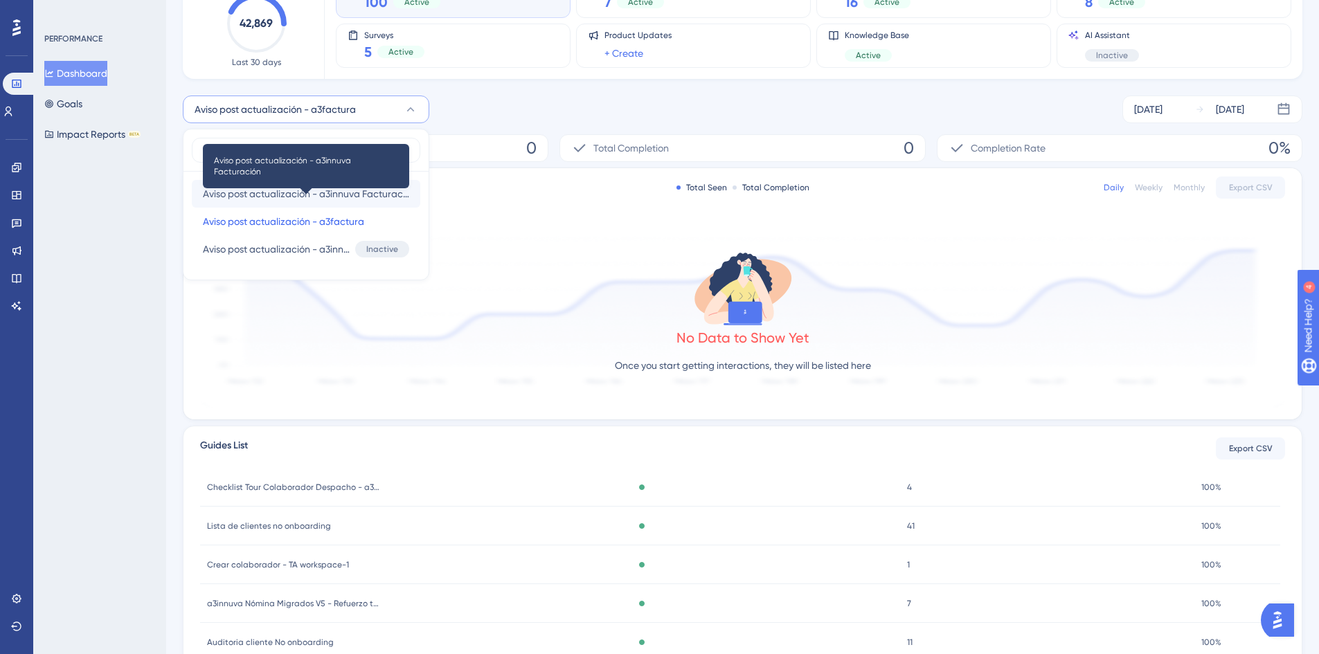
type input "aviso pos"
click at [308, 195] on span "Aviso post actualización - a3innuva Facturación" at bounding box center [306, 194] width 206 height 17
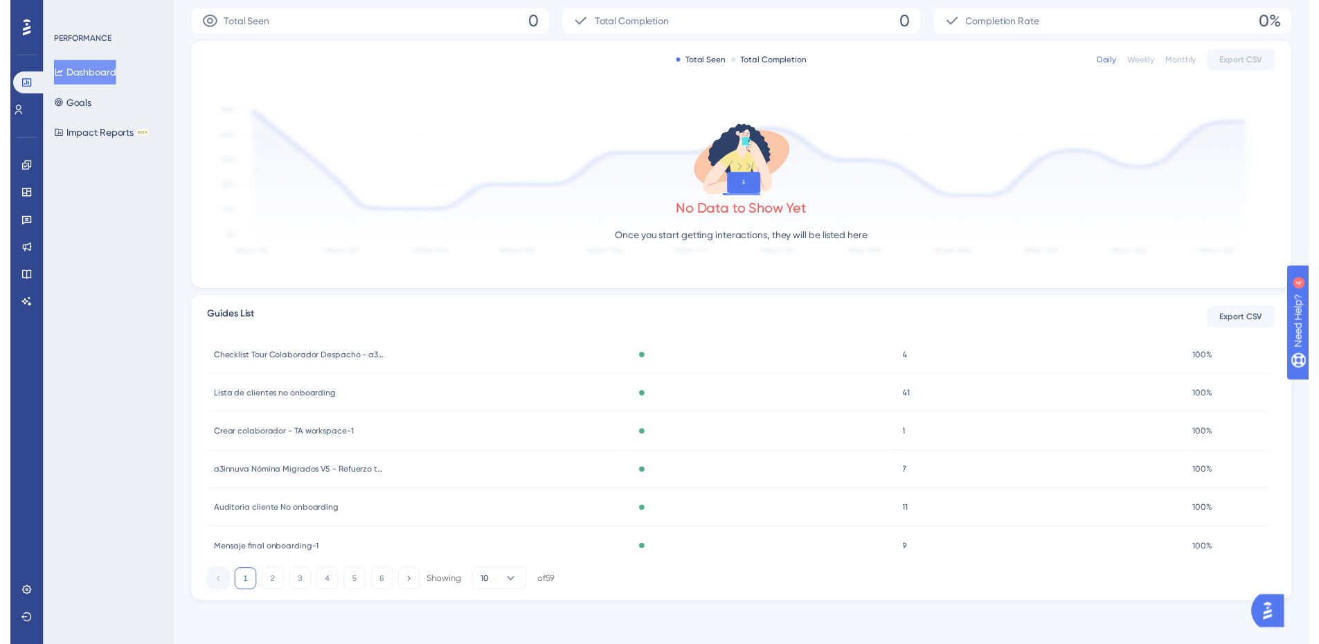
scroll to position [0, 0]
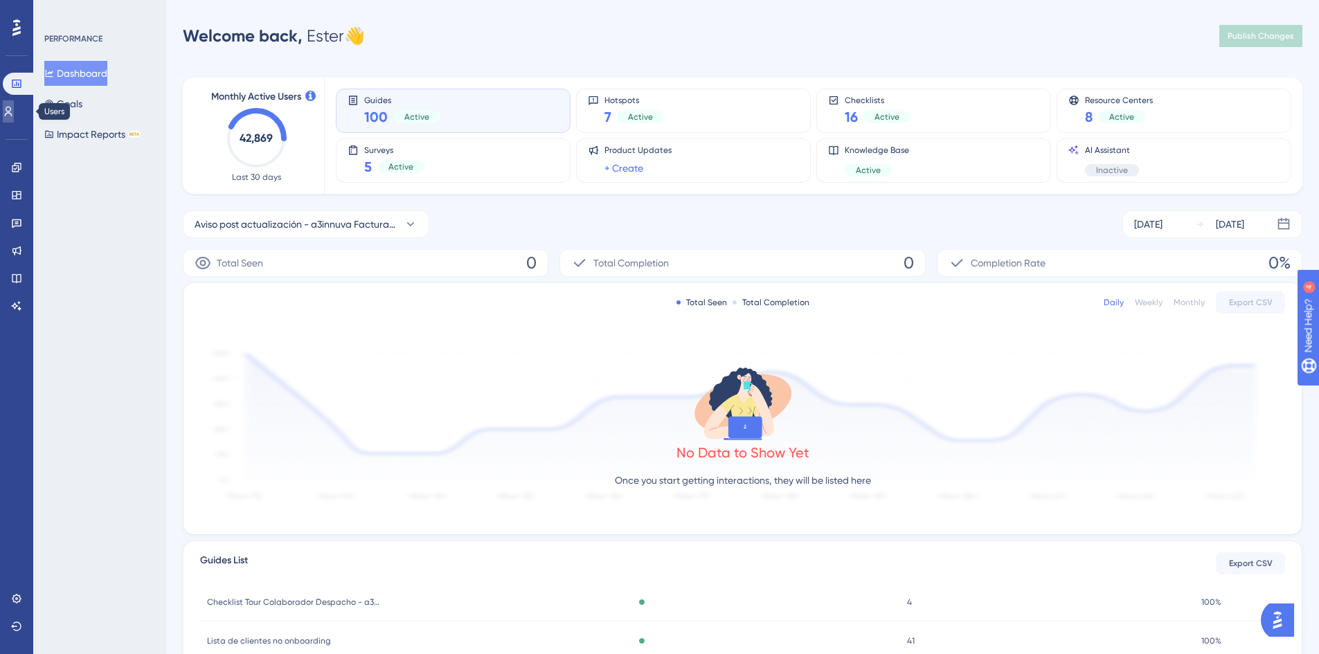
click at [14, 116] on icon at bounding box center [8, 111] width 11 height 11
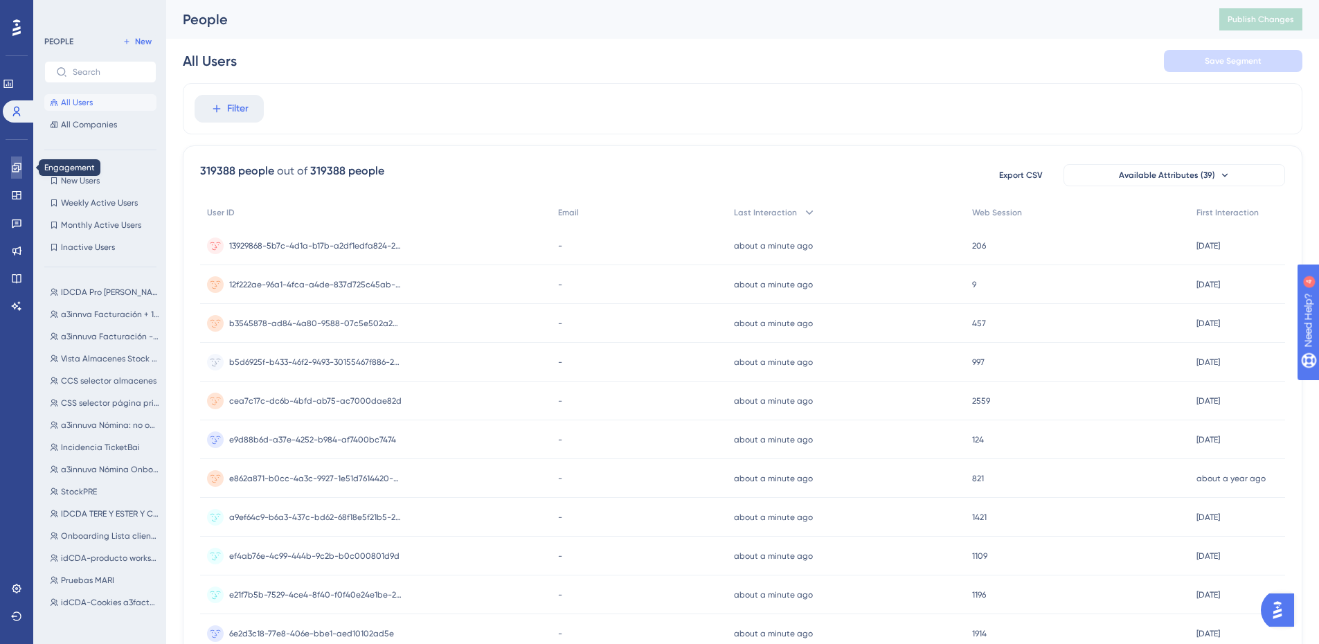
click at [11, 168] on link at bounding box center [16, 168] width 11 height 22
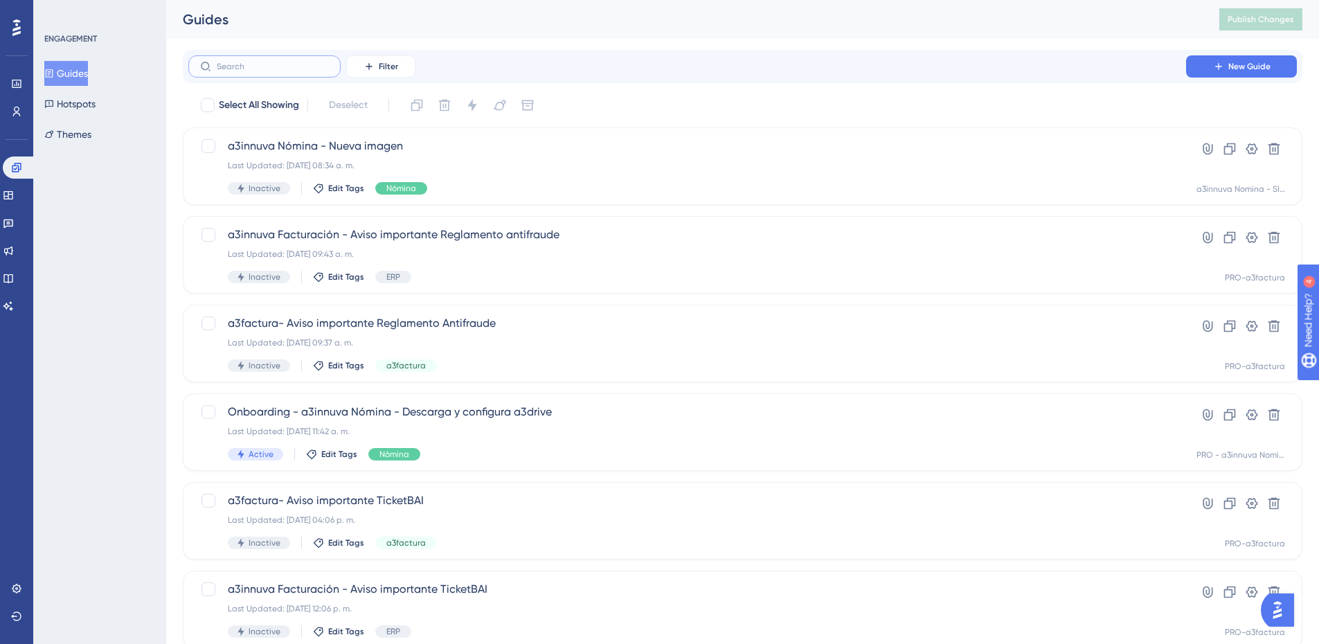
click at [254, 65] on input "text" at bounding box center [273, 67] width 112 height 10
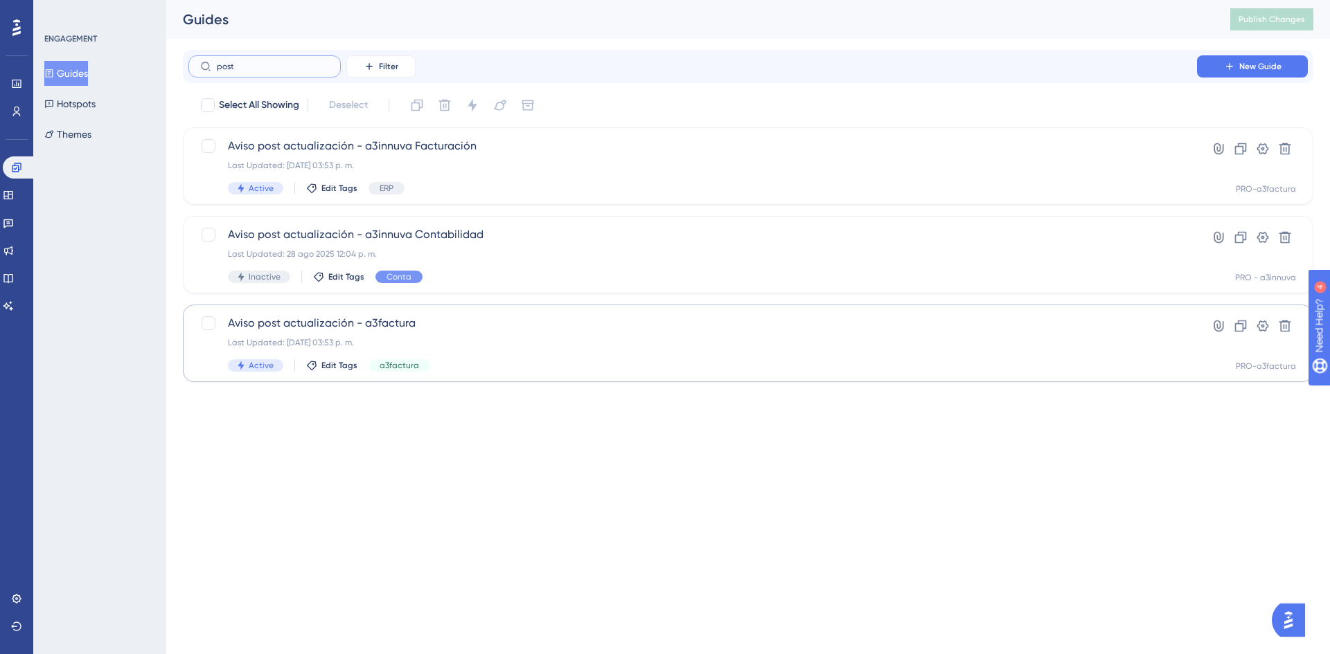
type input "post"
click at [315, 324] on span "Aviso post actualización - a3factura" at bounding box center [692, 323] width 929 height 17
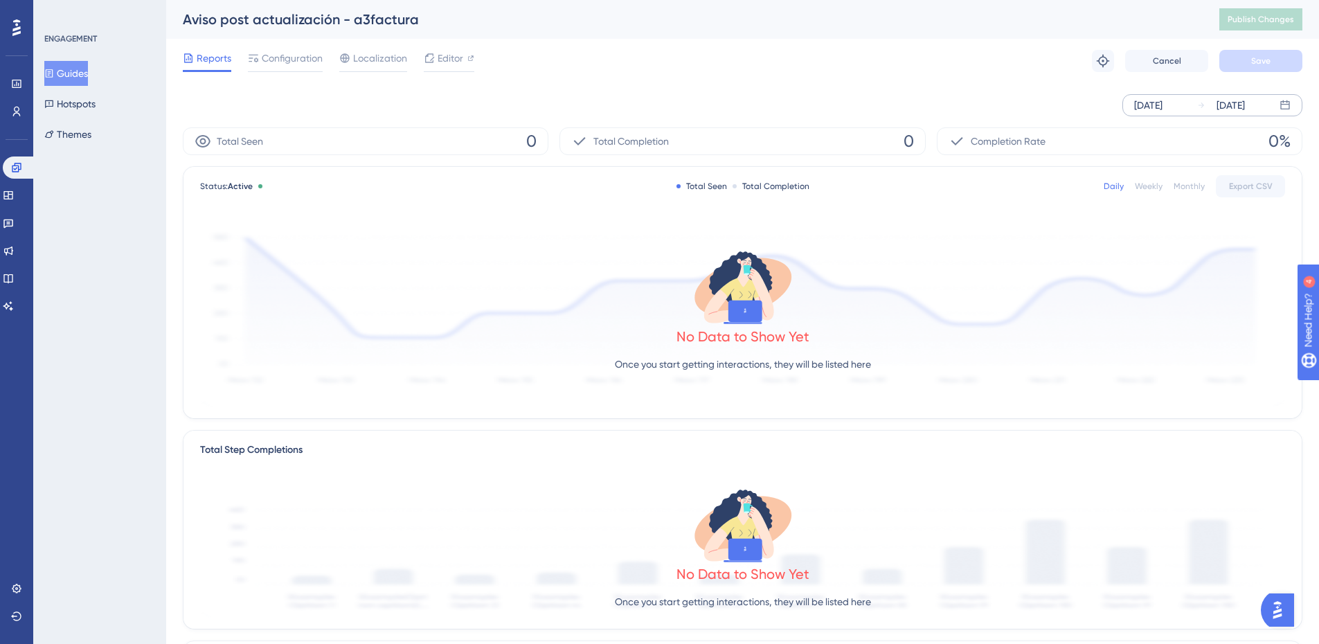
click at [1191, 111] on div "Sep 03 2025 Sep 09 2025" at bounding box center [1213, 105] width 180 height 22
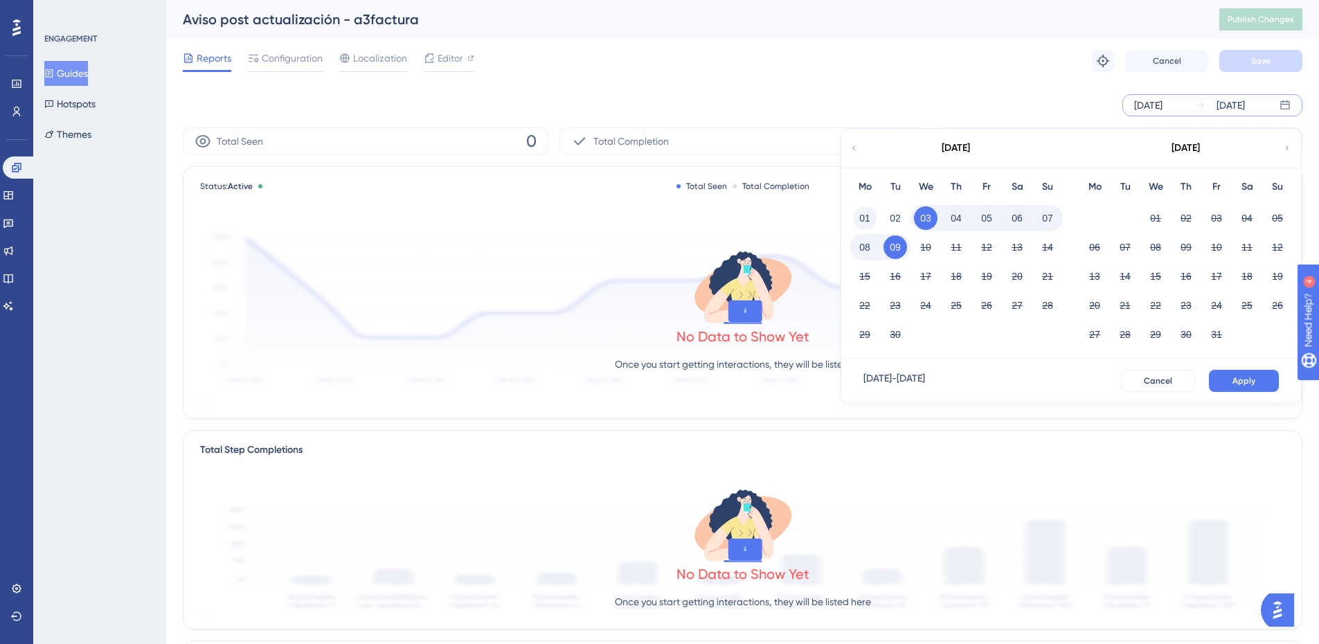
click at [864, 224] on button "01" at bounding box center [865, 218] width 24 height 24
click at [1233, 380] on span "Apply" at bounding box center [1244, 380] width 23 height 11
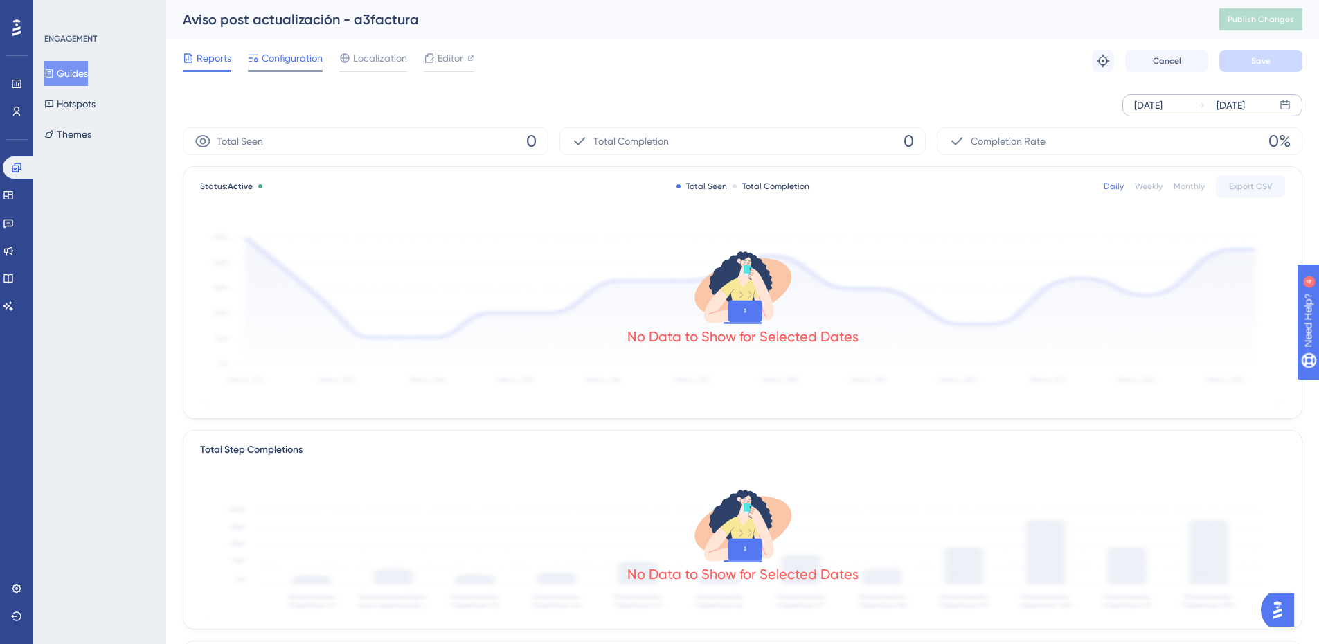
click at [301, 57] on span "Configuration" at bounding box center [292, 58] width 61 height 17
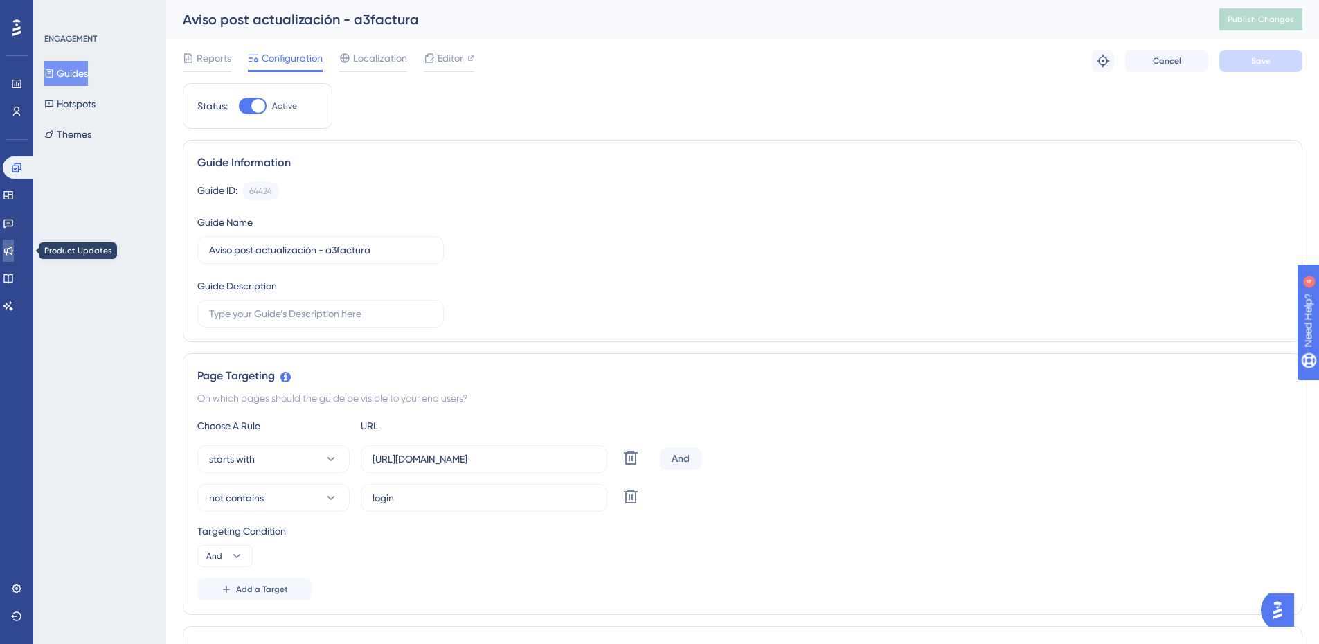
click at [13, 252] on icon at bounding box center [8, 251] width 9 height 9
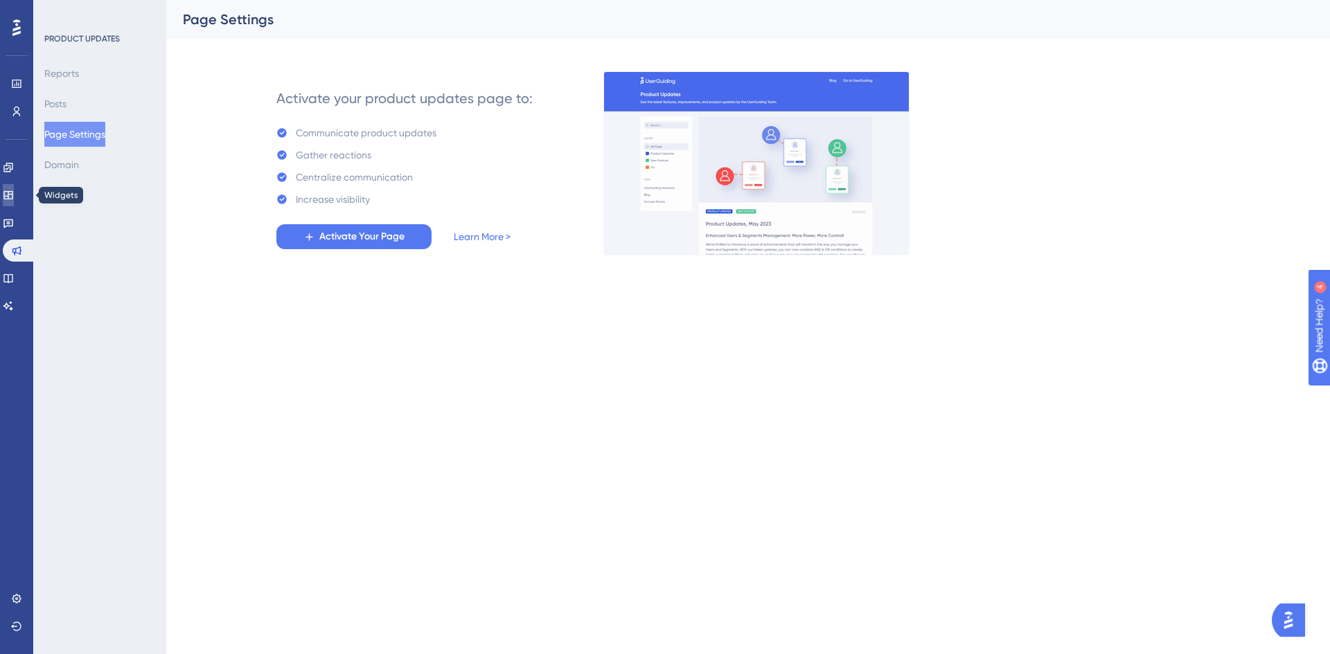
click at [14, 198] on icon at bounding box center [8, 195] width 11 height 11
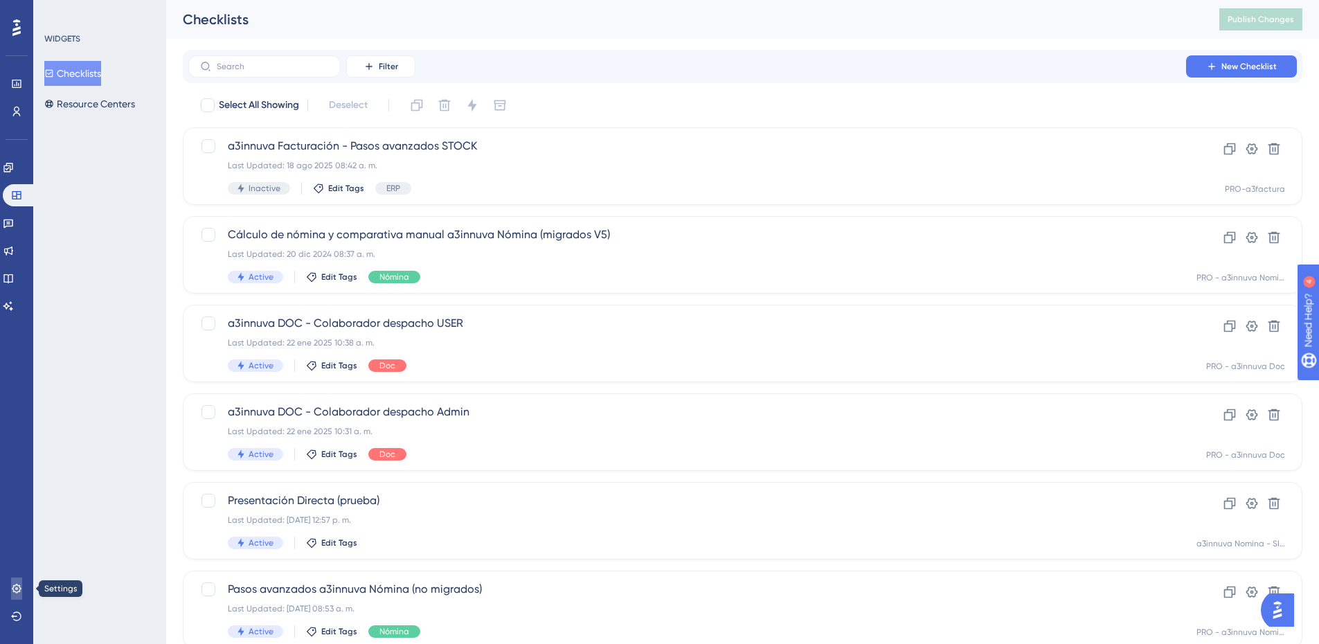
click at [18, 588] on icon at bounding box center [16, 588] width 11 height 11
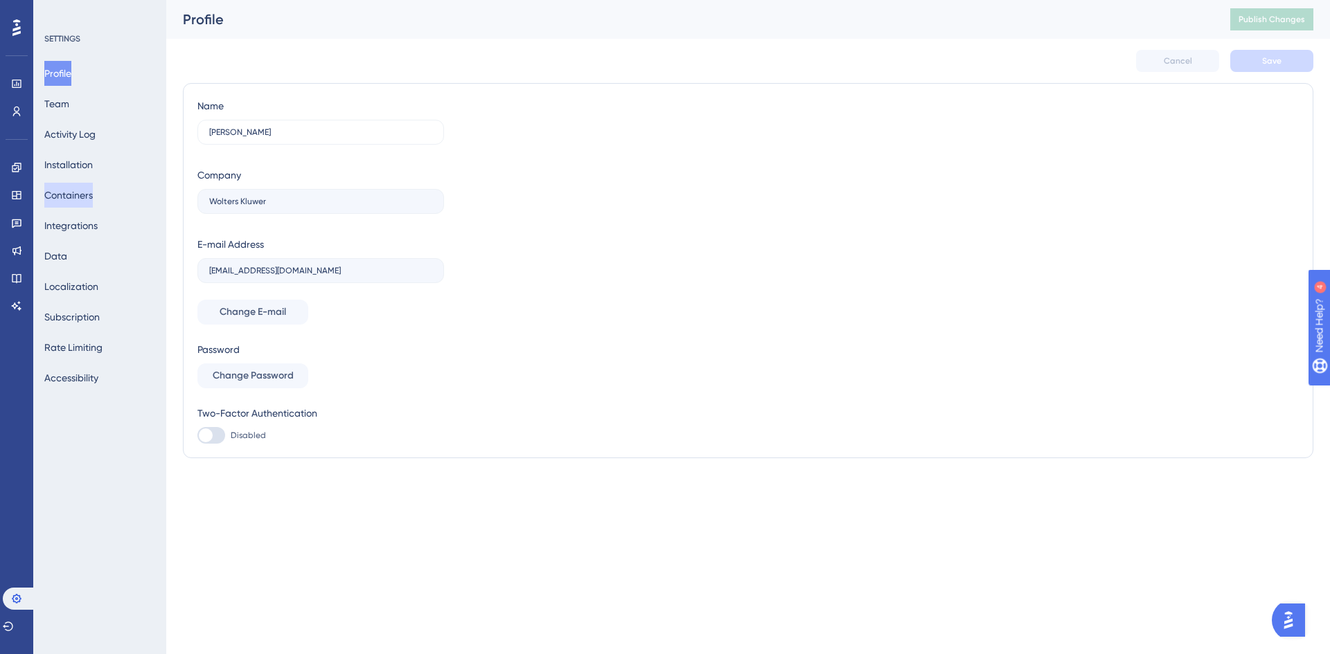
click at [72, 193] on button "Containers" at bounding box center [68, 195] width 48 height 25
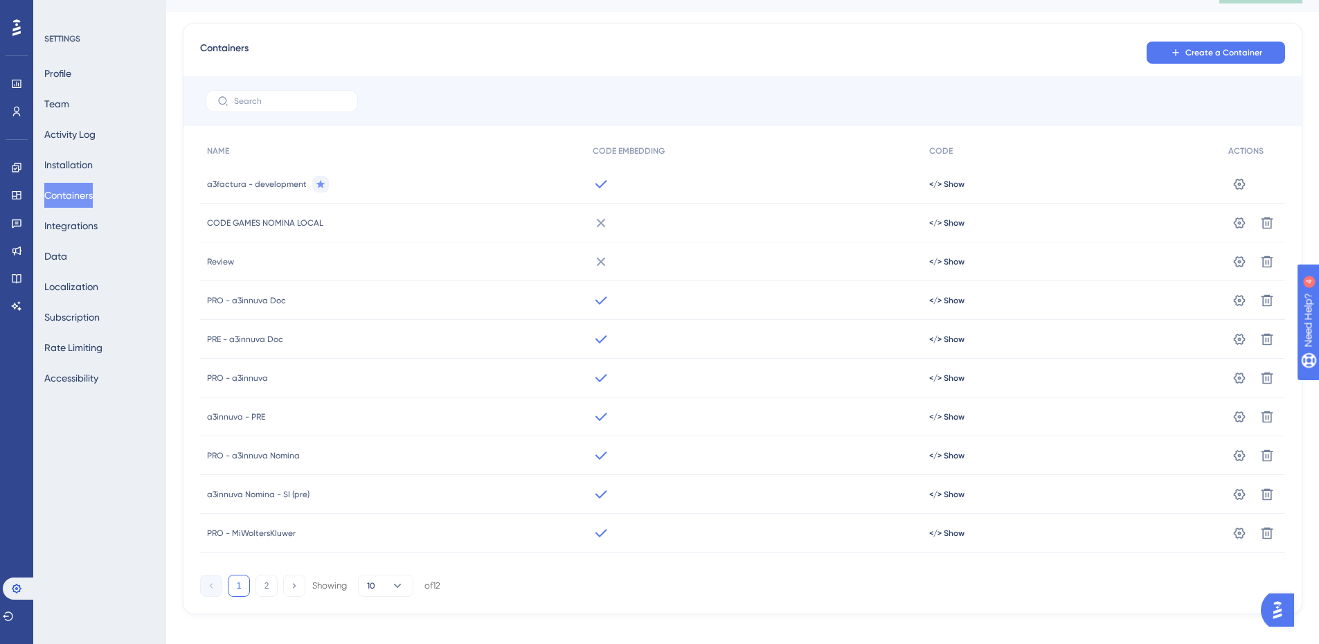
scroll to position [42, 0]
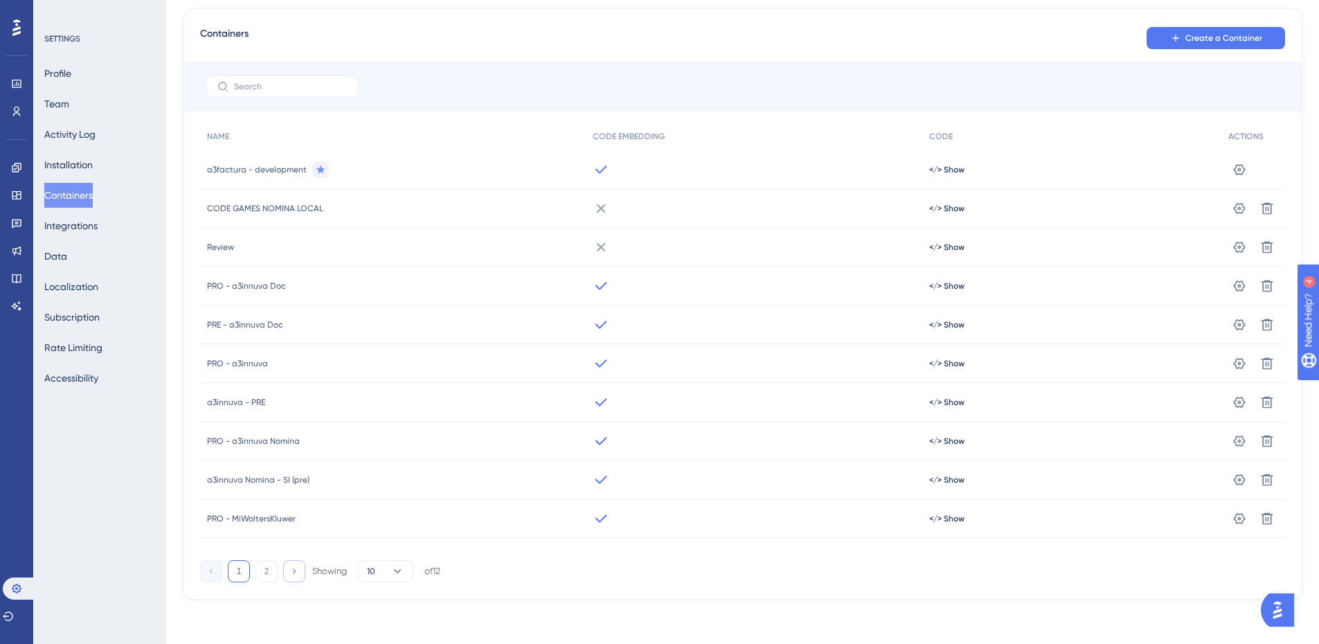
click at [292, 571] on icon at bounding box center [293, 570] width 9 height 9
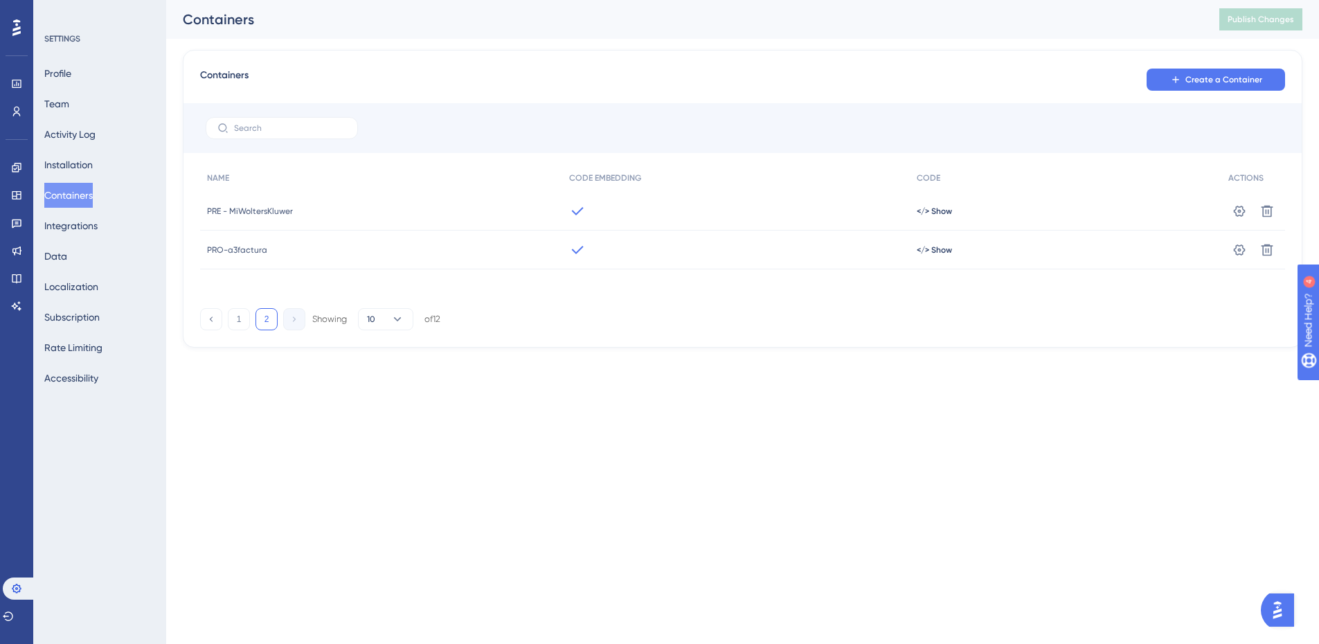
scroll to position [0, 0]
click at [240, 321] on button "1" at bounding box center [239, 319] width 22 height 22
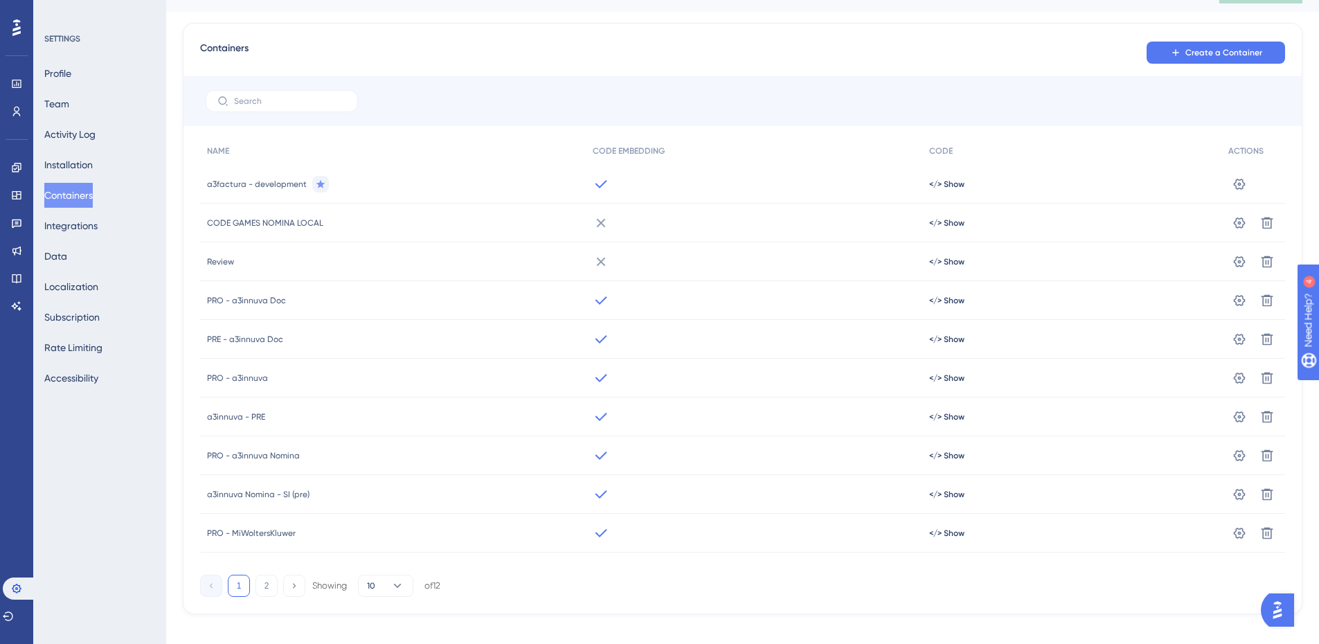
scroll to position [42, 0]
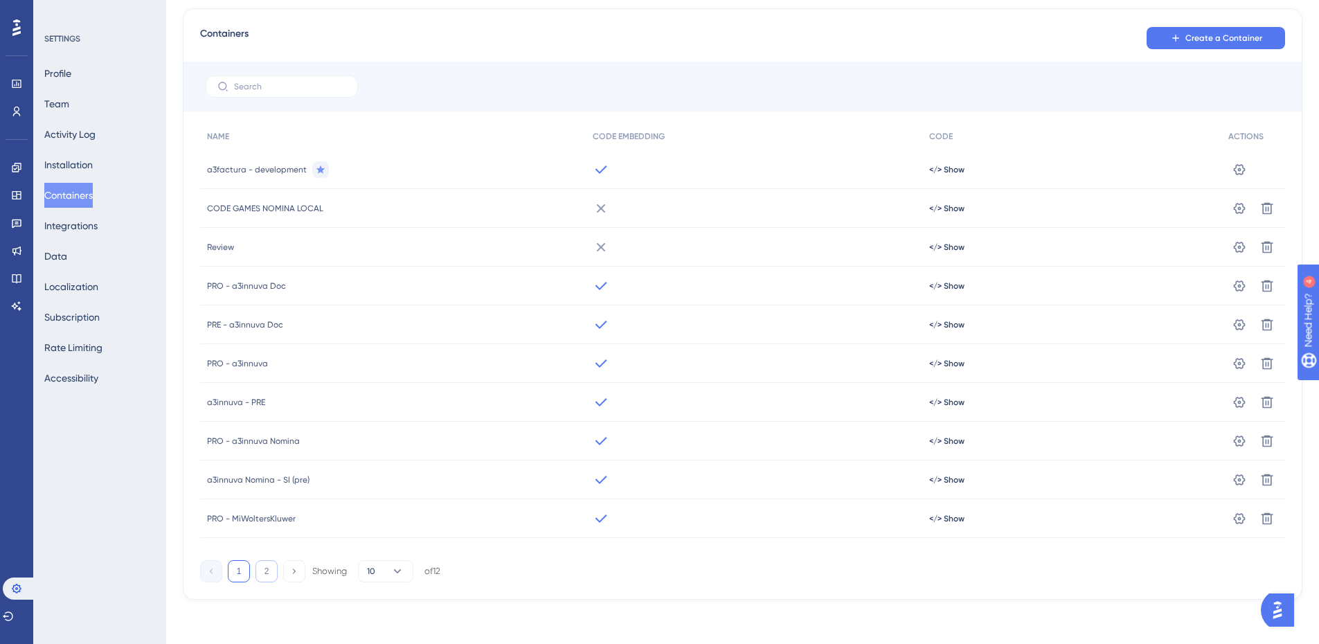
click at [271, 577] on button "2" at bounding box center [267, 571] width 22 height 22
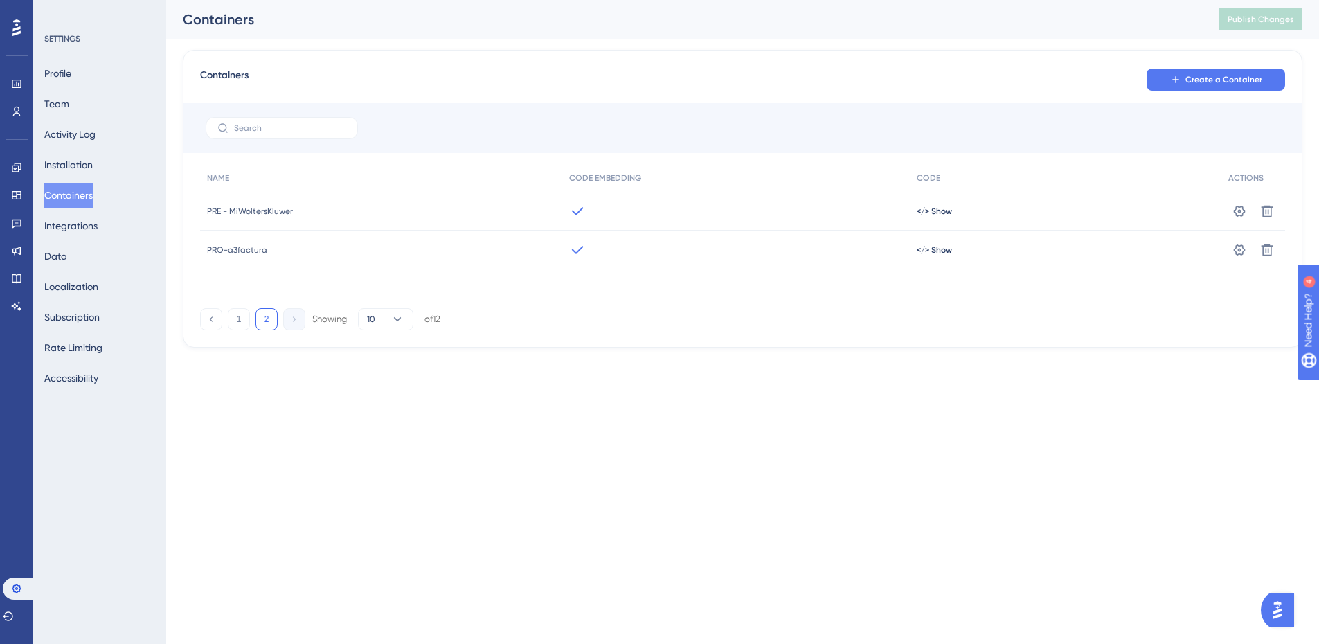
scroll to position [0, 0]
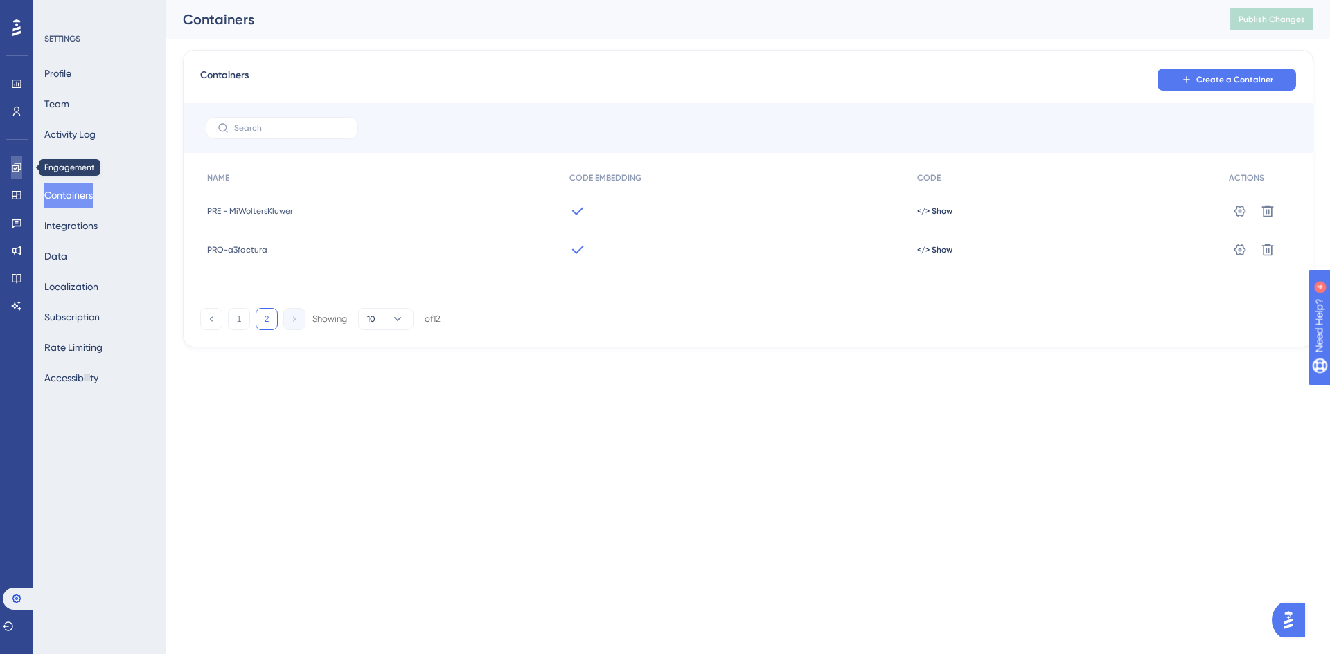
click at [15, 168] on icon at bounding box center [16, 167] width 11 height 11
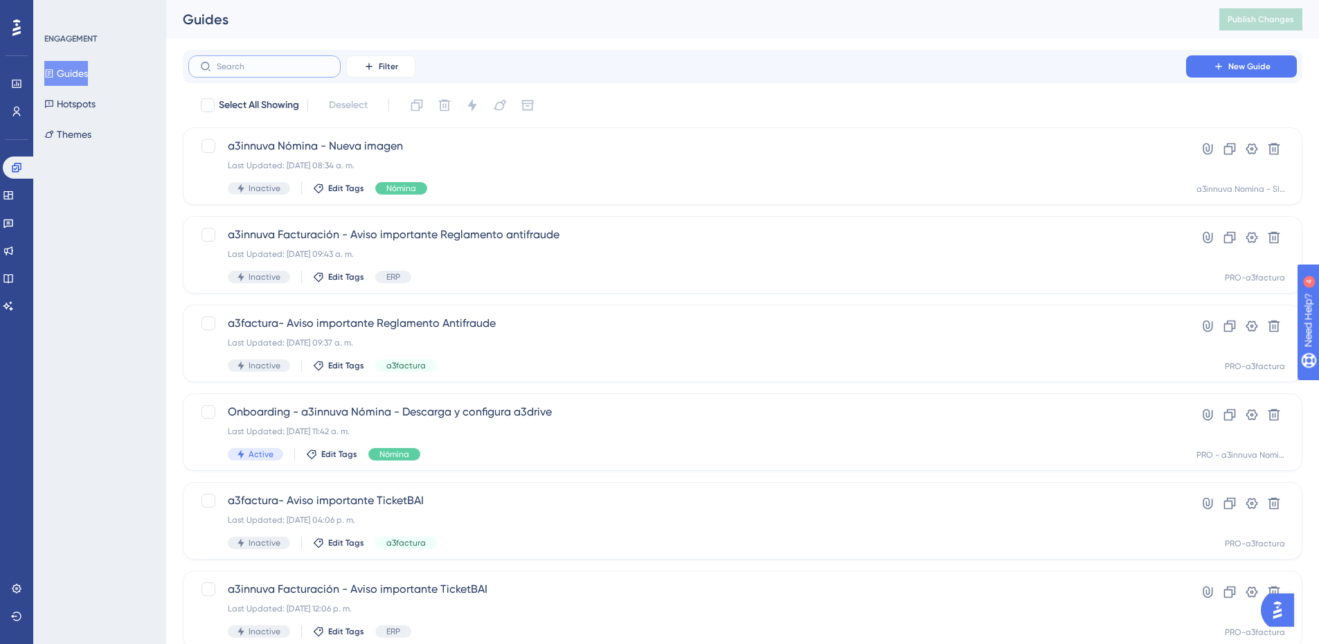
click at [287, 69] on input "text" at bounding box center [273, 67] width 112 height 10
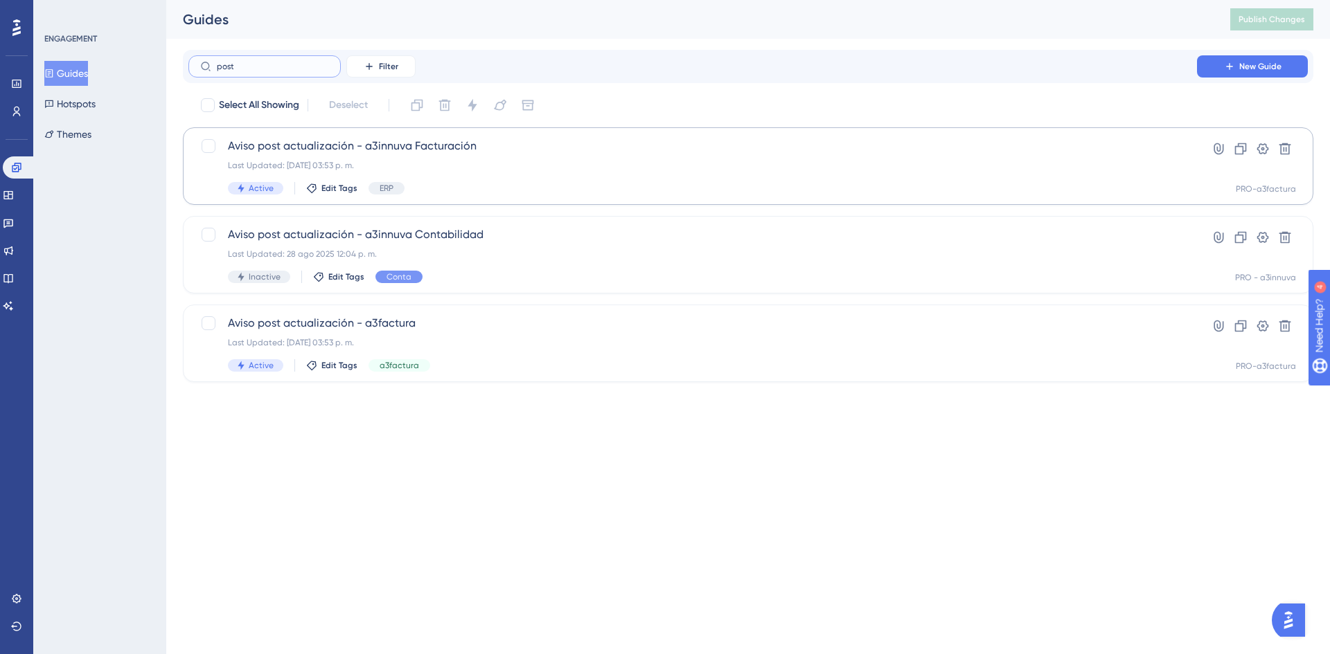
type input "post"
click at [348, 149] on span "Aviso post actualización - a3innuva Facturación" at bounding box center [692, 146] width 929 height 17
